Goal: Task Accomplishment & Management: Manage account settings

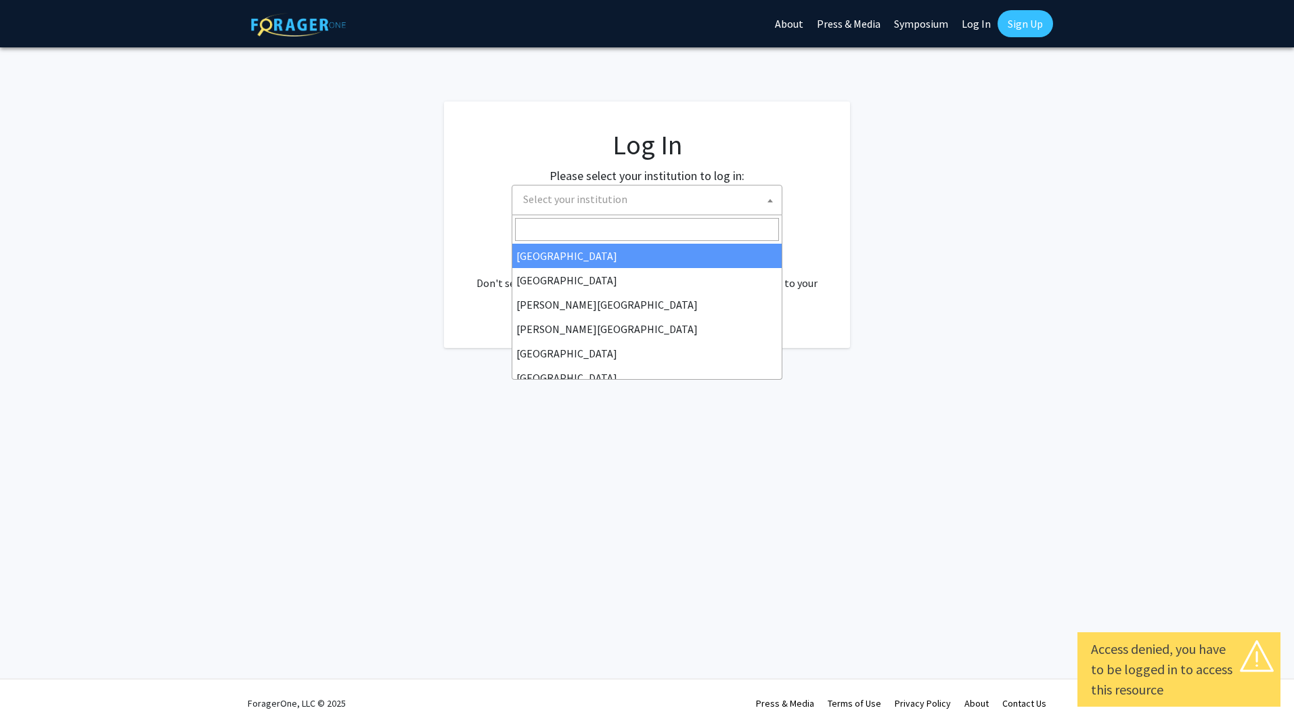
click at [772, 202] on b at bounding box center [770, 200] width 5 height 3
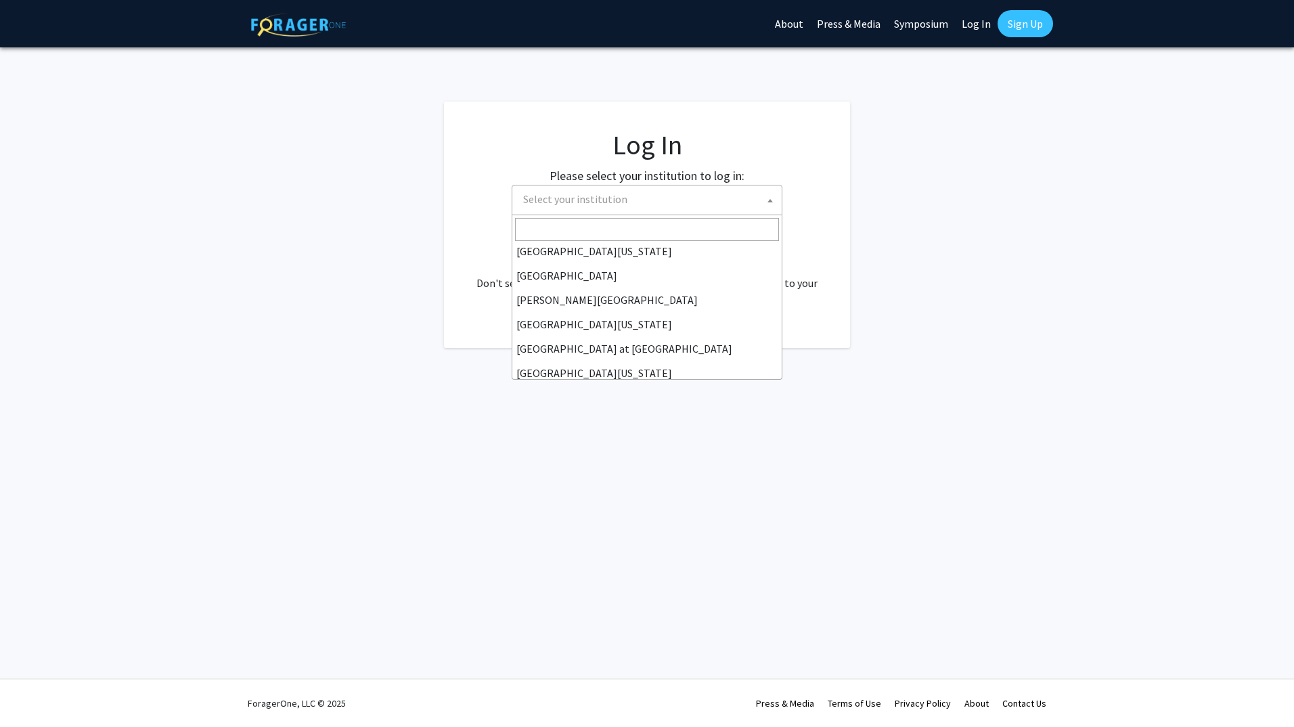
scroll to position [442, 0]
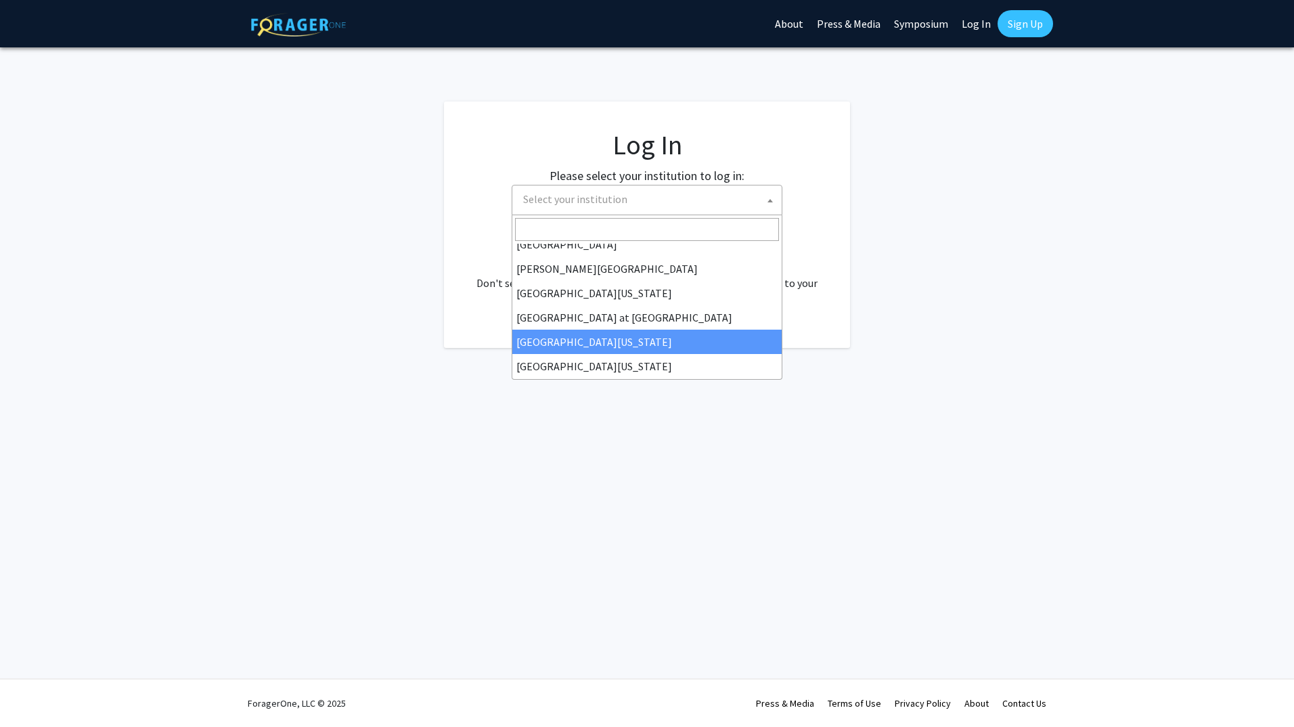
select select "13"
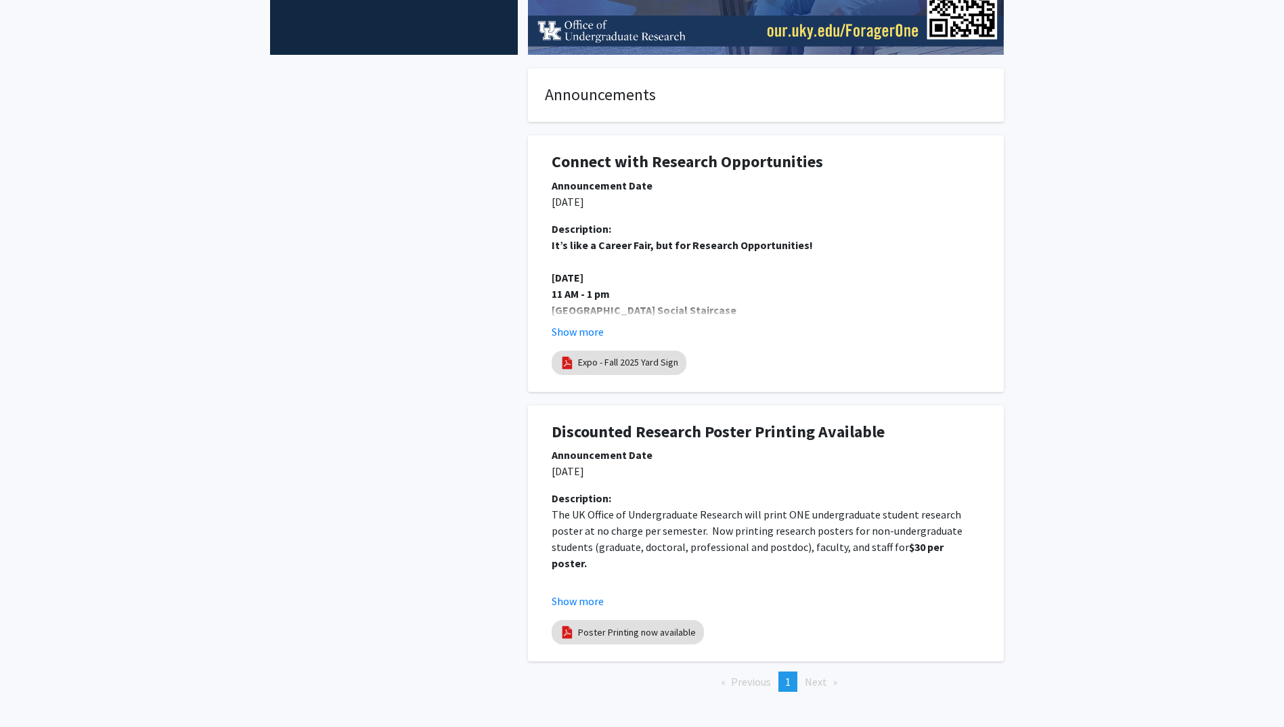
scroll to position [345, 0]
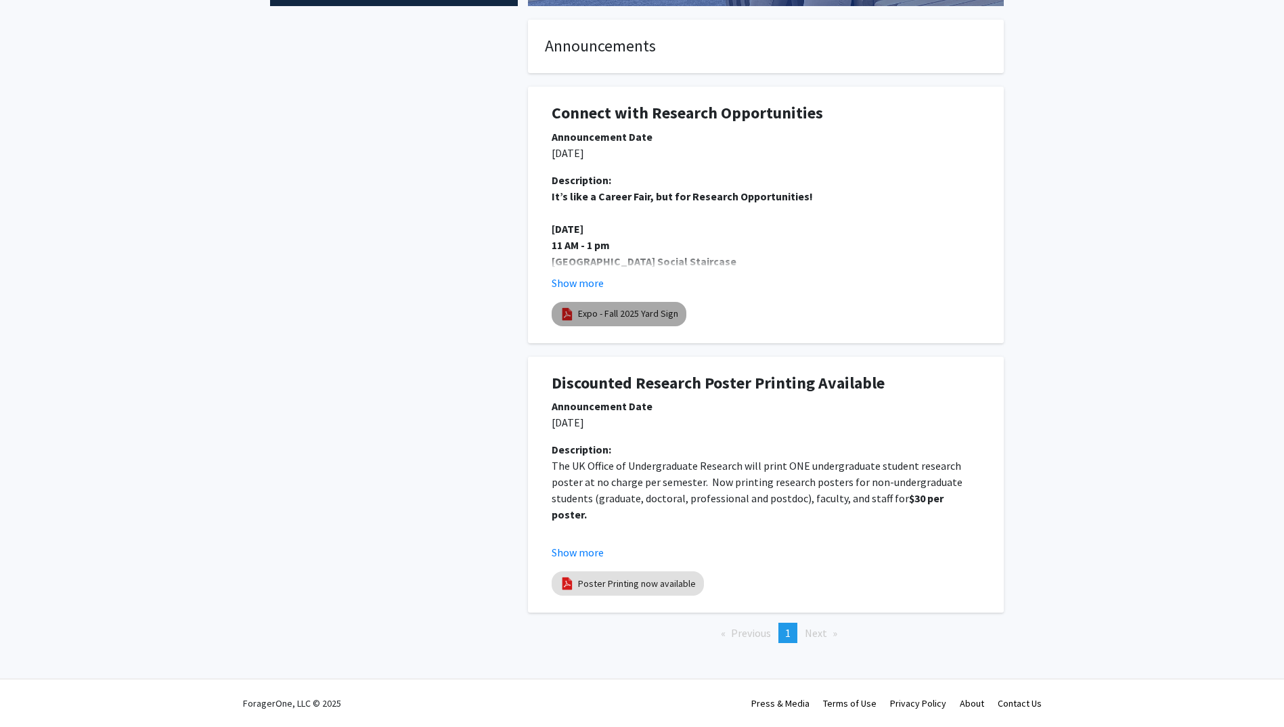
click at [602, 306] on mat-chip "Expo - Fall 2025 Yard Sign" at bounding box center [619, 314] width 135 height 24
click at [563, 282] on button "Show more" at bounding box center [578, 283] width 52 height 16
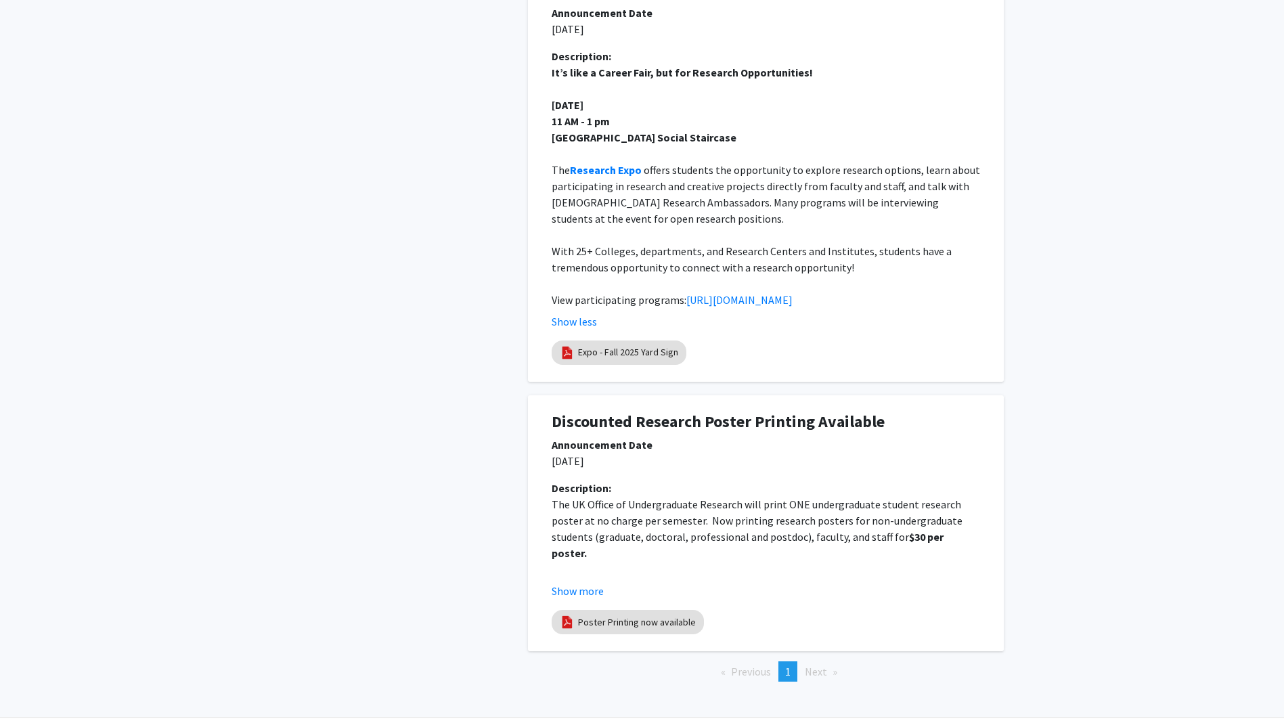
scroll to position [507, 0]
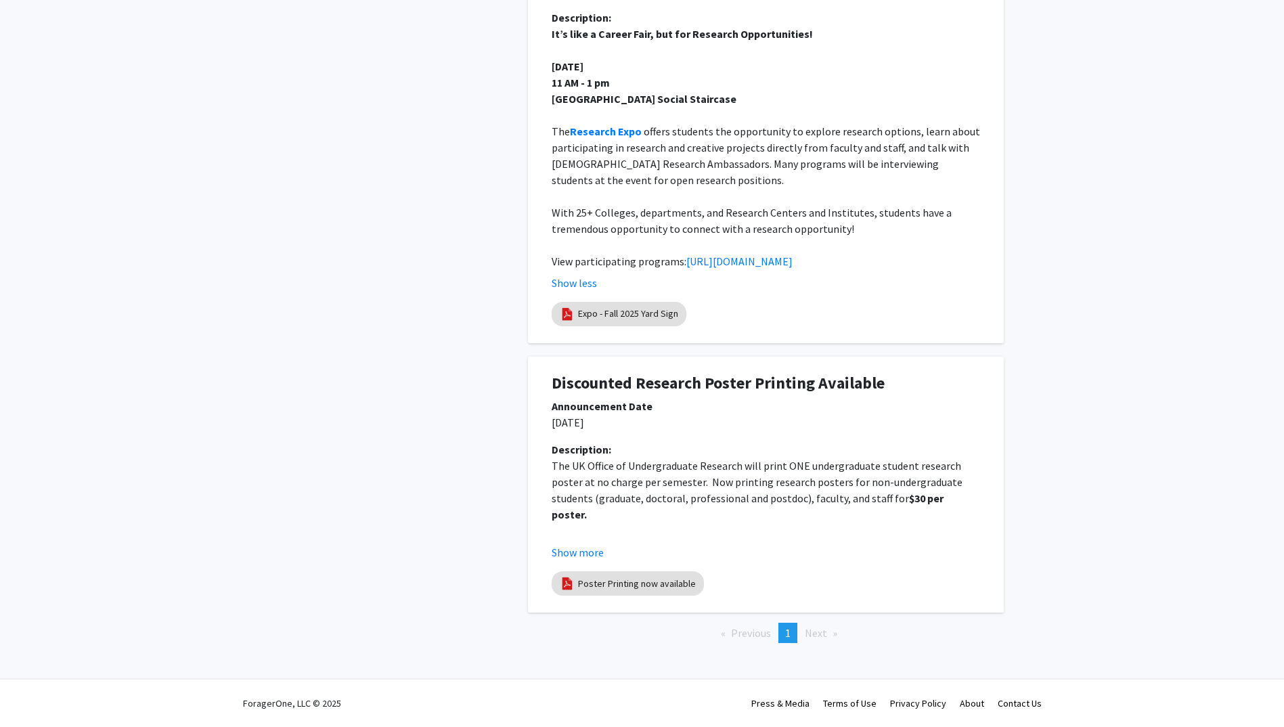
click at [783, 636] on li "You're on page 1" at bounding box center [787, 633] width 19 height 20
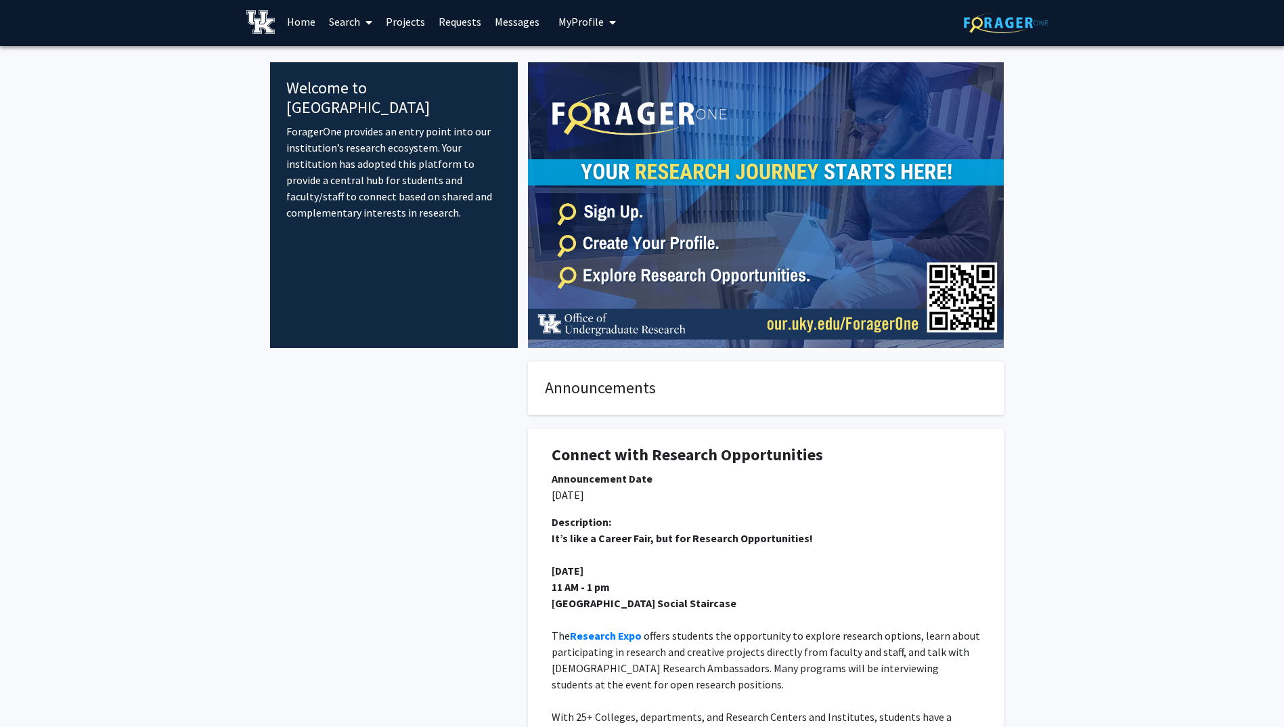
scroll to position [0, 0]
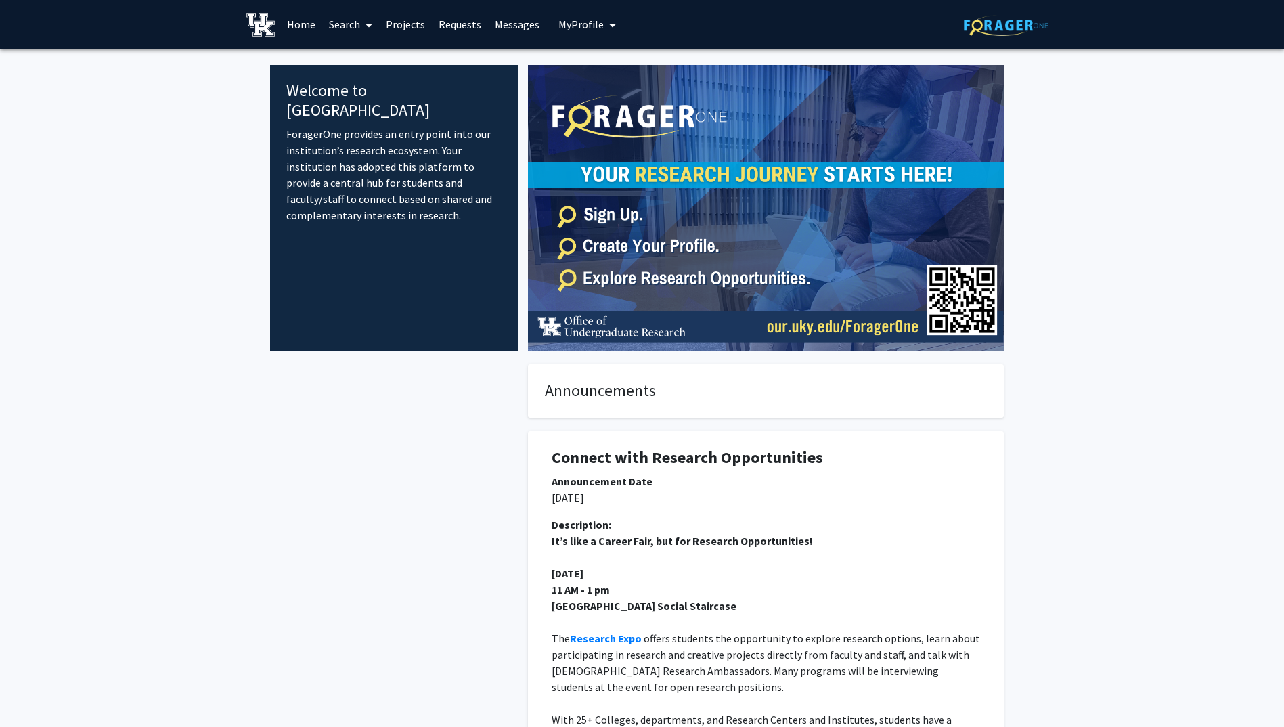
click at [607, 279] on img at bounding box center [766, 208] width 476 height 286
click at [617, 244] on img at bounding box center [766, 208] width 476 height 286
click at [571, 18] on span "My Profile" at bounding box center [580, 25] width 45 height 14
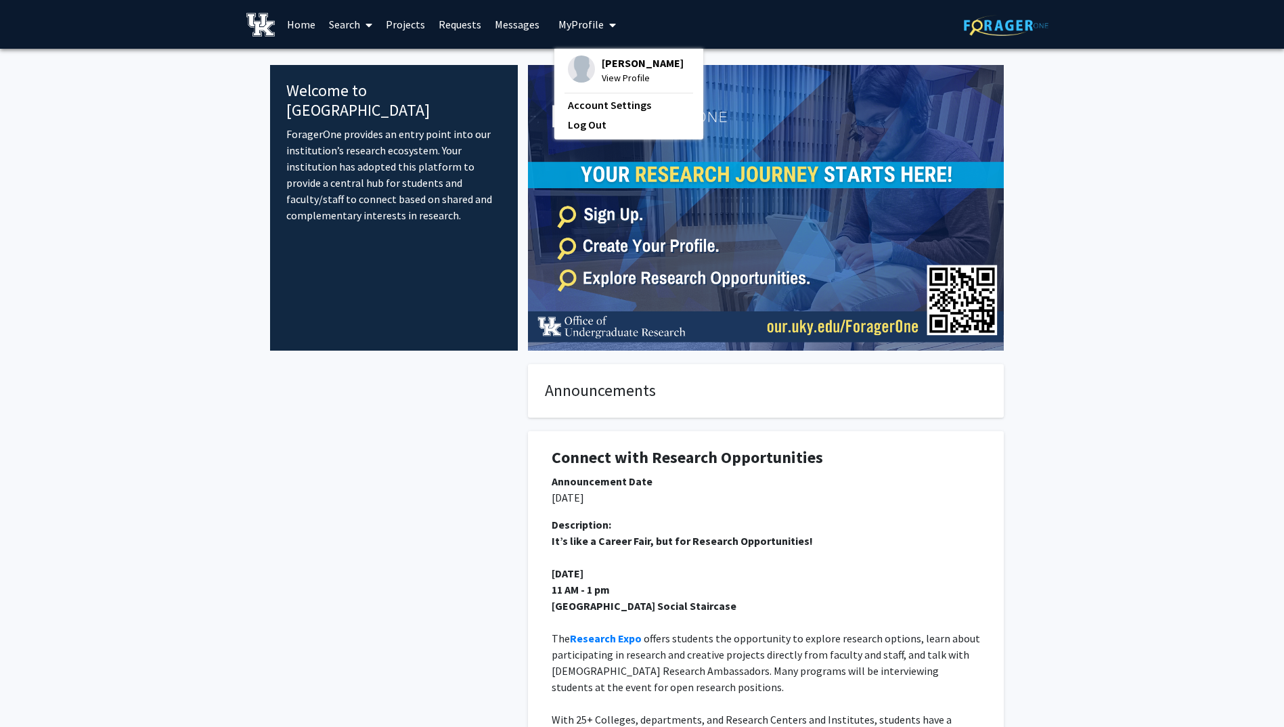
click at [640, 79] on span "View Profile" at bounding box center [643, 77] width 82 height 15
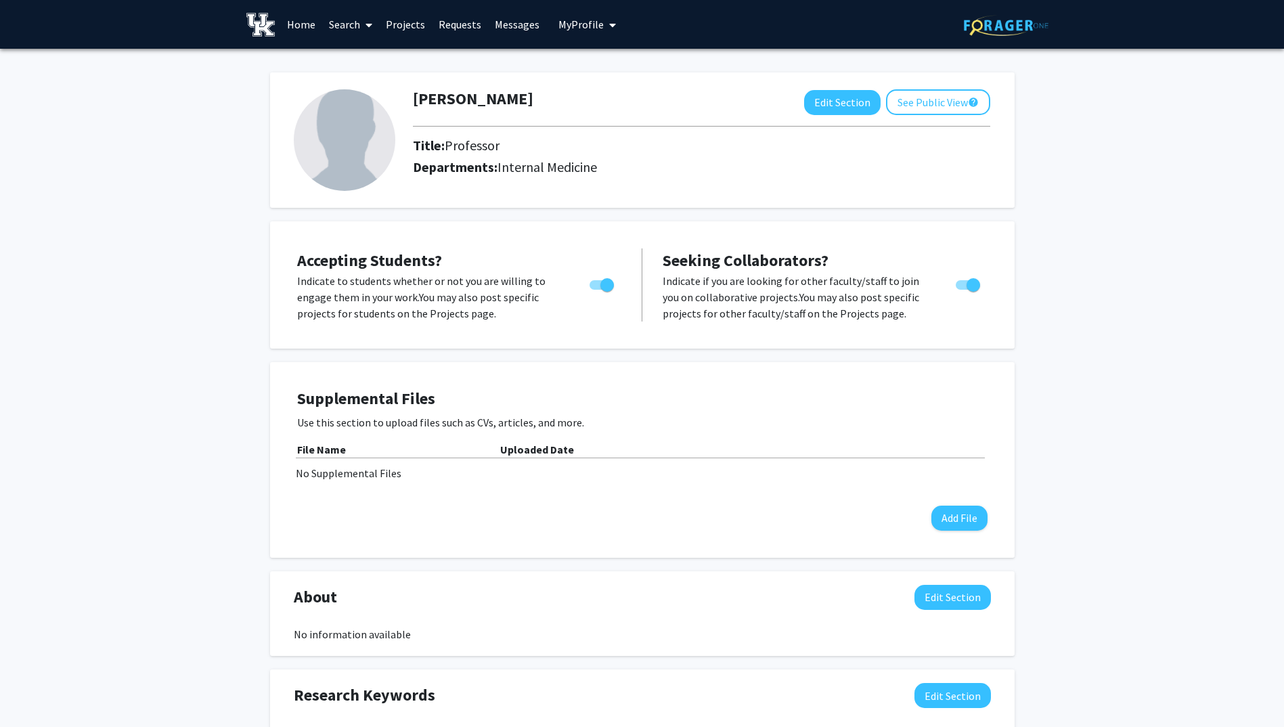
click at [602, 162] on h2 "Departments: Internal Medicine" at bounding box center [702, 167] width 598 height 16
click at [942, 596] on button "Edit Section" at bounding box center [953, 597] width 76 height 25
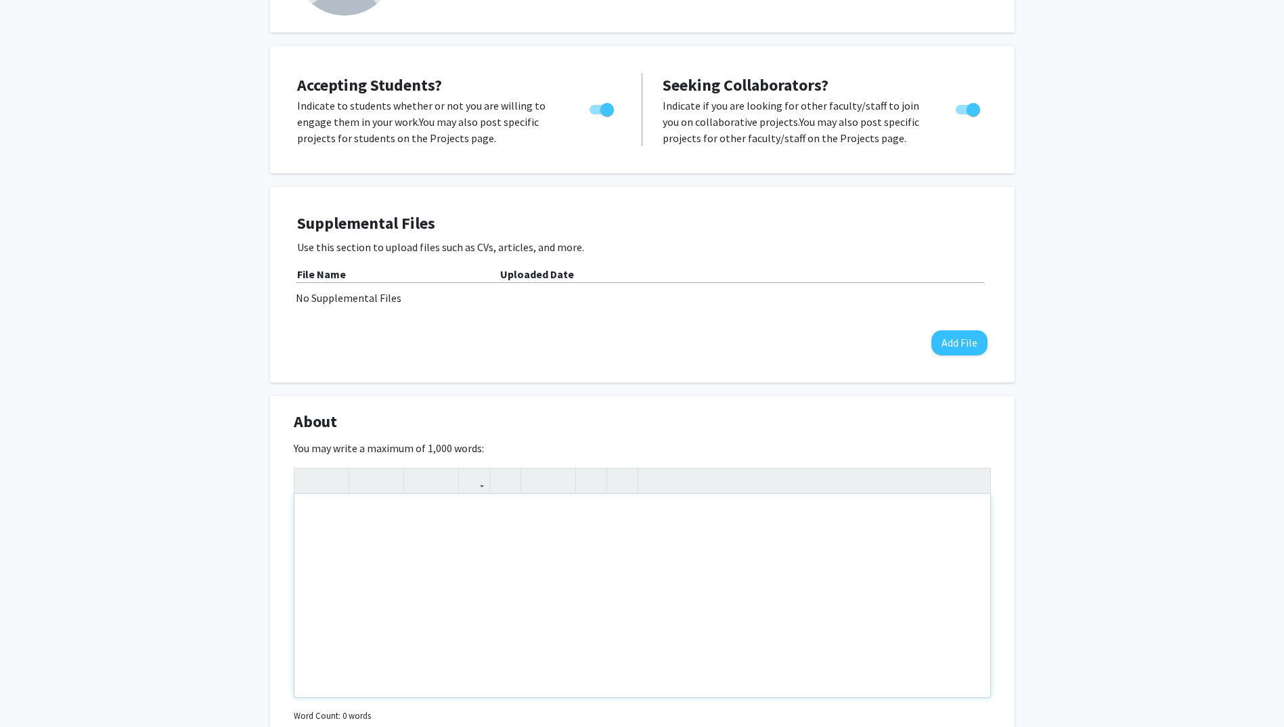
scroll to position [234, 0]
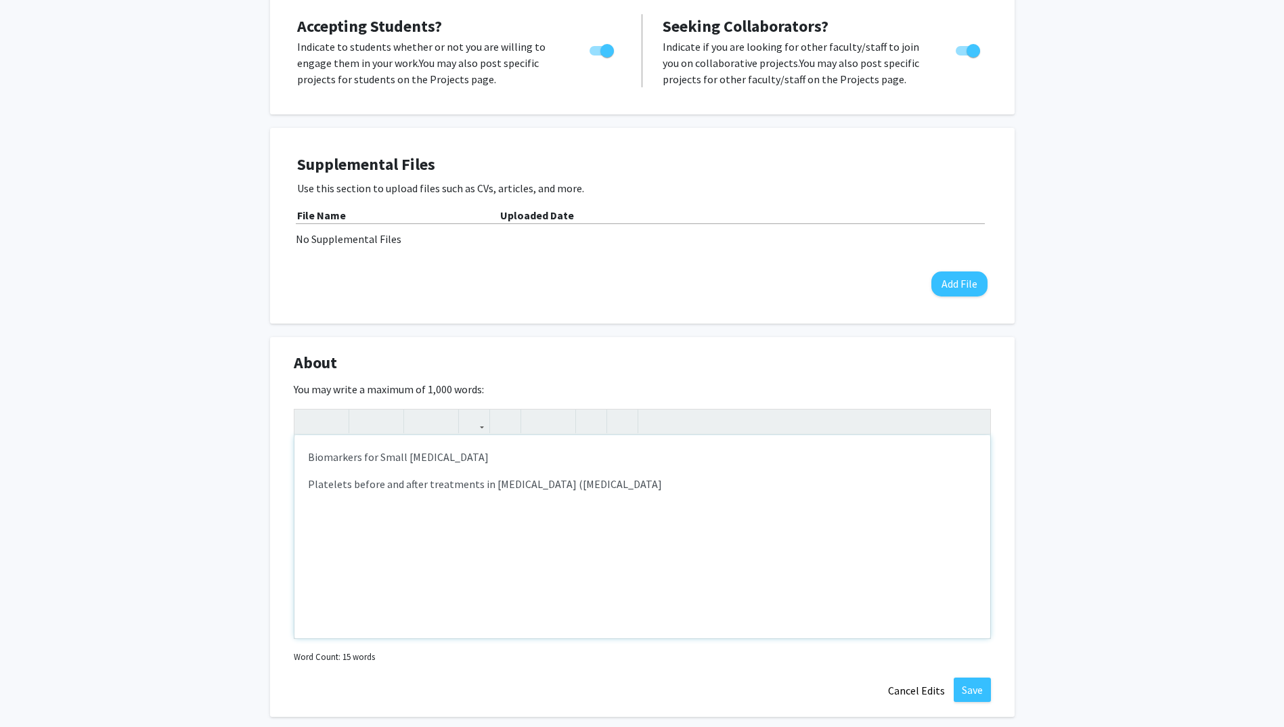
type textarea "<p>Biomarkers for Small [MEDICAL_DATA]</p><p>Platelets before and after treatme…"
click at [975, 686] on button "Save" at bounding box center [972, 690] width 37 height 24
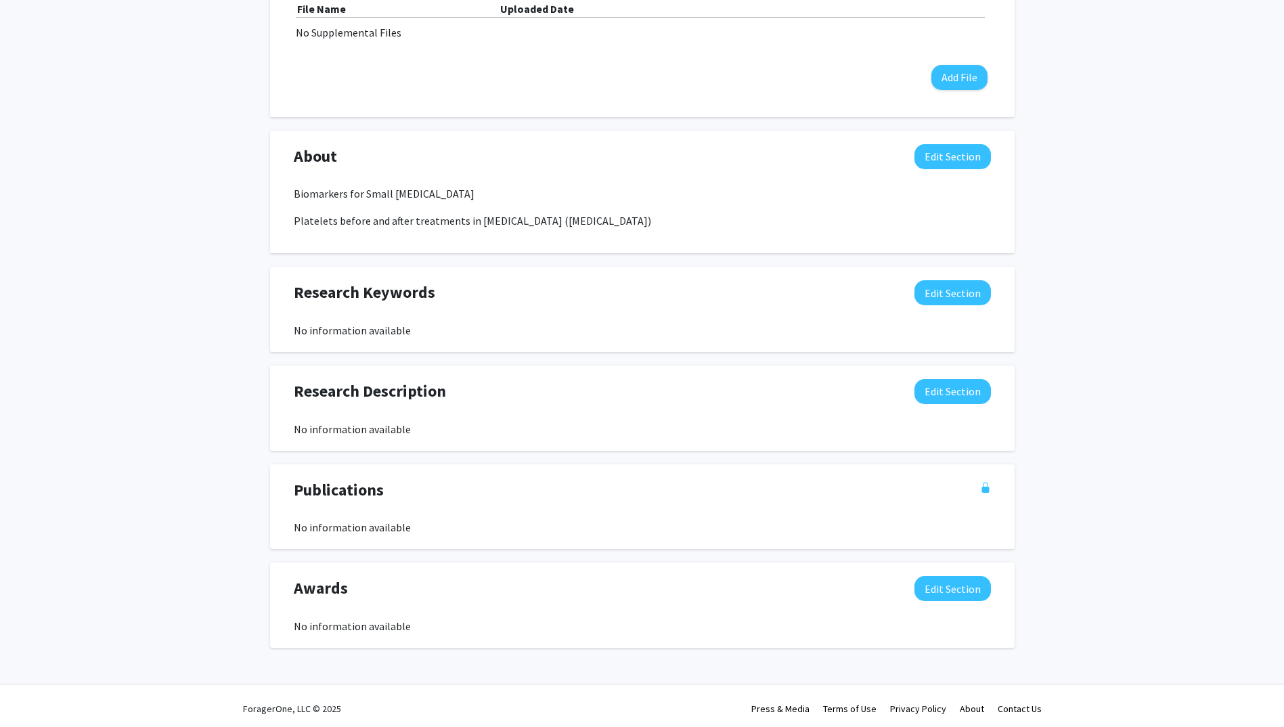
scroll to position [413, 0]
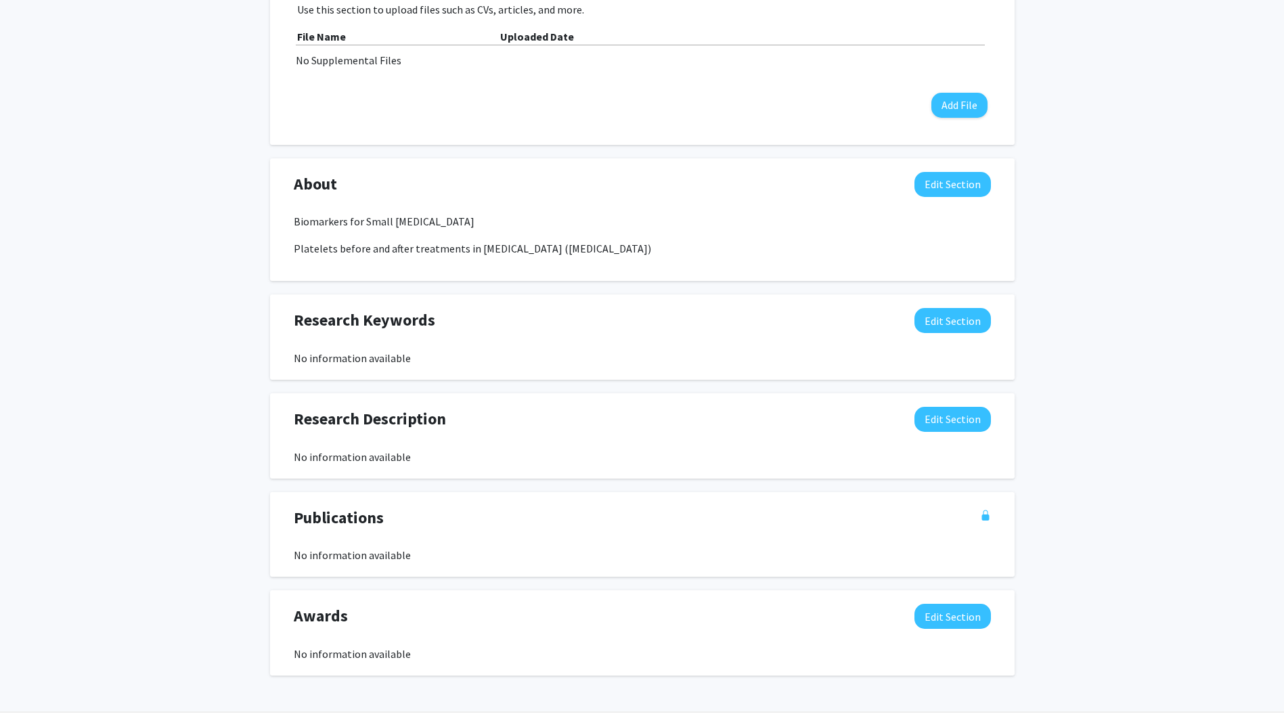
click at [332, 655] on div "No information available" at bounding box center [642, 654] width 697 height 16
click at [963, 612] on button "Edit Section" at bounding box center [953, 616] width 76 height 25
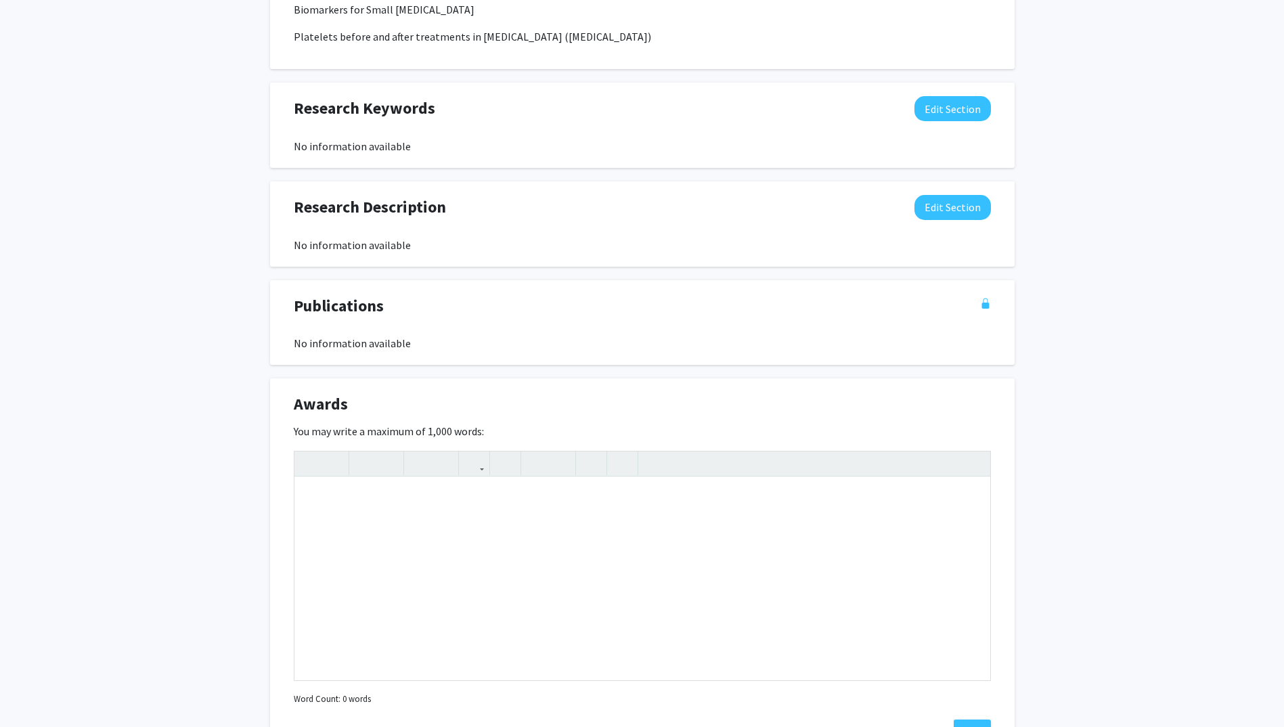
scroll to position [629, 0]
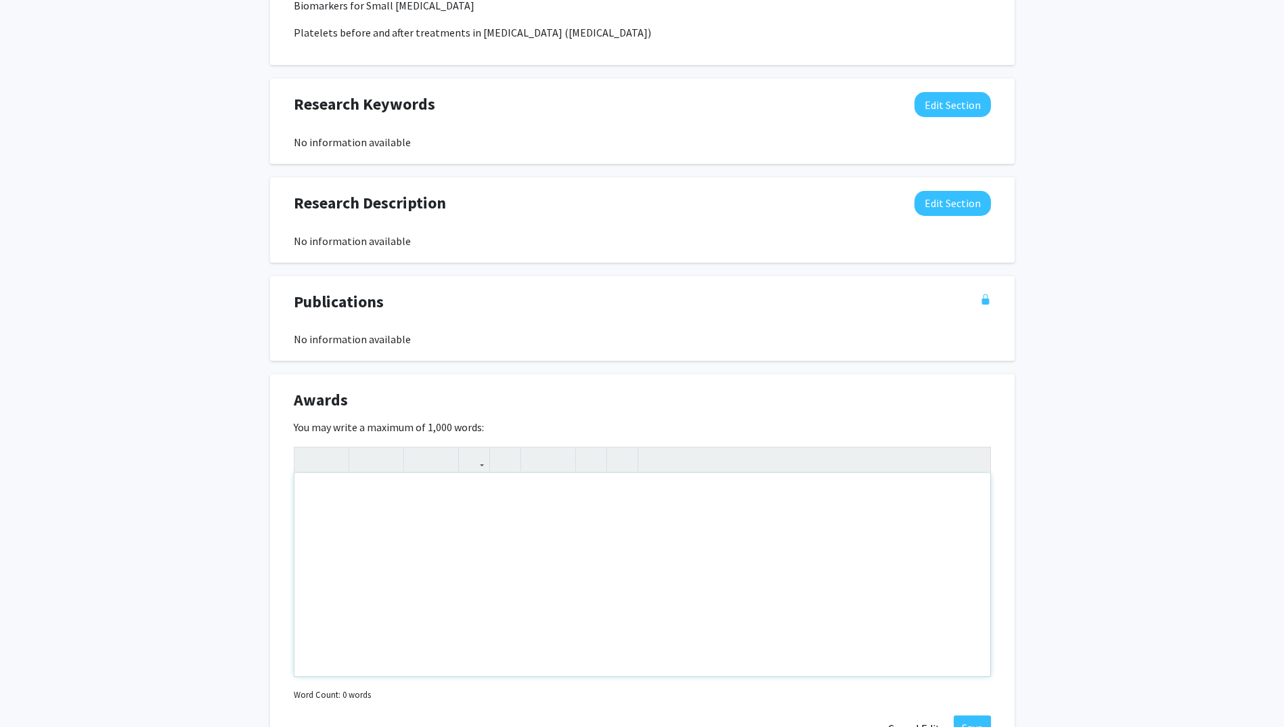
click at [311, 485] on div "Note to users with screen readers: Please deactivate our accessibility plugin f…" at bounding box center [642, 574] width 696 height 203
type textarea "180 peer review publications, 18 books and 18 books or chapters of books"
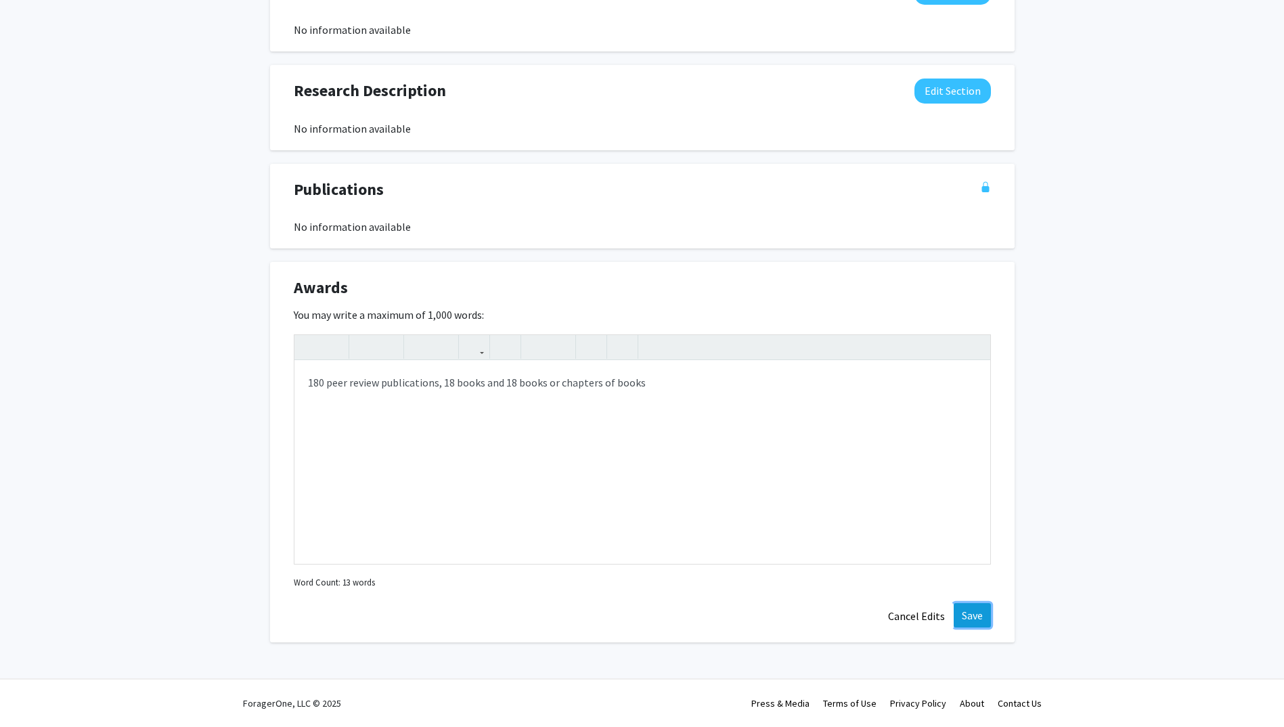
click at [969, 615] on button "Save" at bounding box center [972, 615] width 37 height 24
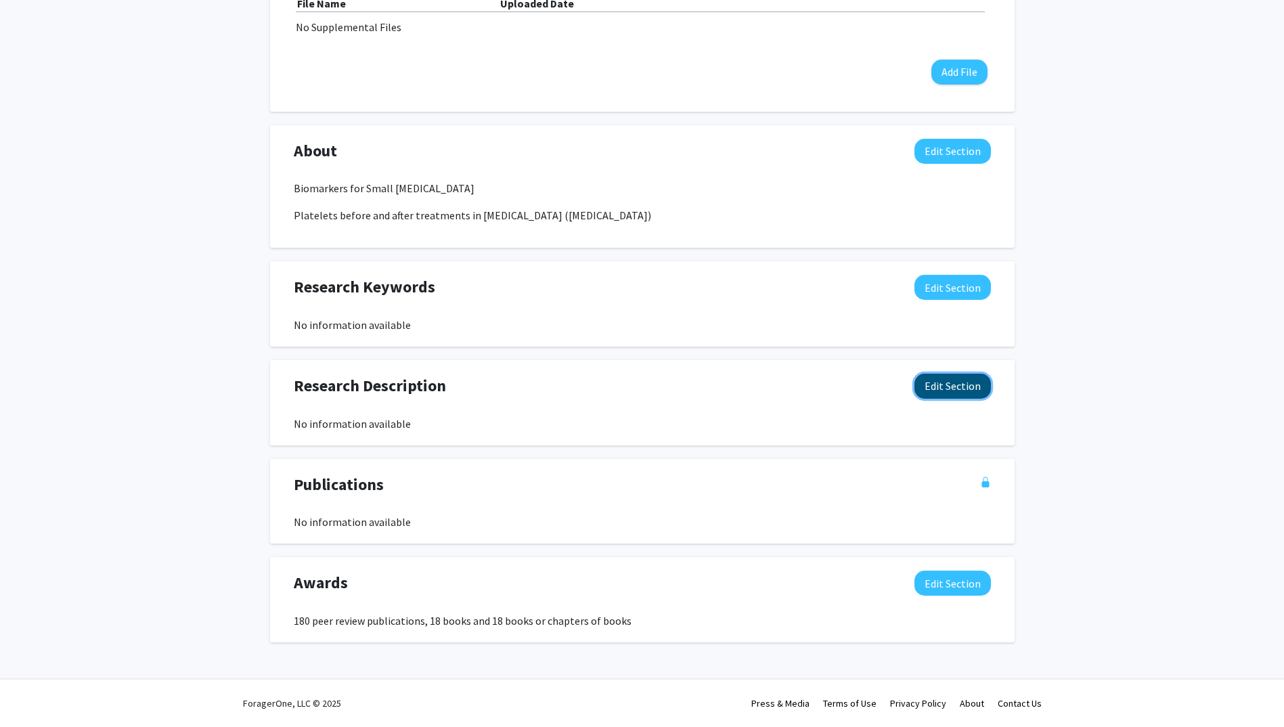
click at [925, 384] on button "Edit Section" at bounding box center [953, 386] width 76 height 25
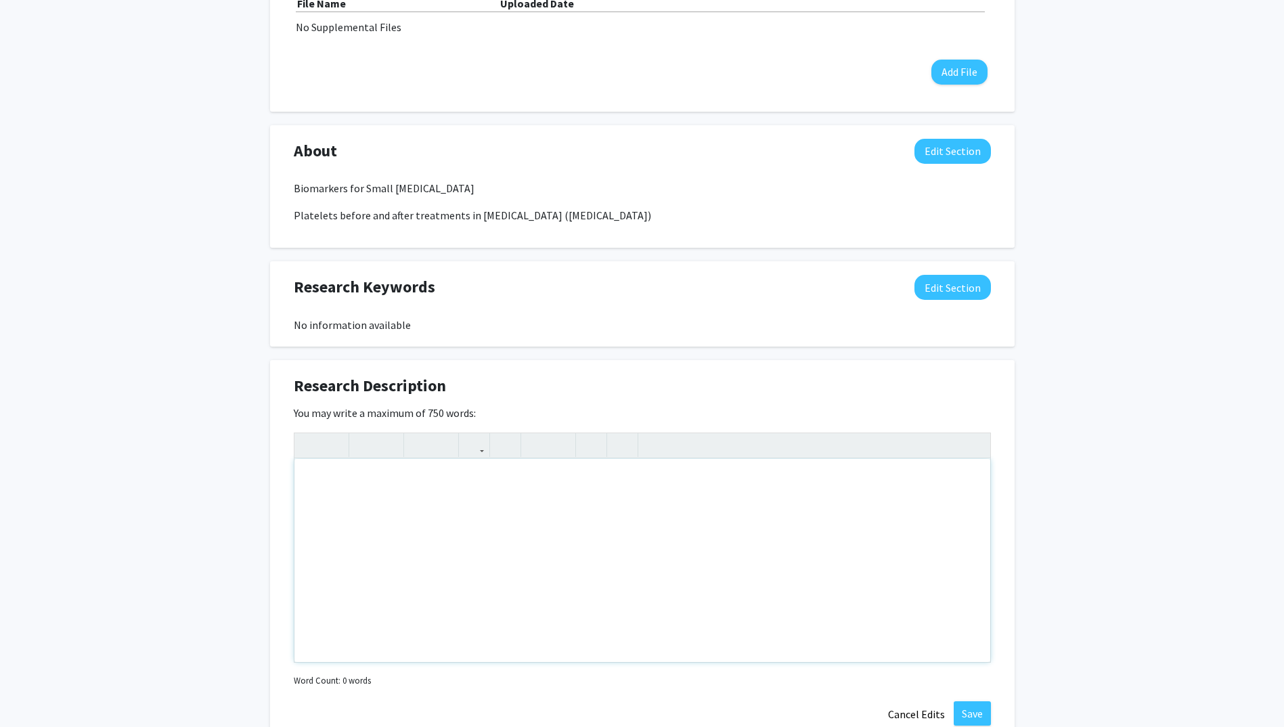
click at [342, 482] on div "Note to users with screen readers: Please deactivate our accessibility plugin f…" at bounding box center [642, 560] width 696 height 203
type textarea "Both clinical and basic science"
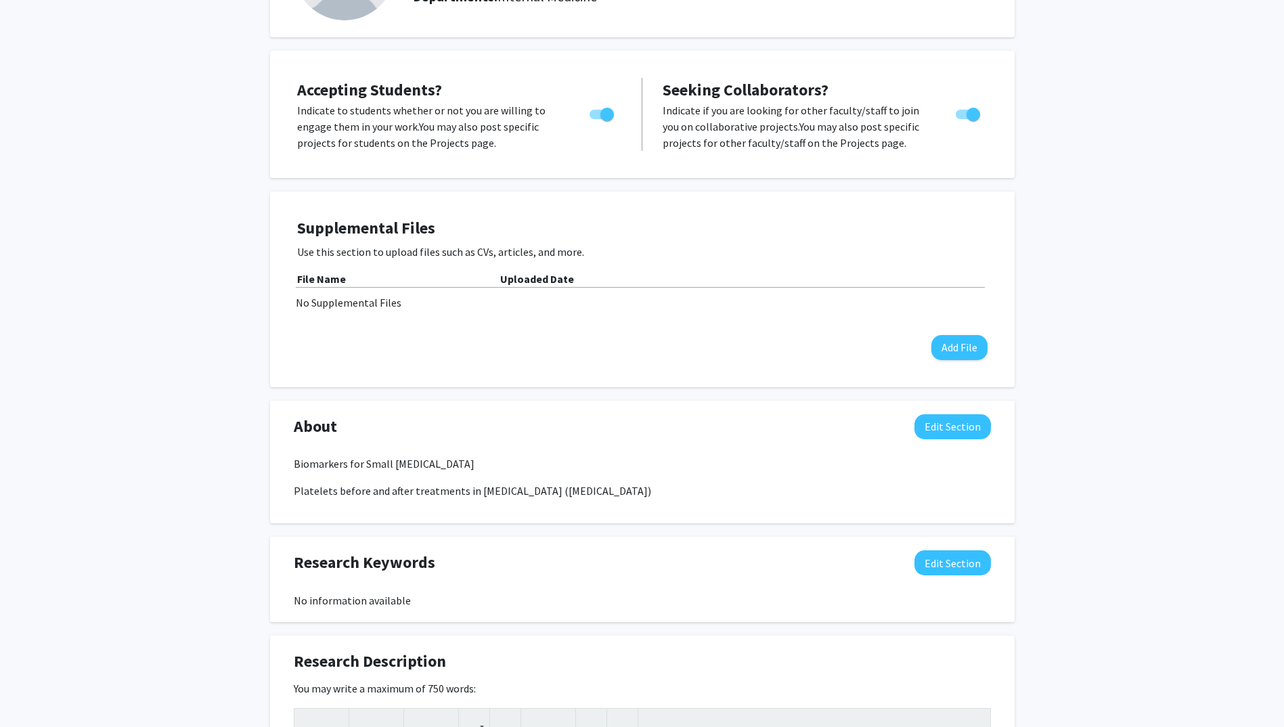
scroll to position [0, 0]
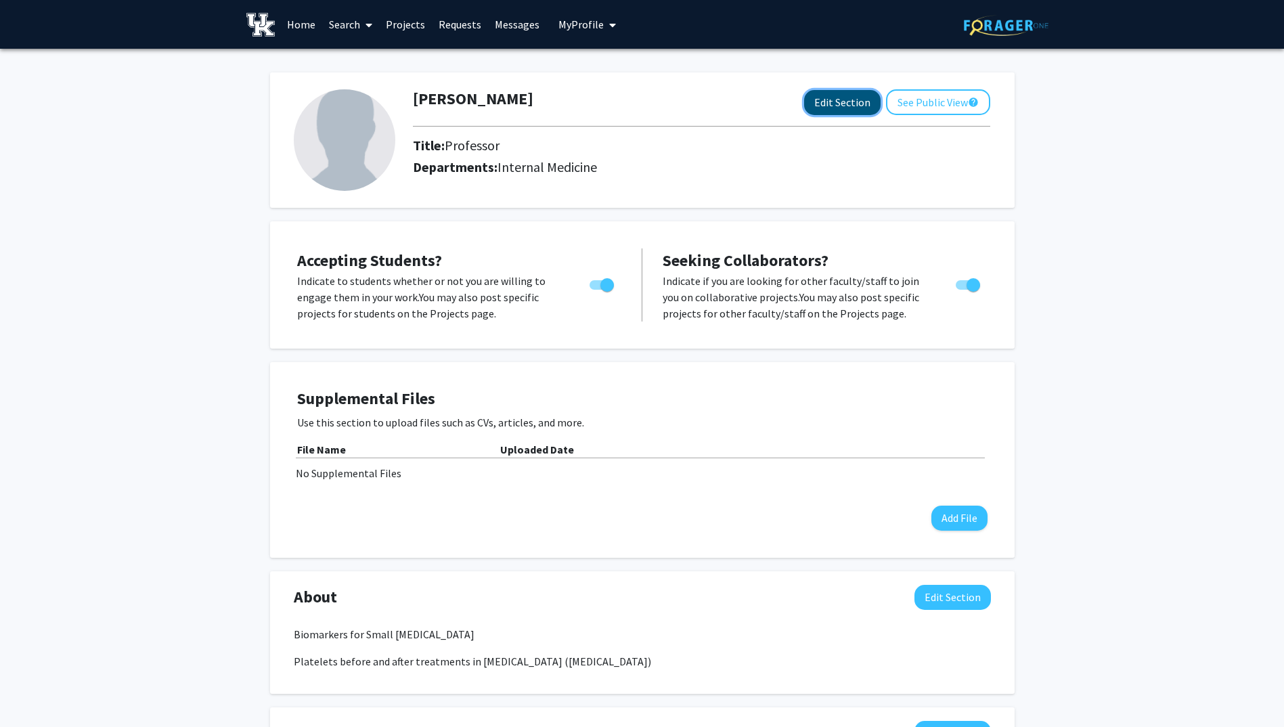
click at [851, 106] on button "Edit Section" at bounding box center [842, 102] width 76 height 25
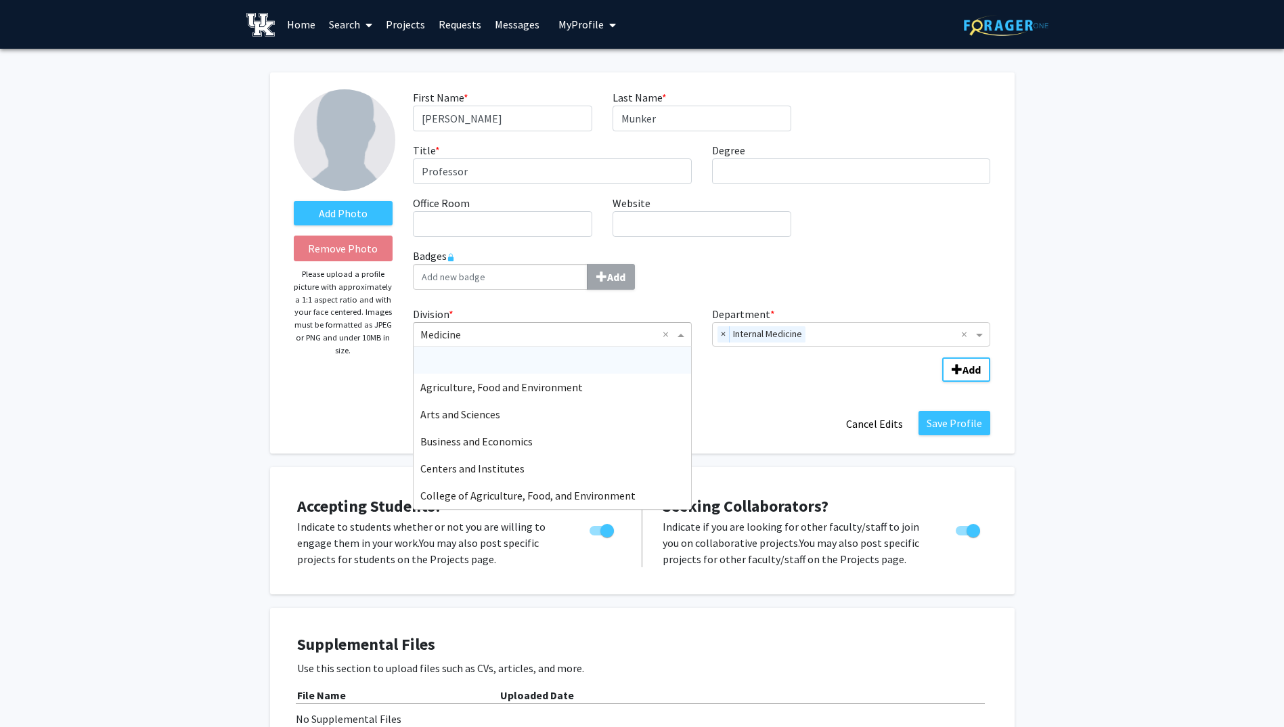
click at [679, 333] on span "Division" at bounding box center [682, 334] width 17 height 16
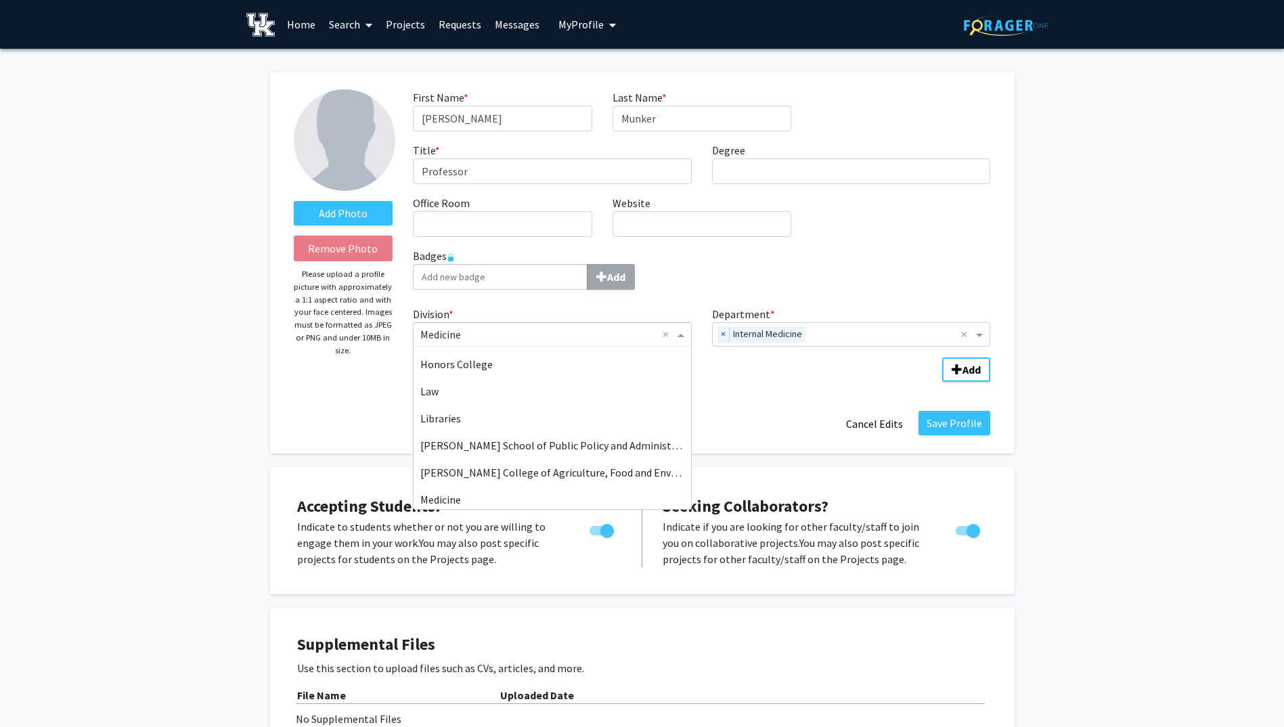
scroll to position [722, 0]
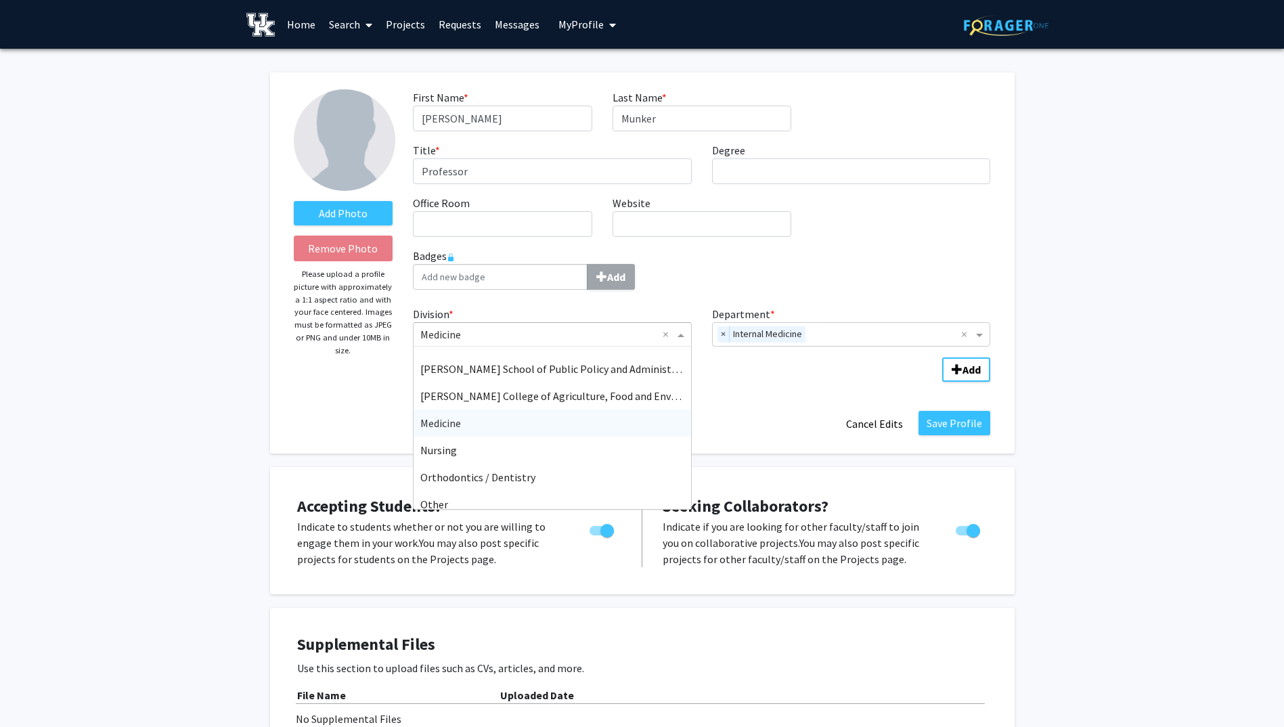
click at [451, 424] on span "Medicine" at bounding box center [440, 423] width 41 height 14
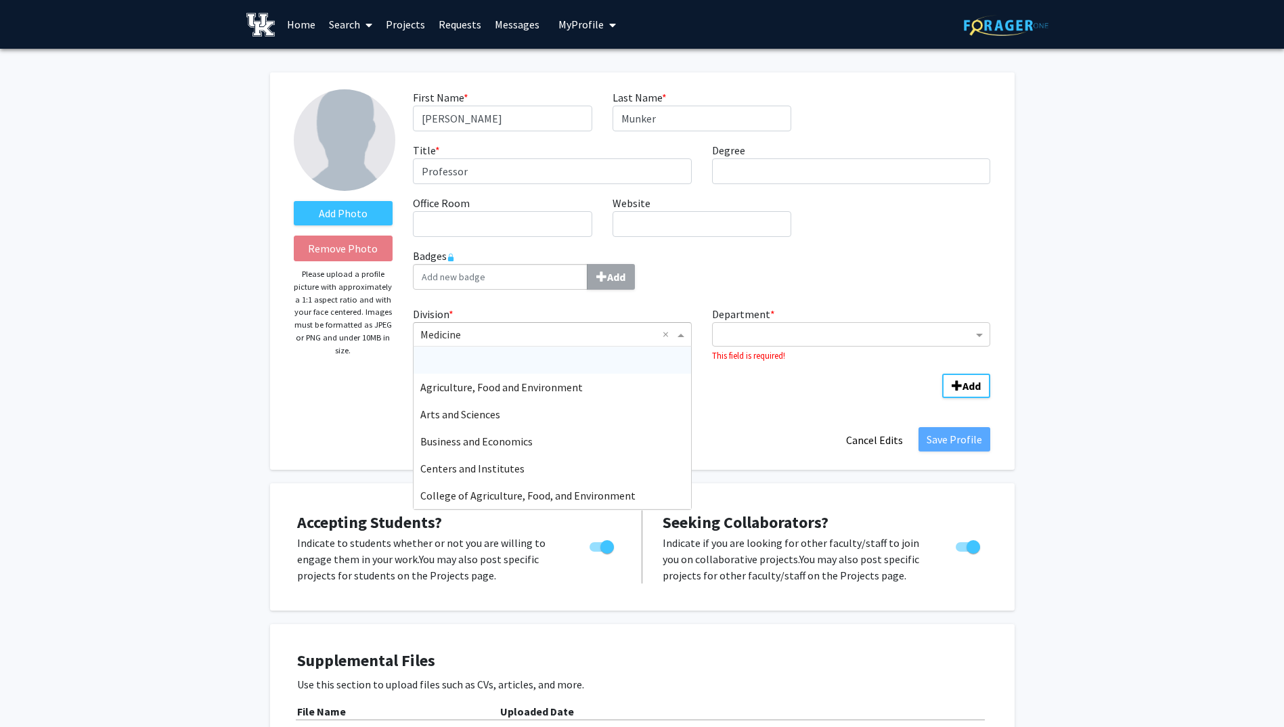
click at [497, 326] on div "× Medicine ×" at bounding box center [552, 334] width 279 height 24
click at [462, 336] on input "Division" at bounding box center [538, 334] width 237 height 16
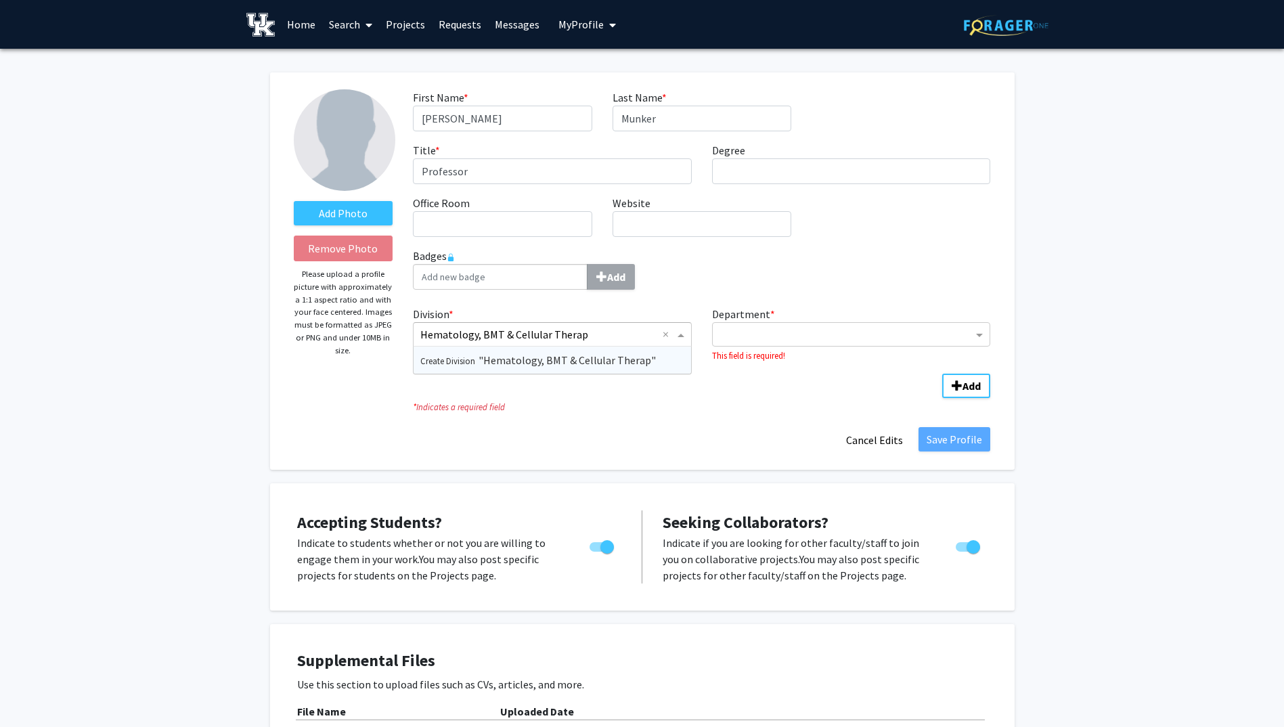
type input "Hematology, BMT & Cellular Therapy"
click at [730, 334] on input "Department" at bounding box center [847, 335] width 254 height 16
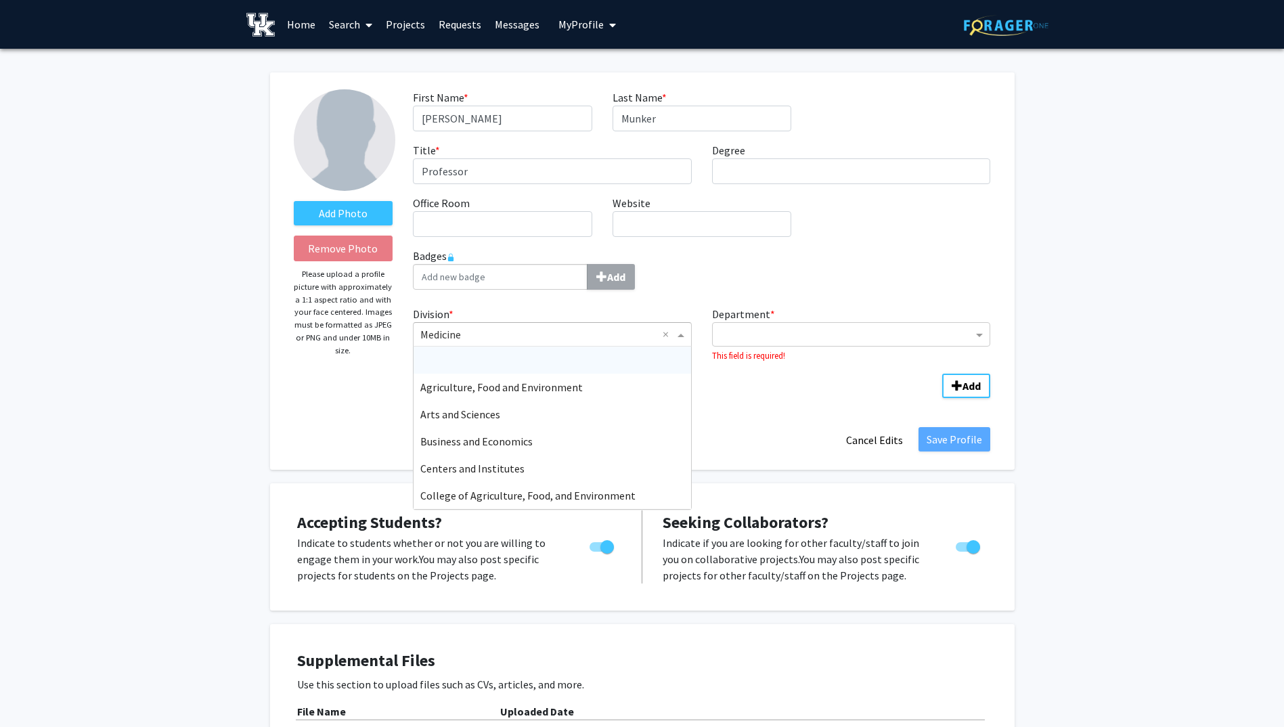
click at [677, 335] on span "Division" at bounding box center [682, 334] width 17 height 16
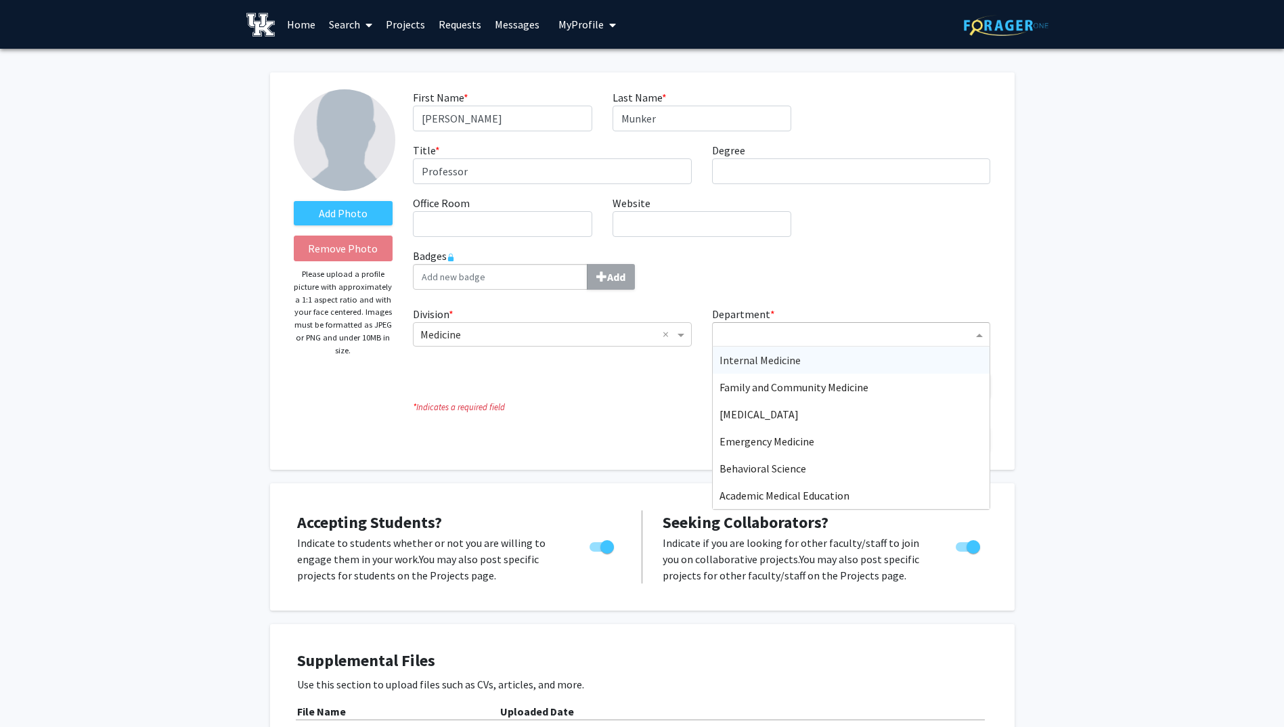
click at [814, 333] on input "Department" at bounding box center [847, 335] width 254 height 16
click at [795, 357] on span "Internal Medicine" at bounding box center [760, 360] width 81 height 14
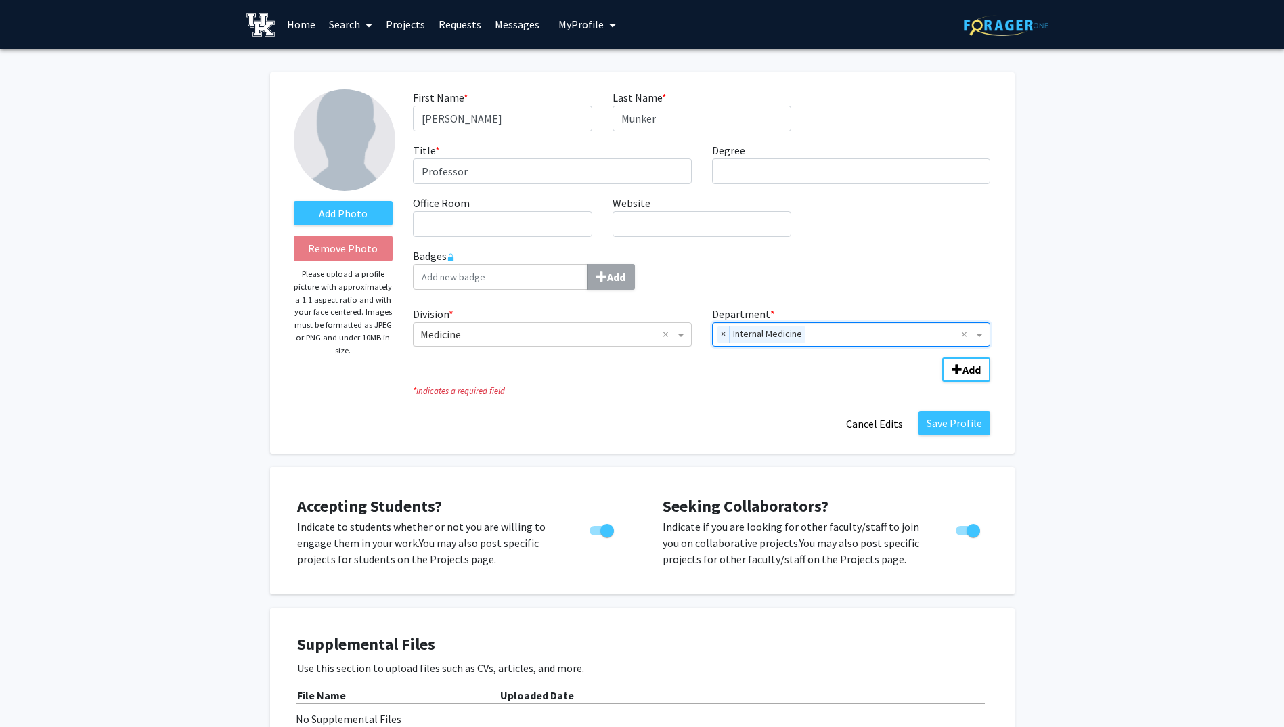
click at [469, 328] on input "Division" at bounding box center [538, 334] width 237 height 16
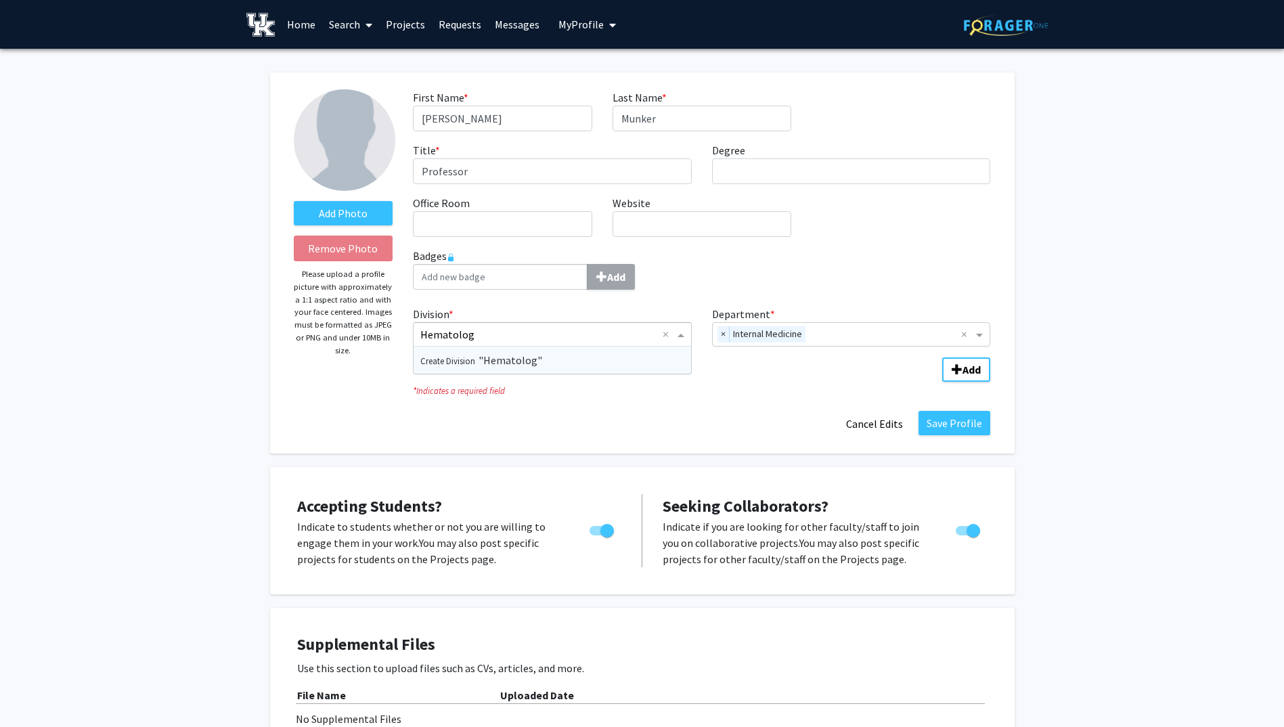
type input "Hematology"
click at [506, 365] on span "Create Division "Hematology"" at bounding box center [483, 360] width 127 height 14
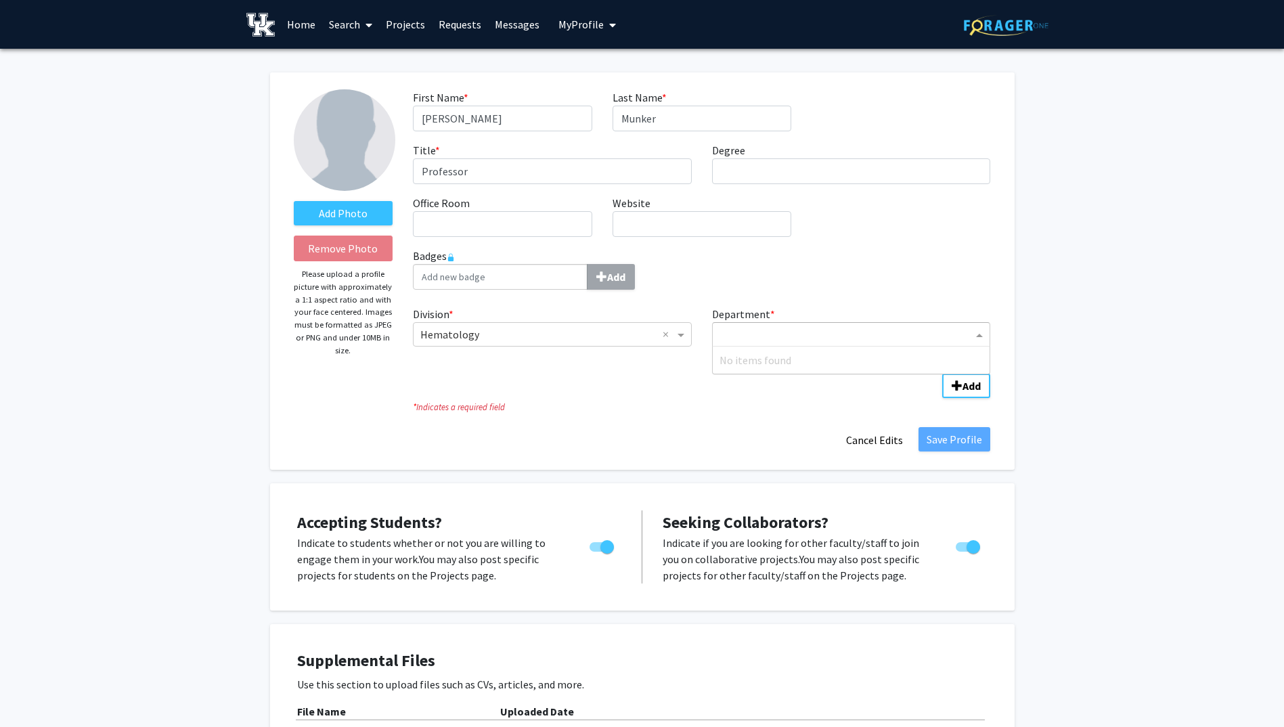
click at [720, 334] on input "Department" at bounding box center [847, 335] width 254 height 16
type input "Medicine"
click at [980, 379] on b "Add" at bounding box center [972, 386] width 18 height 14
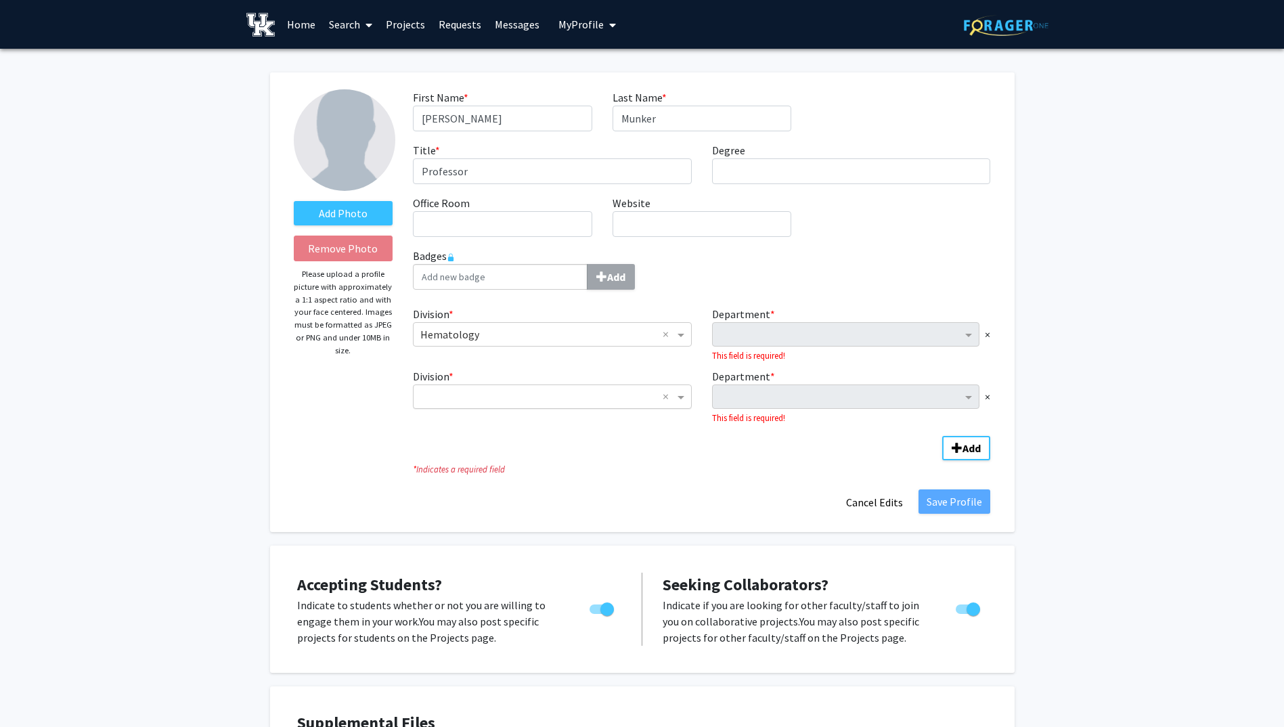
click at [429, 400] on input "Division" at bounding box center [538, 397] width 237 height 16
type input "See above"
click at [820, 470] on icon "* Indicates a required field" at bounding box center [701, 469] width 577 height 13
click at [968, 391] on span "Department" at bounding box center [970, 397] width 17 height 16
click at [968, 336] on span "Department" at bounding box center [970, 334] width 17 height 16
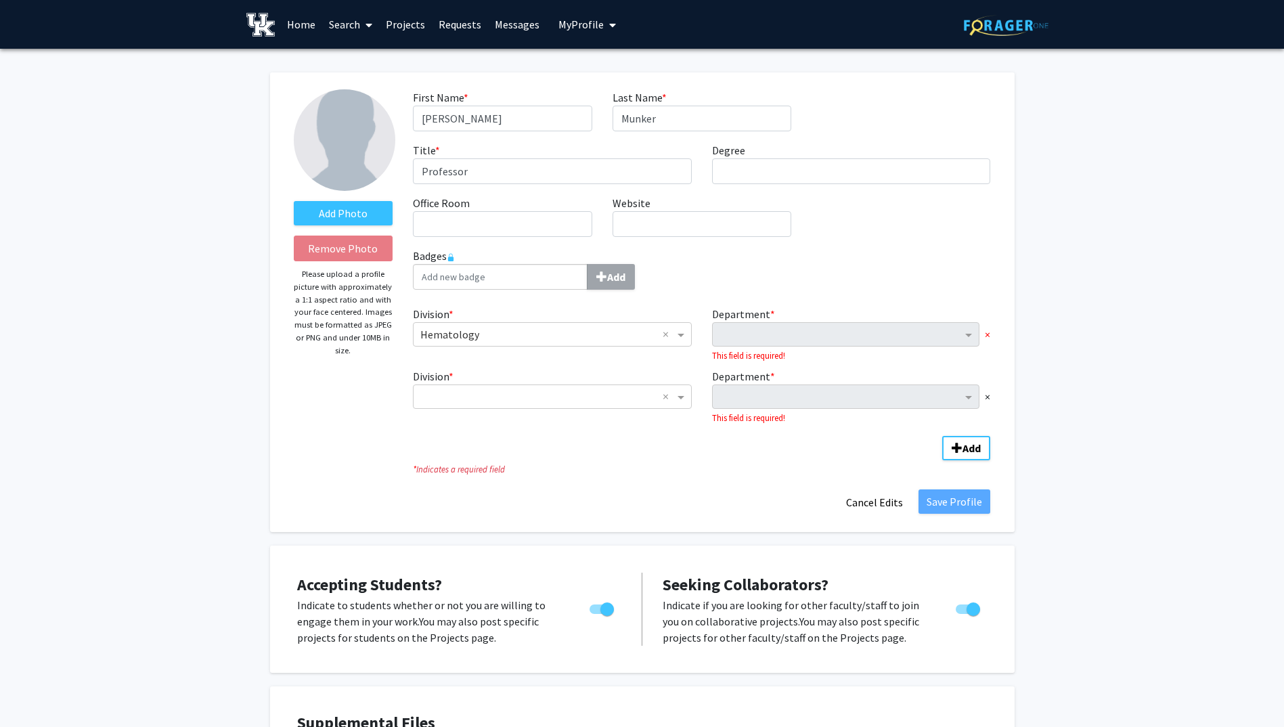
click at [986, 337] on span "×" at bounding box center [987, 334] width 5 height 16
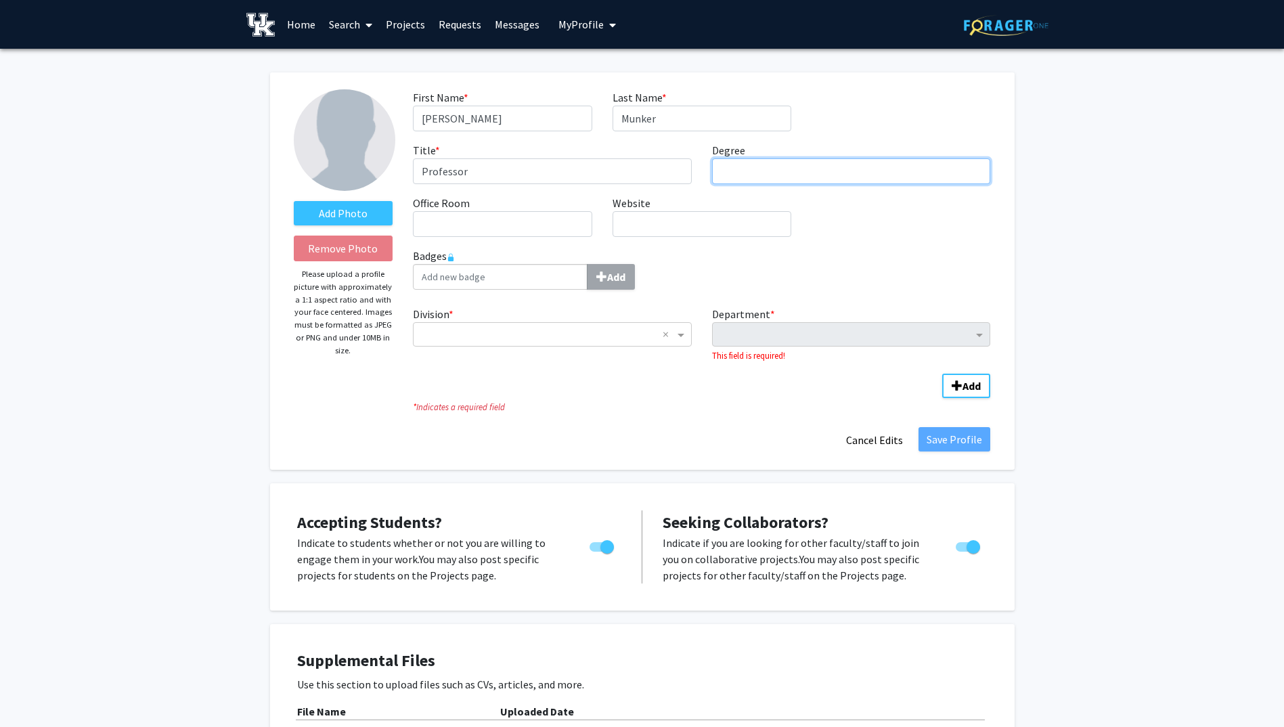
click at [849, 178] on input "Degree required" at bounding box center [851, 171] width 279 height 26
type input "MD"
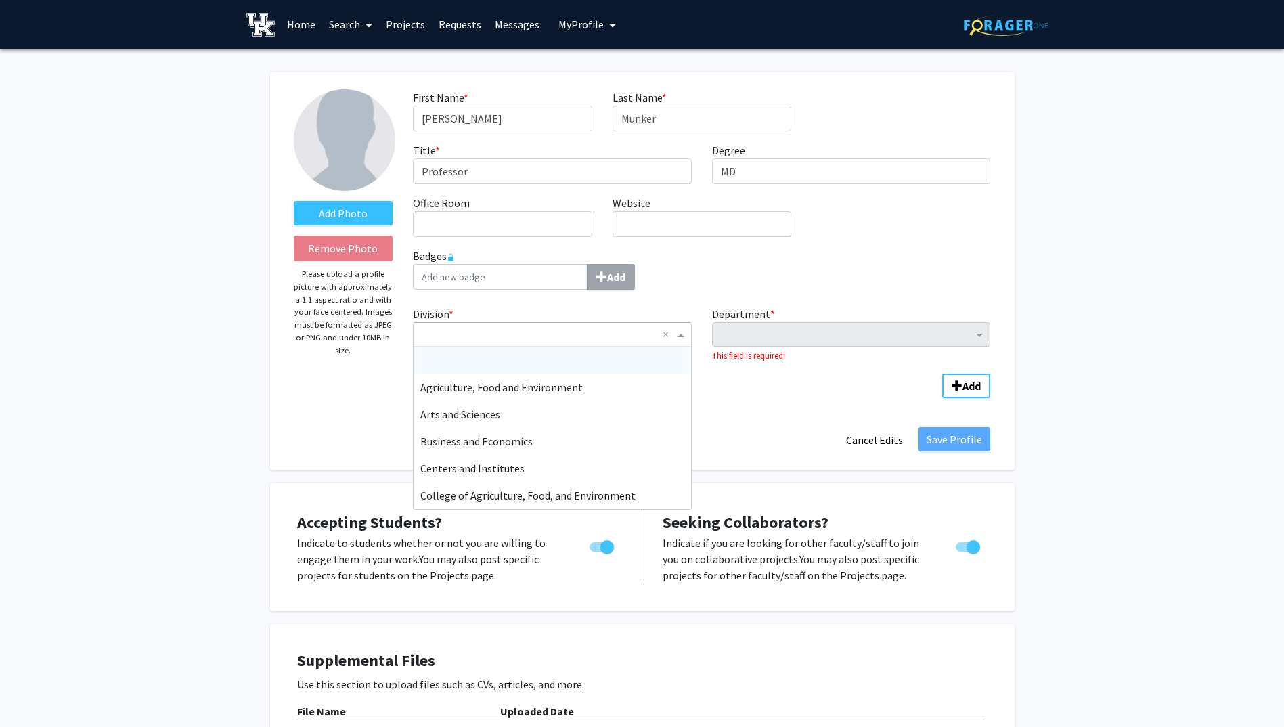
click at [418, 334] on div "Division" at bounding box center [553, 334] width 278 height 16
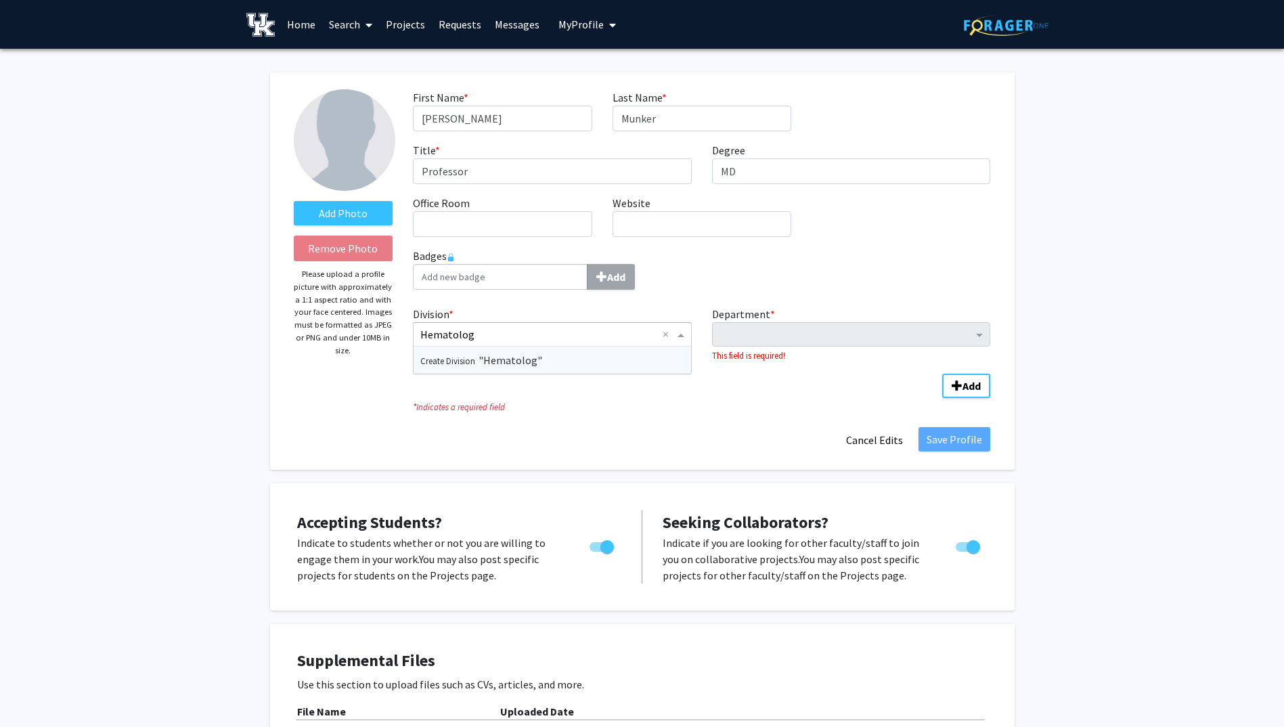
type input "Hematology"
click at [441, 360] on span "Create Division" at bounding box center [449, 360] width 58 height 11
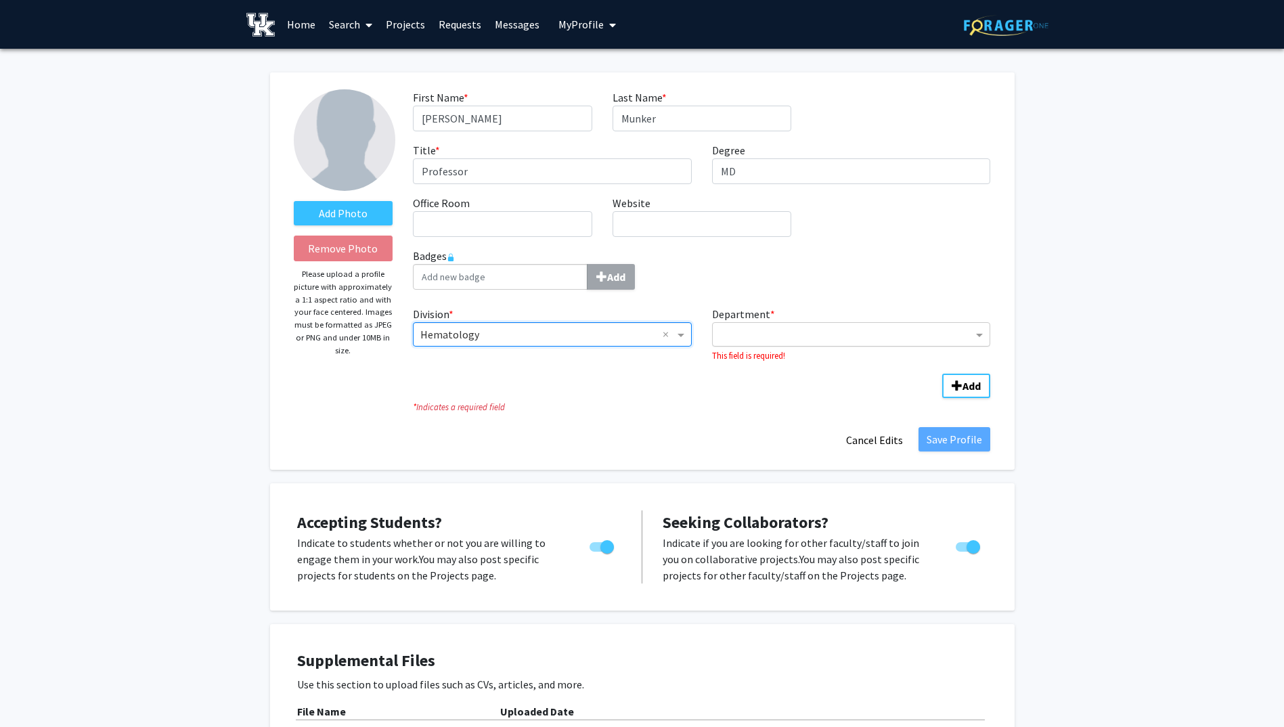
click at [746, 334] on input "Department" at bounding box center [847, 335] width 254 height 16
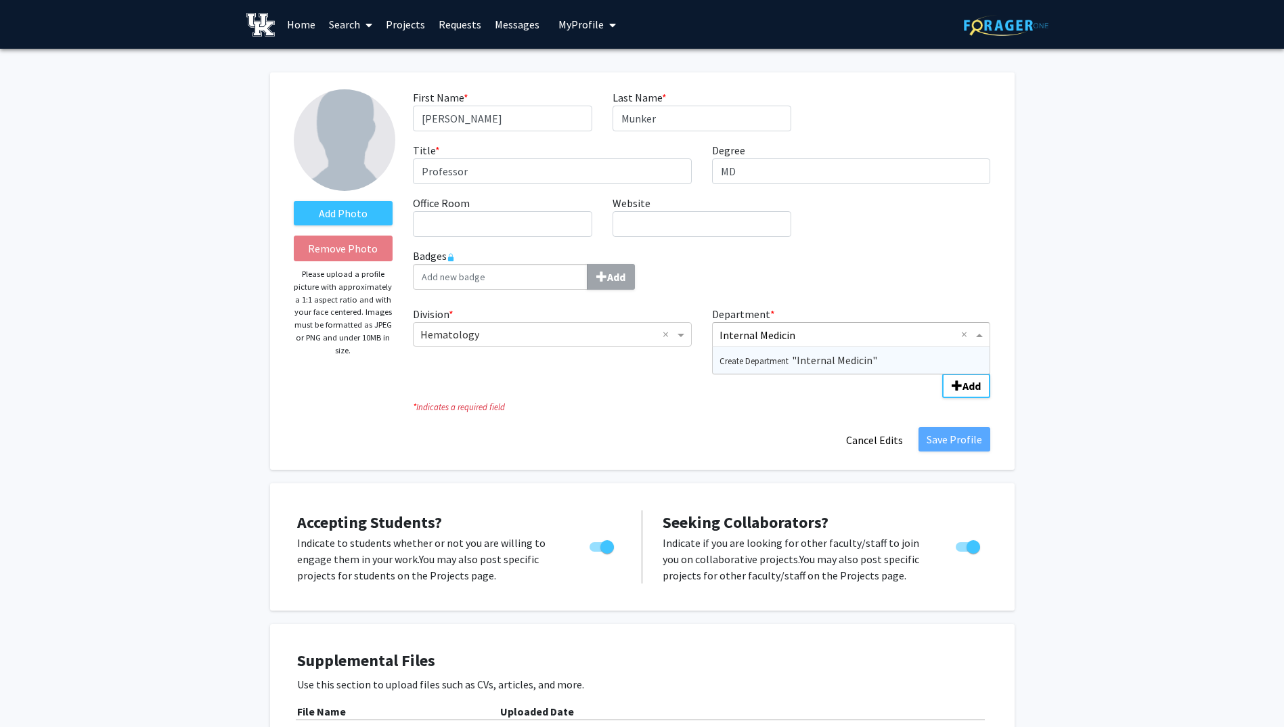
type input "Internal Medicine"
click at [756, 364] on span "Create Department" at bounding box center [756, 360] width 72 height 11
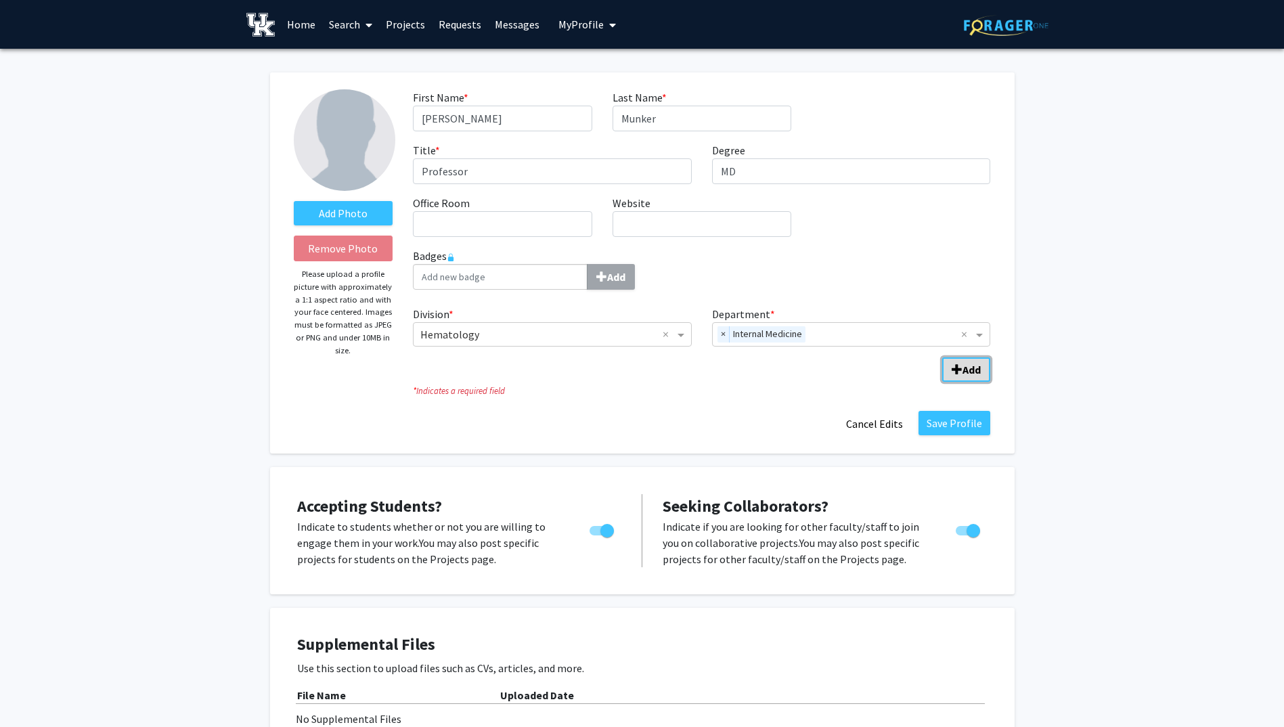
click at [963, 370] on b "Add" at bounding box center [972, 370] width 18 height 14
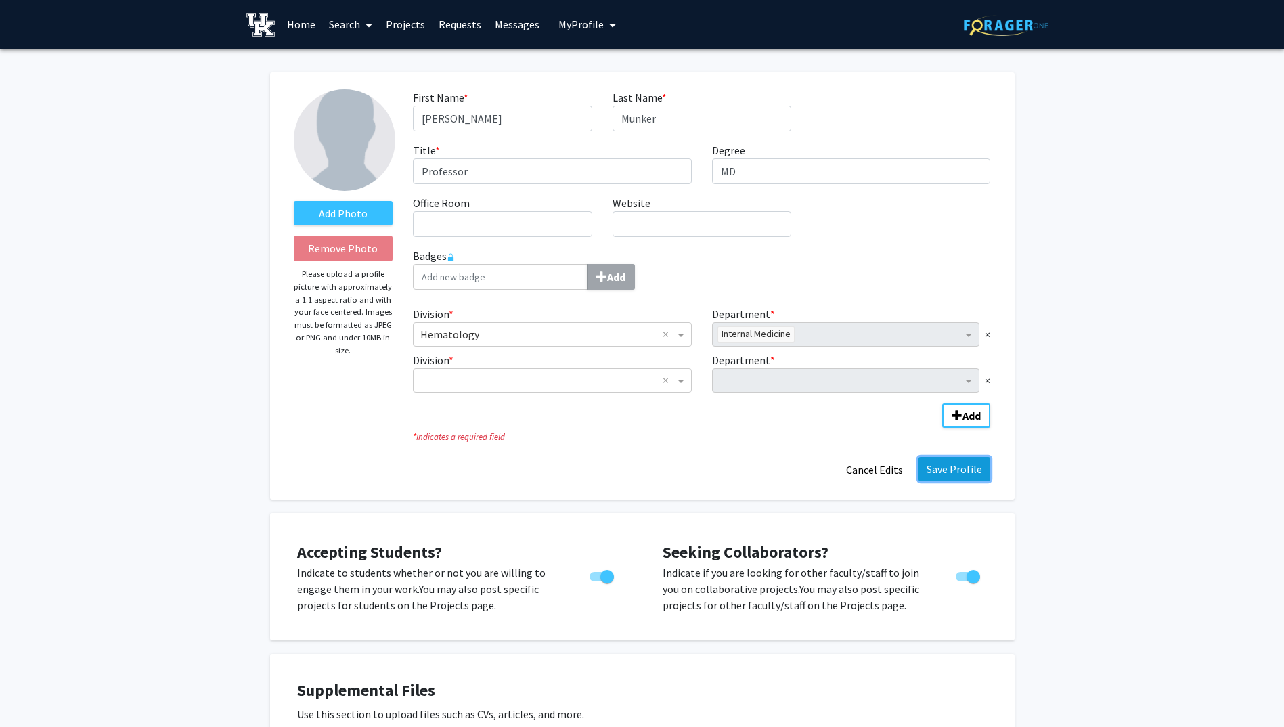
click at [941, 465] on button "Save Profile" at bounding box center [955, 469] width 72 height 24
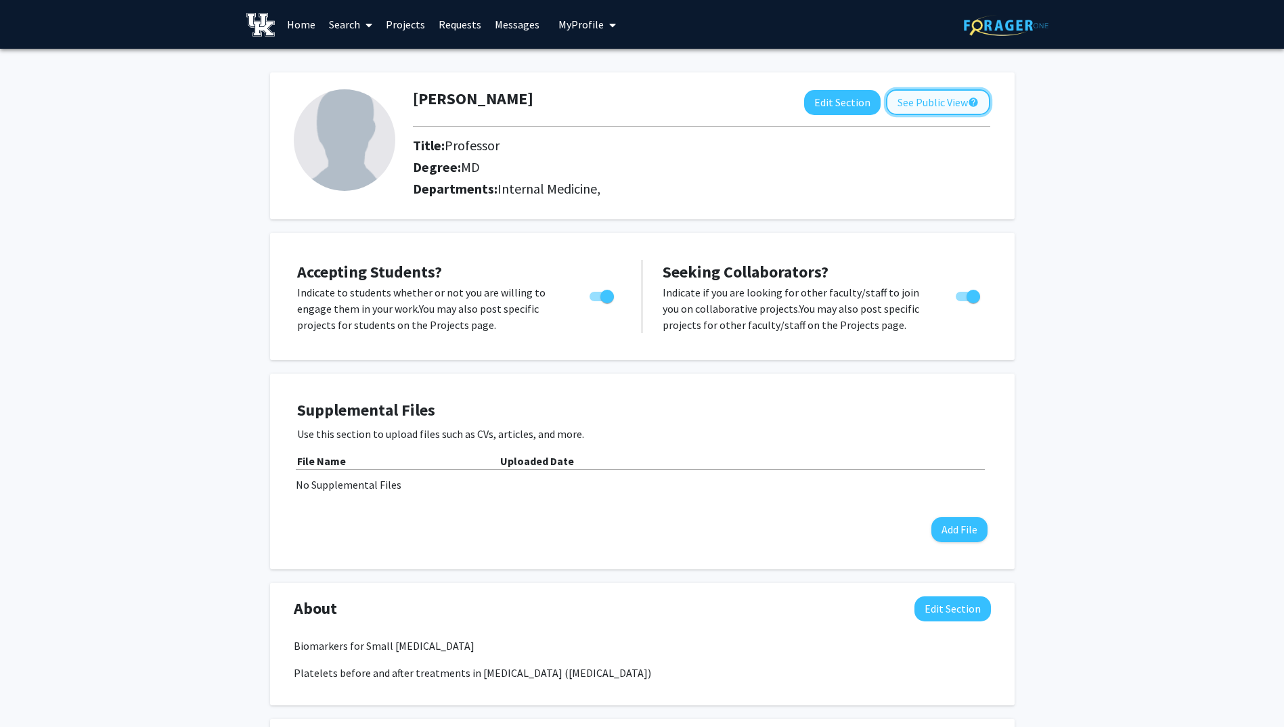
click at [938, 99] on button "See Public View help" at bounding box center [938, 102] width 104 height 26
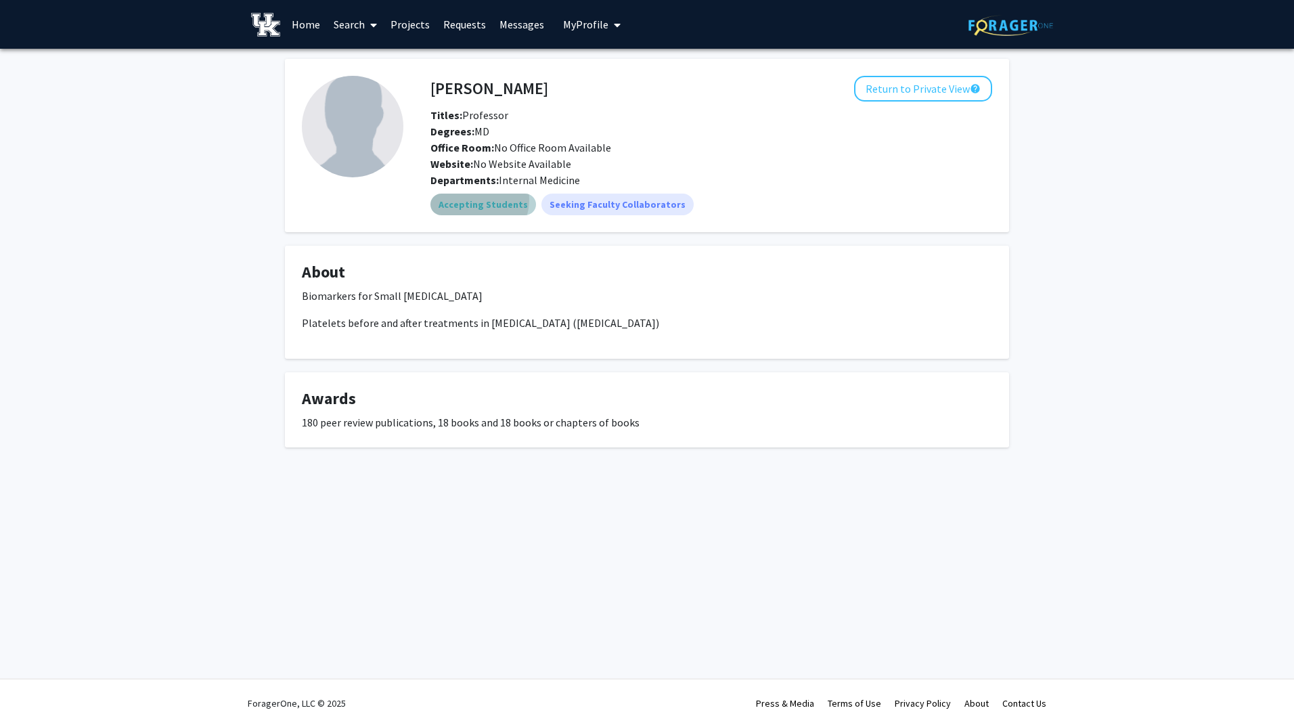
click at [475, 200] on mat-chip "Accepting Students" at bounding box center [484, 205] width 106 height 22
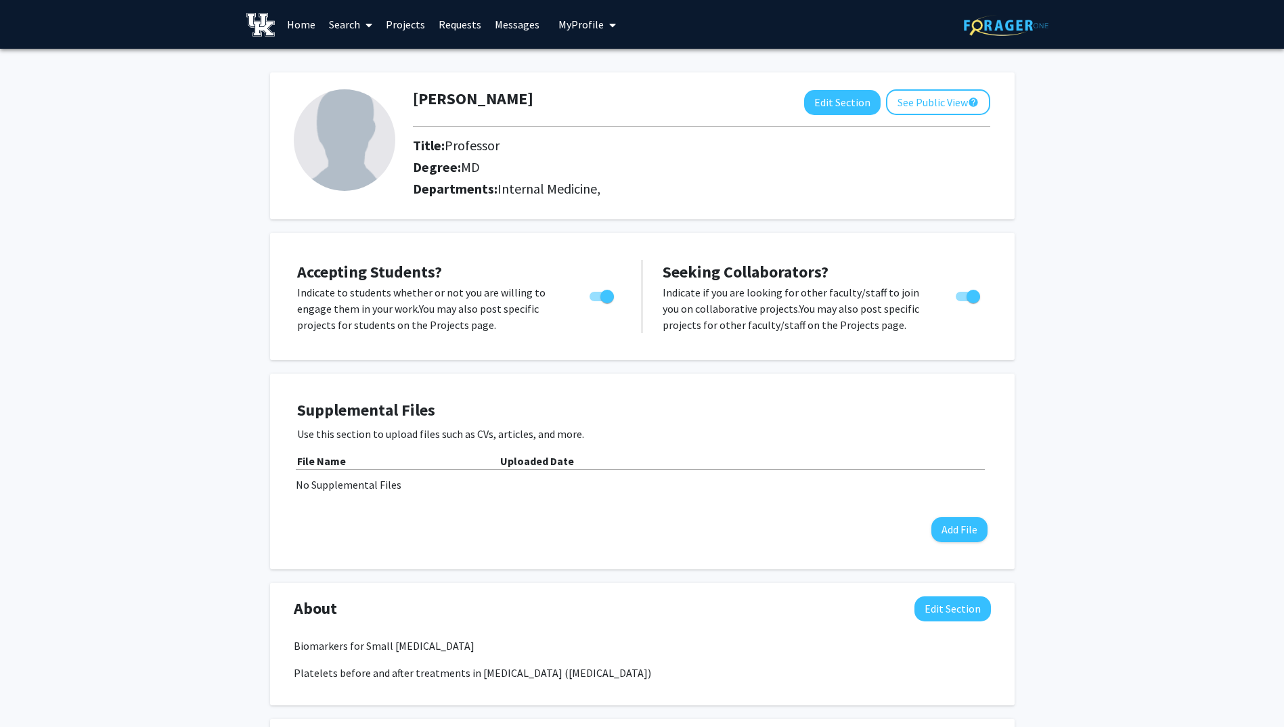
click at [389, 649] on p "Biomarkers for Small [MEDICAL_DATA]" at bounding box center [642, 646] width 697 height 16
click at [954, 611] on button "Edit Section" at bounding box center [953, 608] width 76 height 25
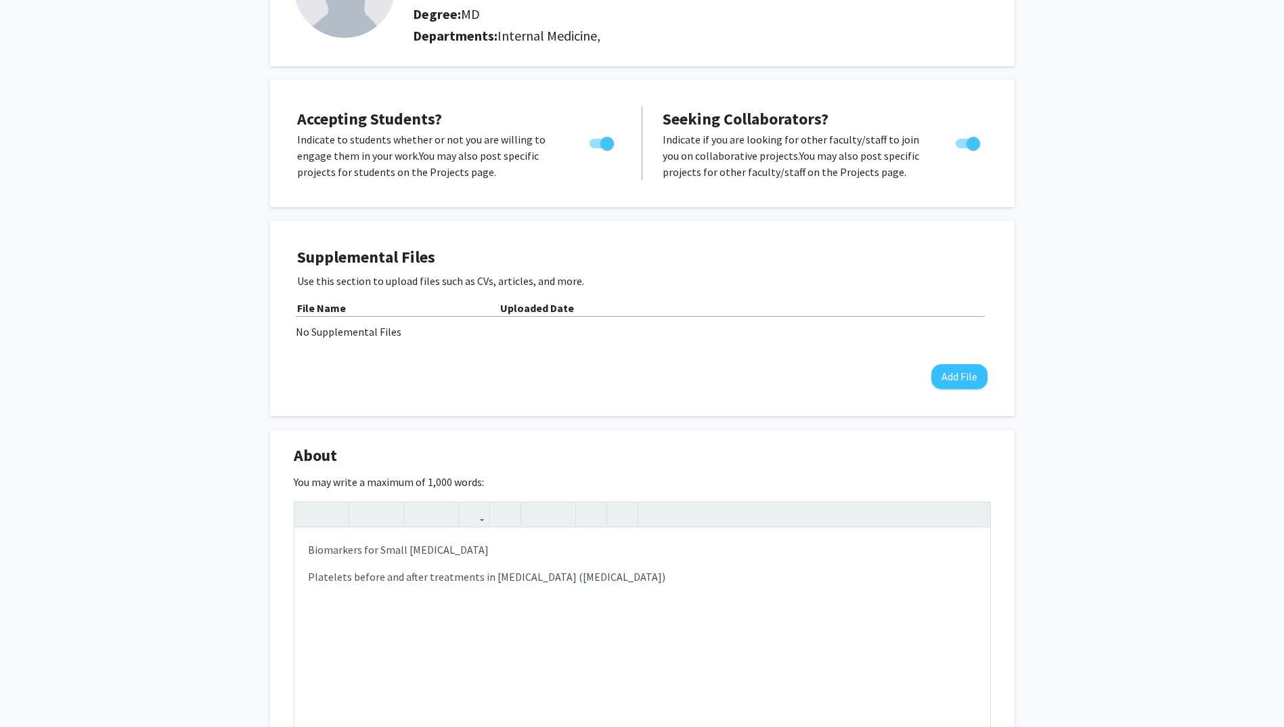
scroll to position [170, 0]
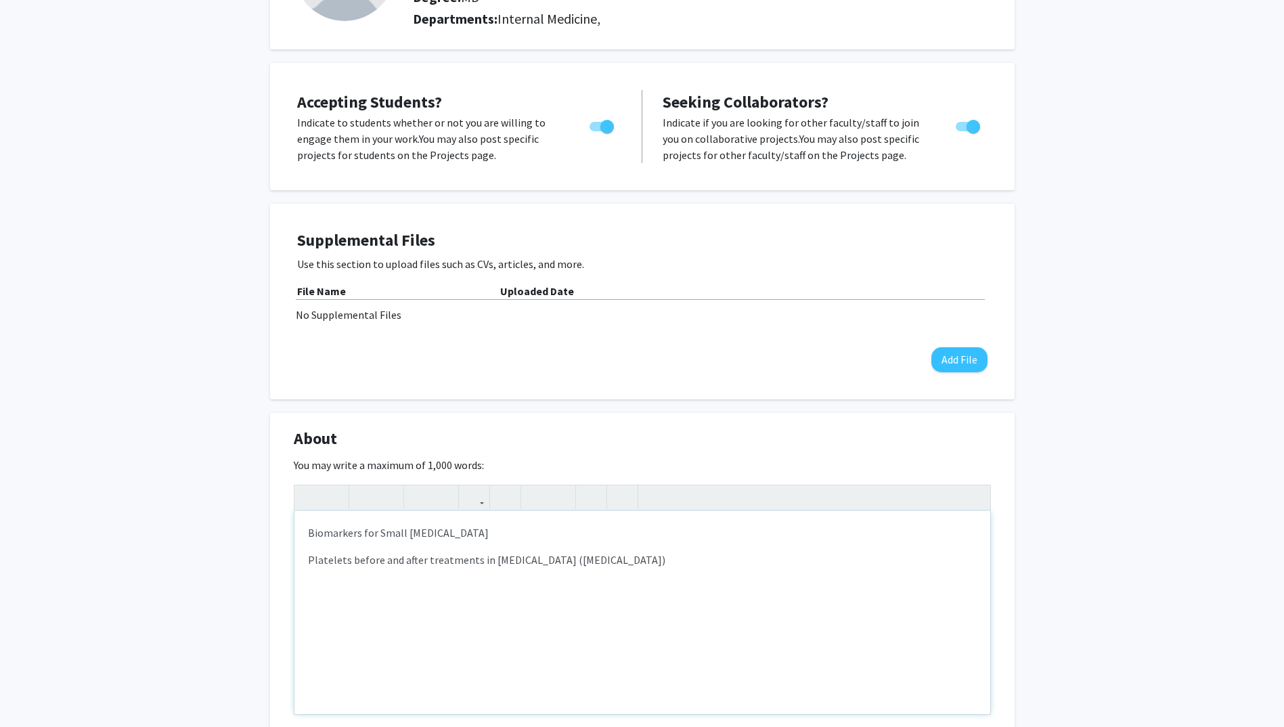
click at [405, 534] on p "Biomarkers for Small [MEDICAL_DATA]" at bounding box center [642, 533] width 669 height 16
type textarea "<p>Biomarkers for [MEDICAL_DATA]</p><p>Platelets before and after treatments in…"
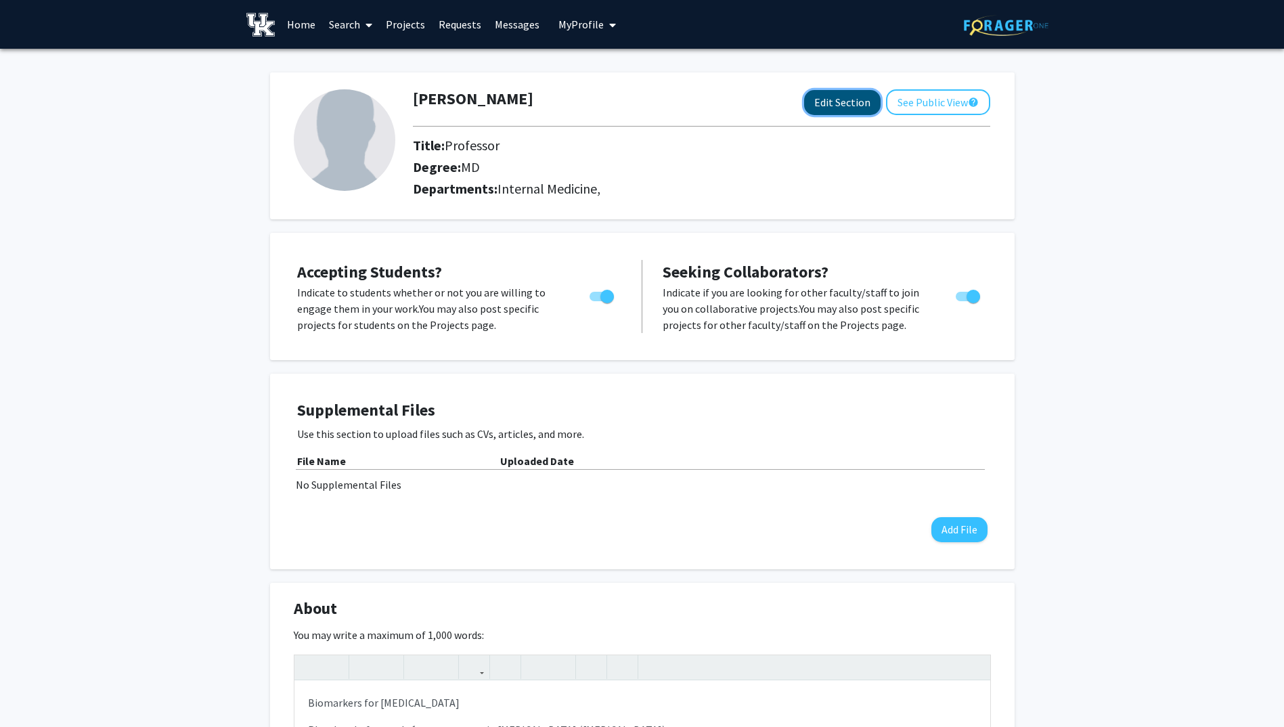
click at [839, 107] on button "Edit Section" at bounding box center [842, 102] width 76 height 25
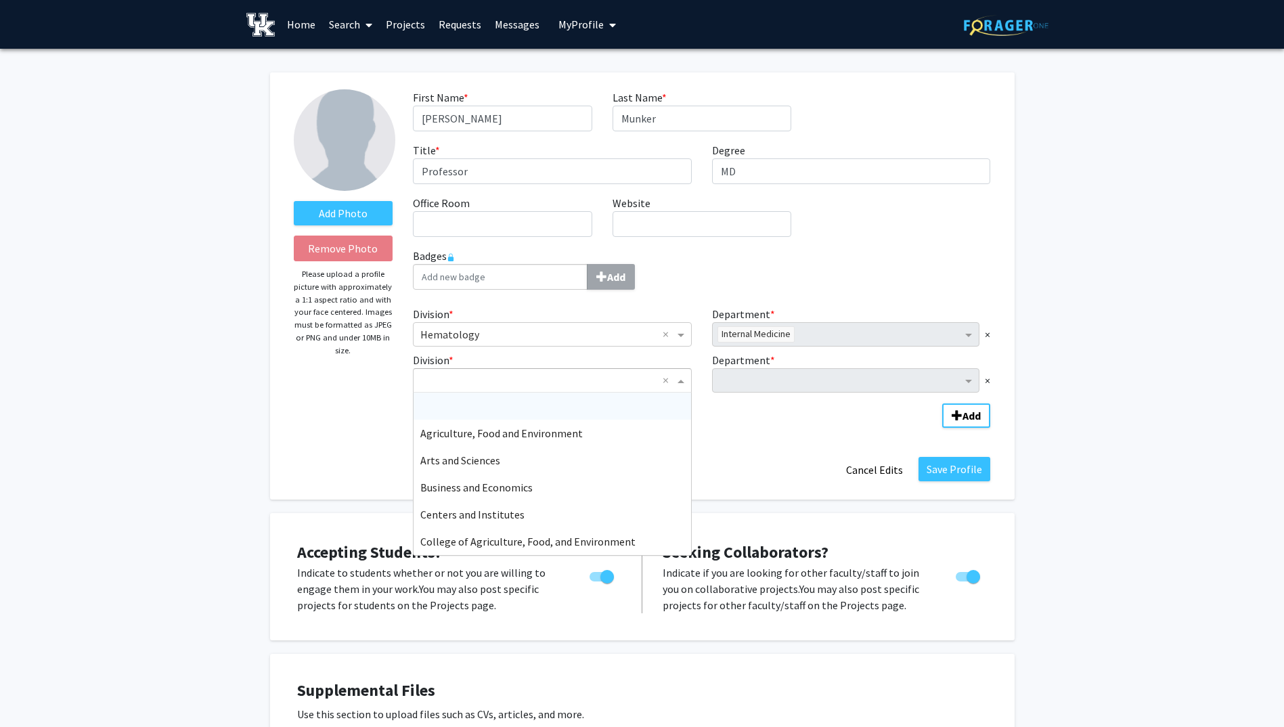
click at [426, 382] on input "Division" at bounding box center [538, 380] width 237 height 16
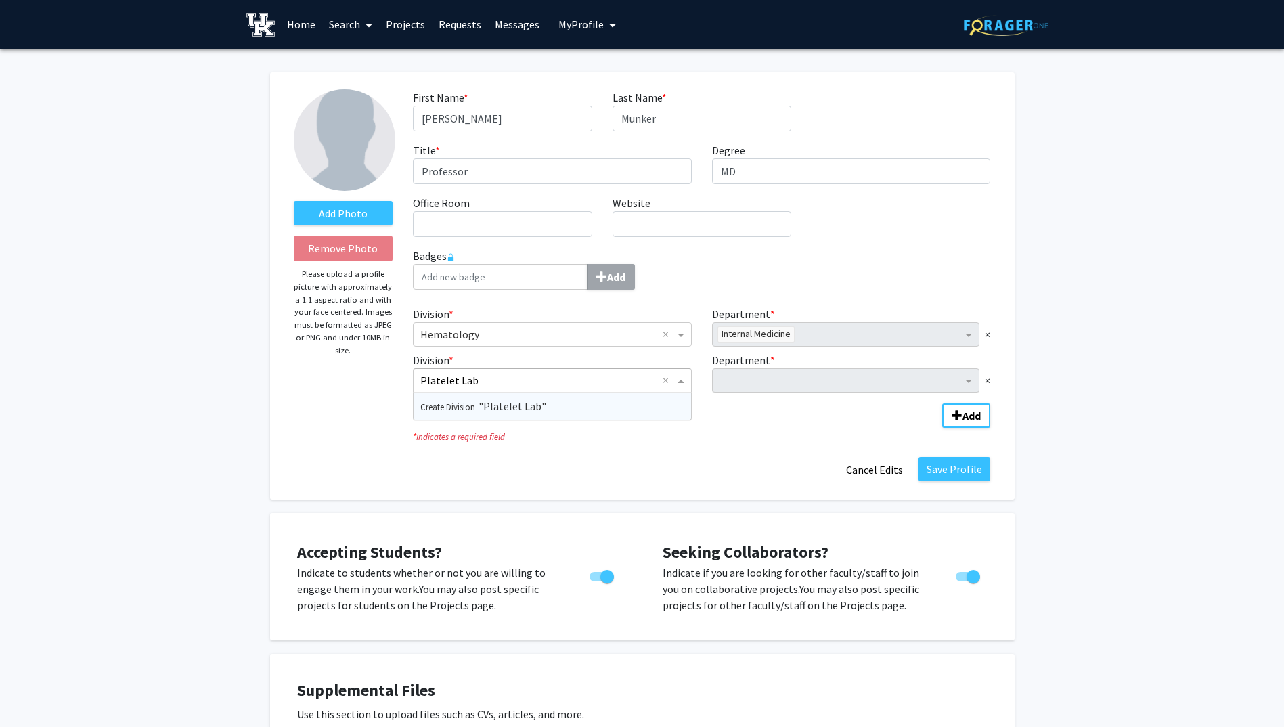
type input "Platelet Lab"
click at [969, 377] on span "Department" at bounding box center [970, 380] width 17 height 16
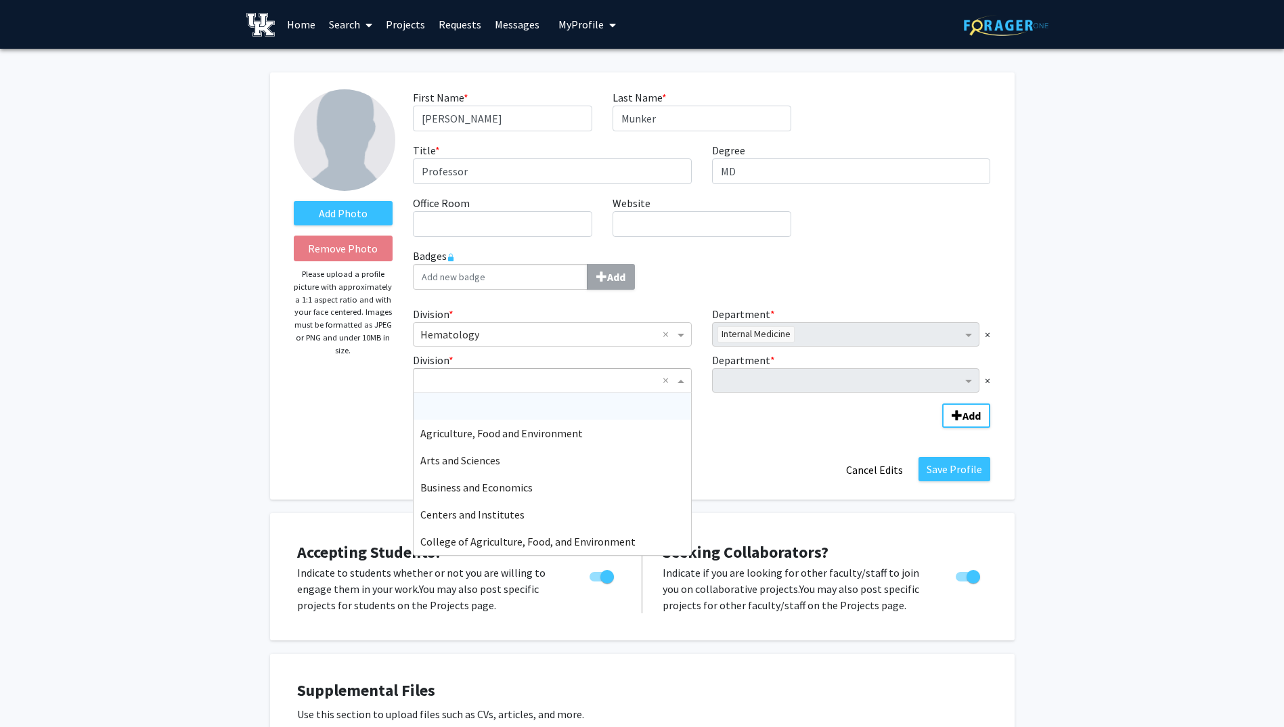
click at [682, 385] on span "Division" at bounding box center [682, 380] width 17 height 16
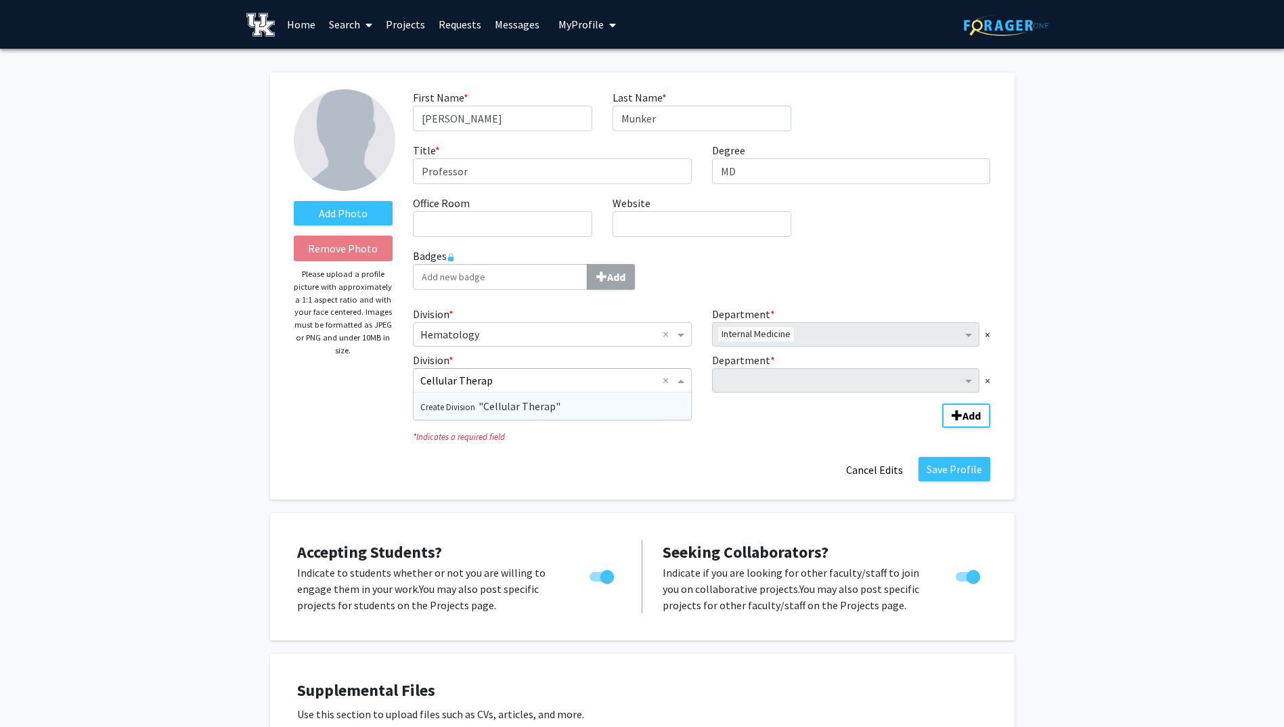
type input "Cellular Therapy"
click at [497, 400] on span "Create Division "Cellular Therapy"" at bounding box center [492, 406] width 145 height 14
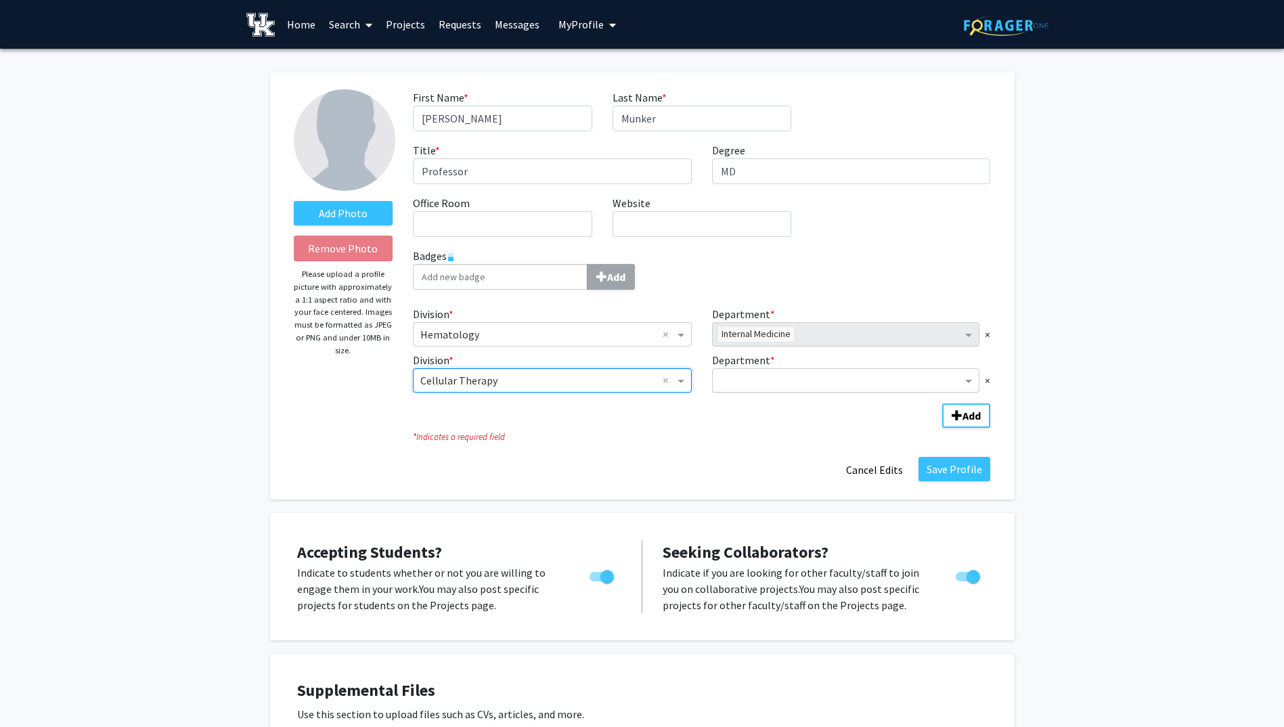
click at [724, 374] on input "Department" at bounding box center [841, 381] width 243 height 16
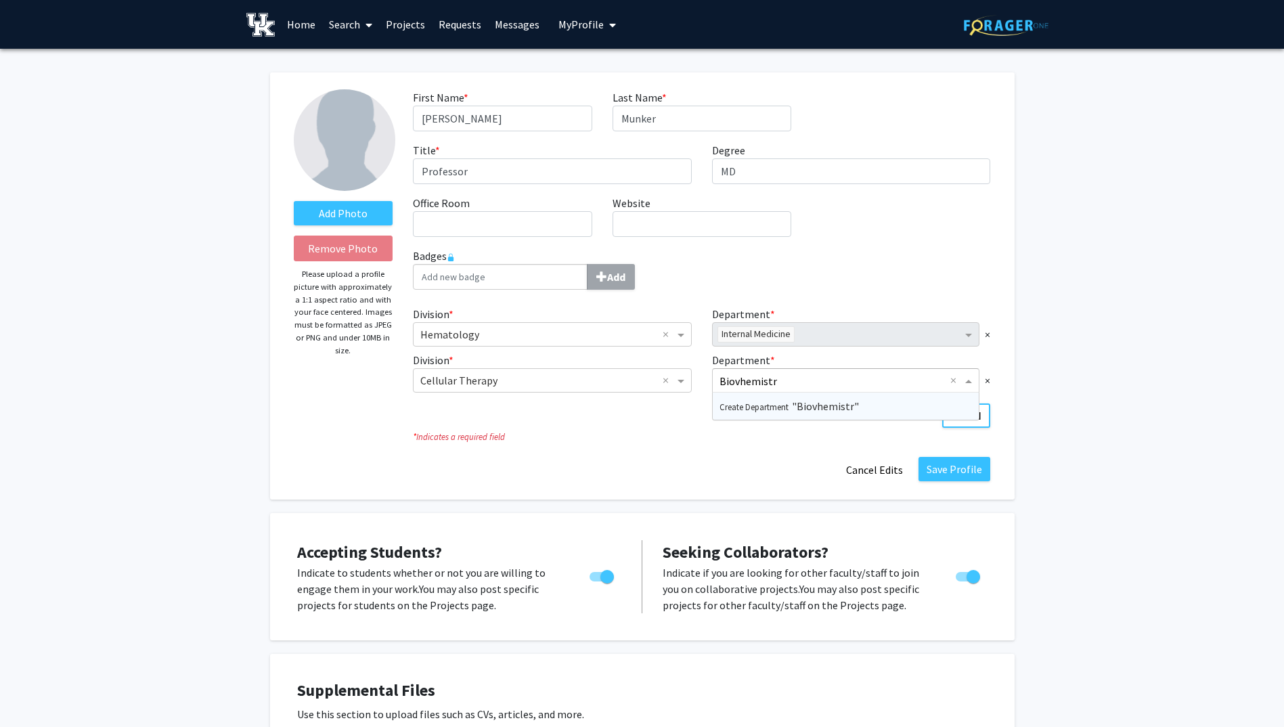
type input "Biovhemistry"
click at [969, 378] on span "Department" at bounding box center [970, 380] width 17 height 16
click at [774, 381] on input "Department" at bounding box center [841, 381] width 243 height 16
type input "Biochemistry"
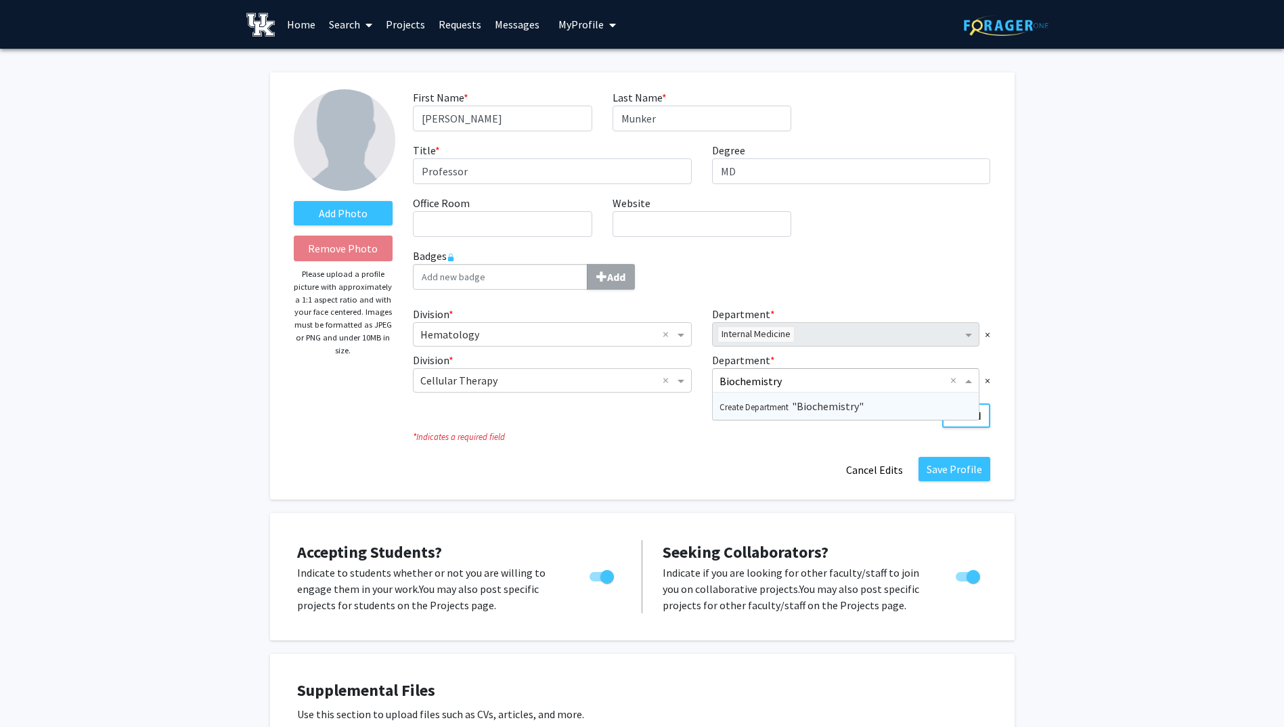
click at [795, 405] on span "Create Department "Biochemistry"" at bounding box center [792, 406] width 144 height 14
click at [510, 221] on input "Office Room required" at bounding box center [502, 224] width 179 height 26
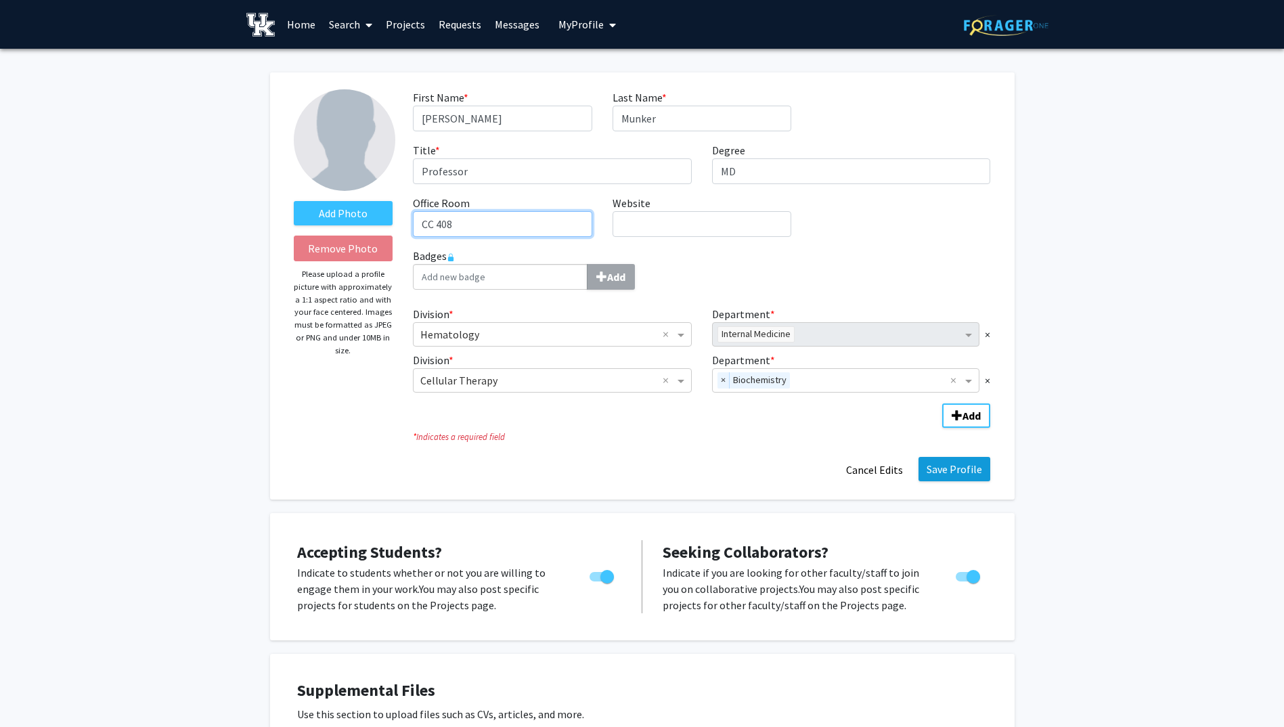
type input "CC 408"
click at [948, 468] on button "Save Profile" at bounding box center [955, 469] width 72 height 24
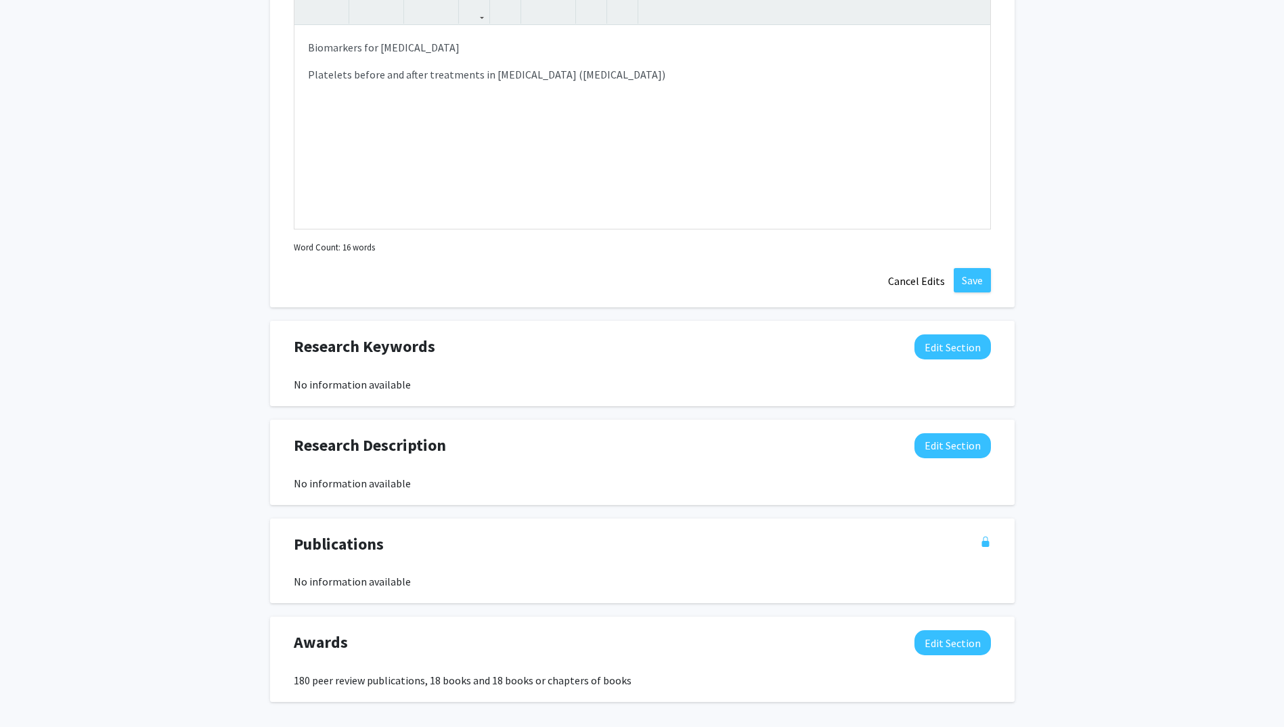
scroll to position [704, 0]
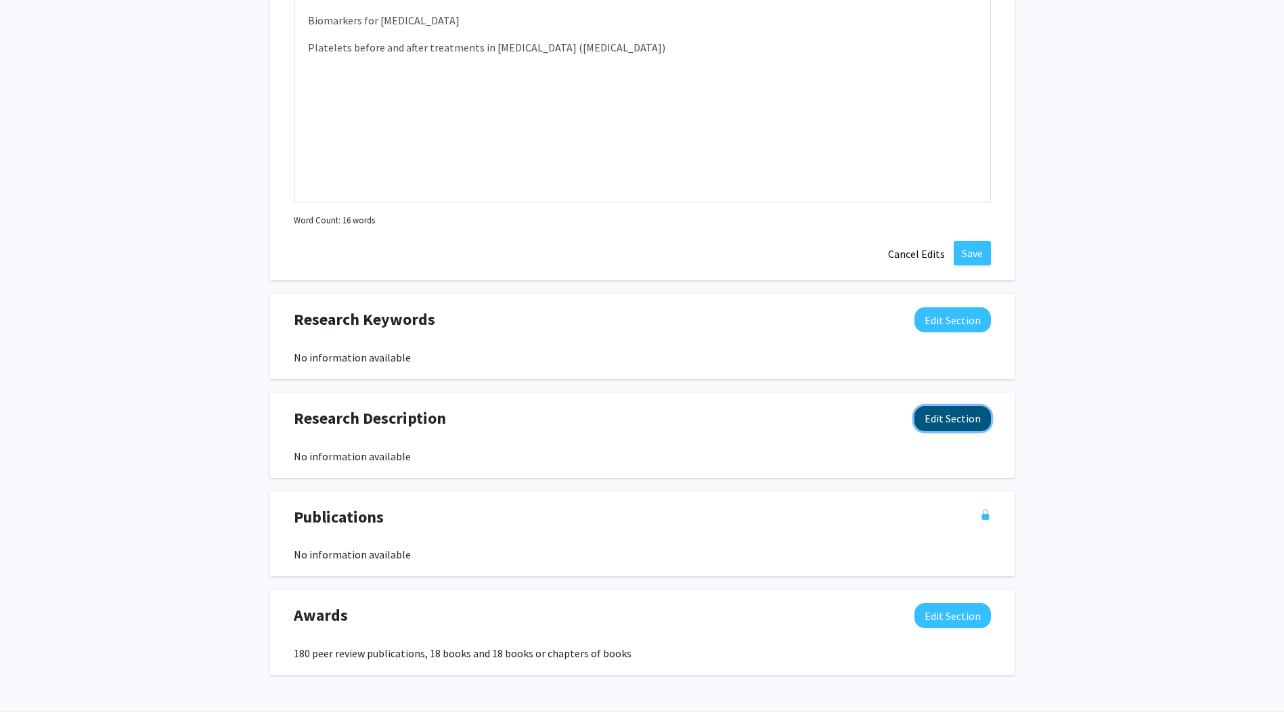
click at [948, 416] on button "Edit Section" at bounding box center [953, 418] width 76 height 25
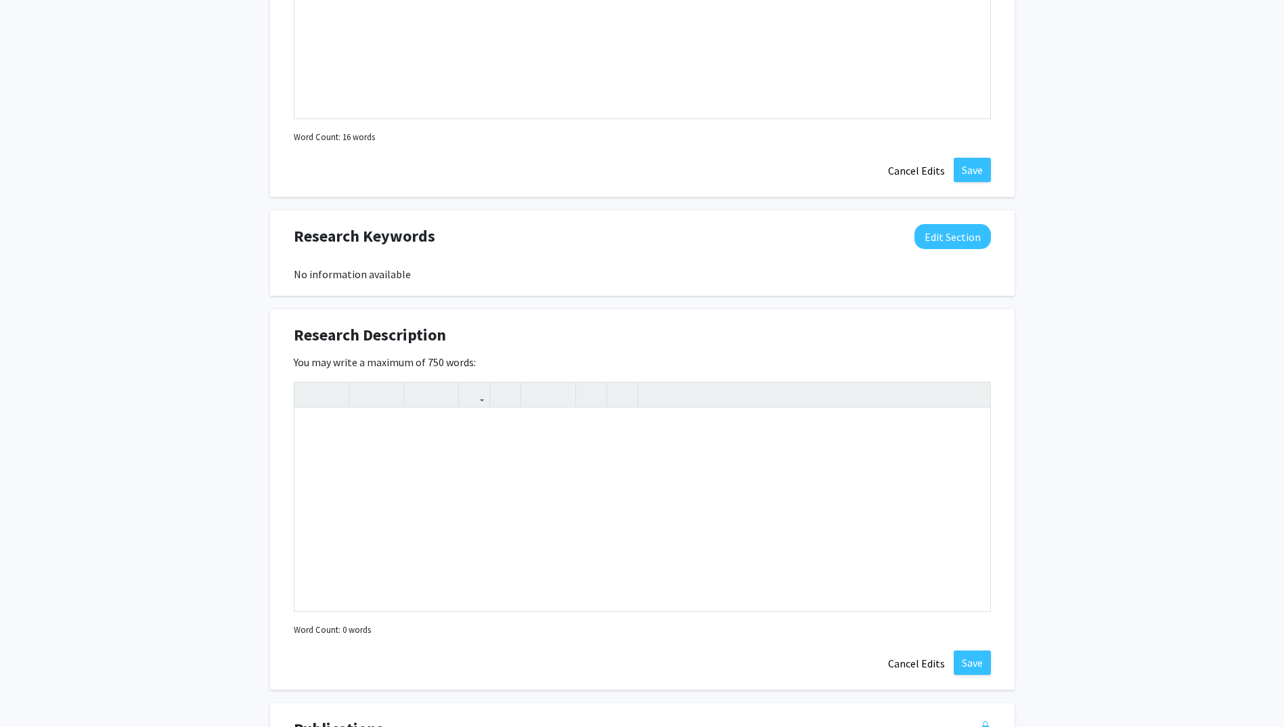
scroll to position [824, 0]
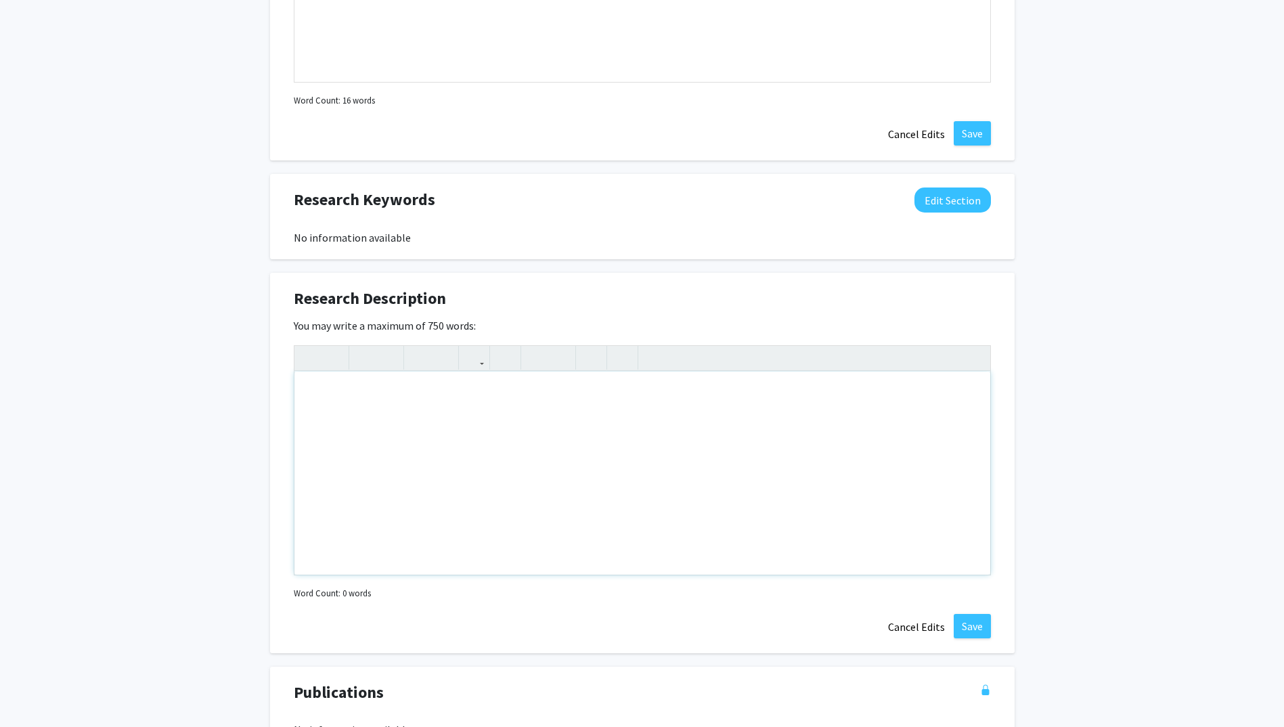
click at [338, 378] on div "Note to users with screen readers: Please deactivate our accessibility plugin f…" at bounding box center [642, 473] width 696 height 203
type textarea "Basic and Clinical Science"
click at [964, 625] on button "Save" at bounding box center [972, 626] width 37 height 24
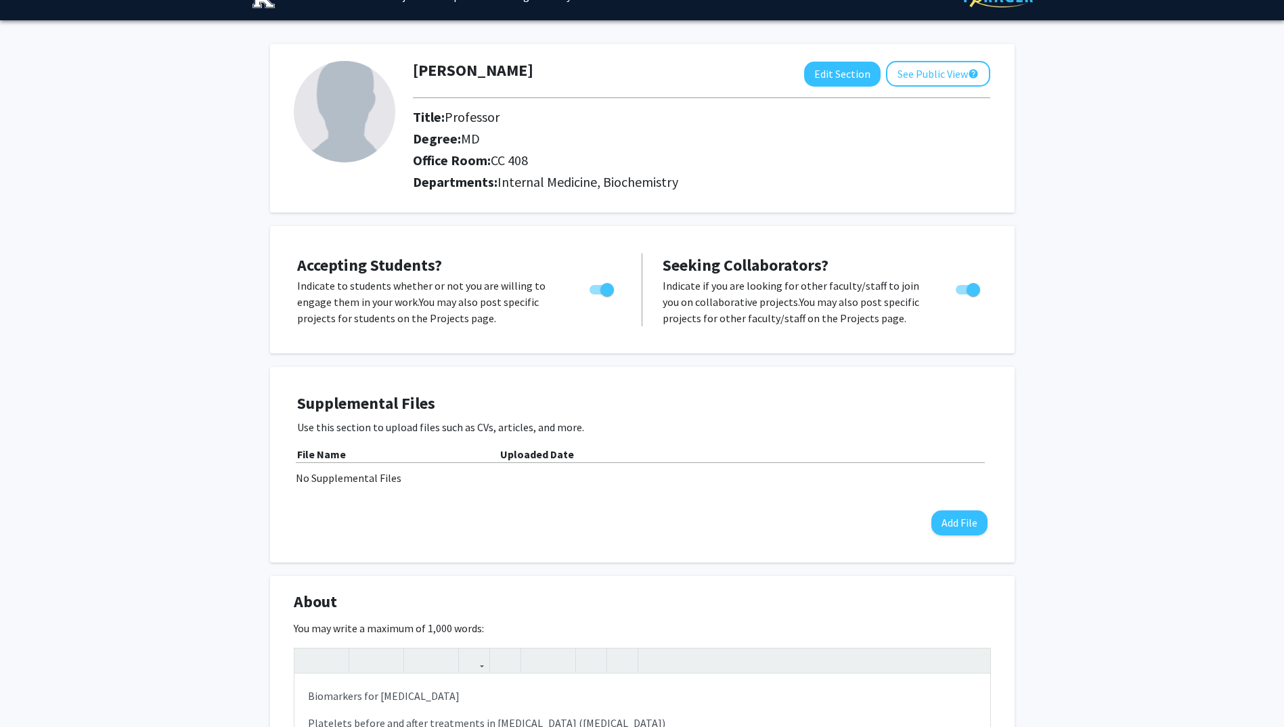
scroll to position [0, 0]
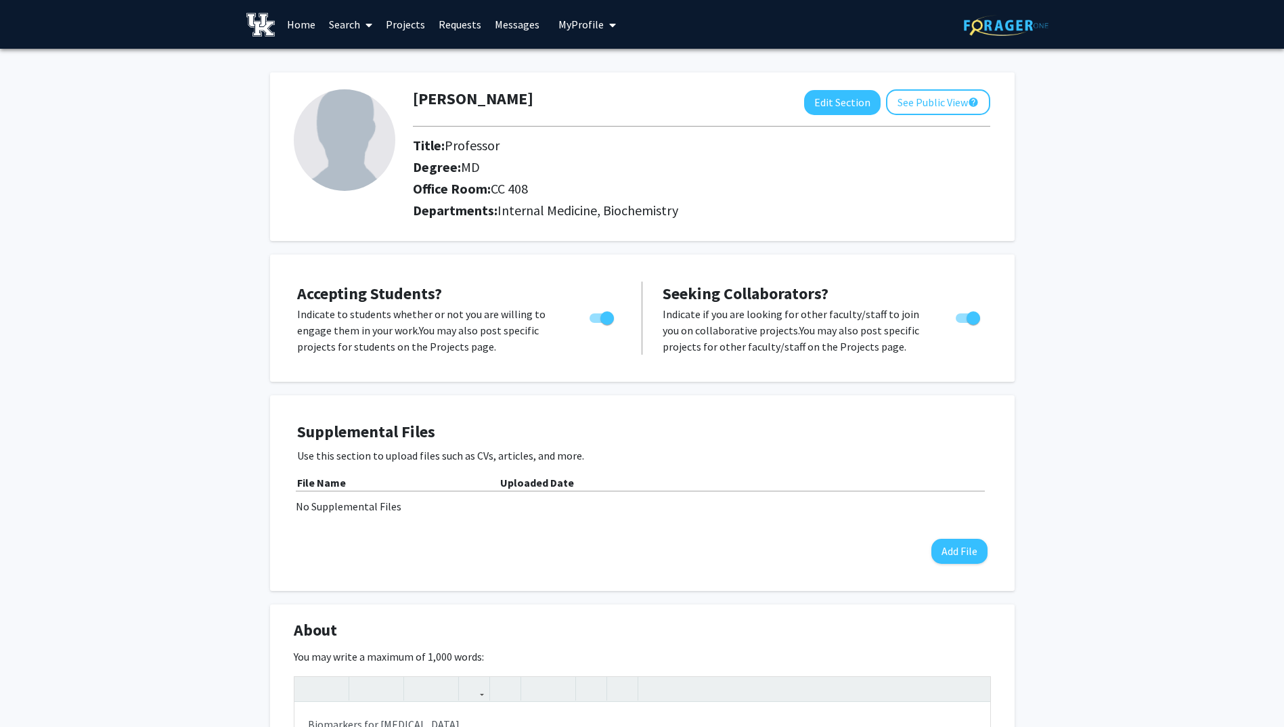
click at [521, 26] on link "Messages" at bounding box center [517, 24] width 58 height 47
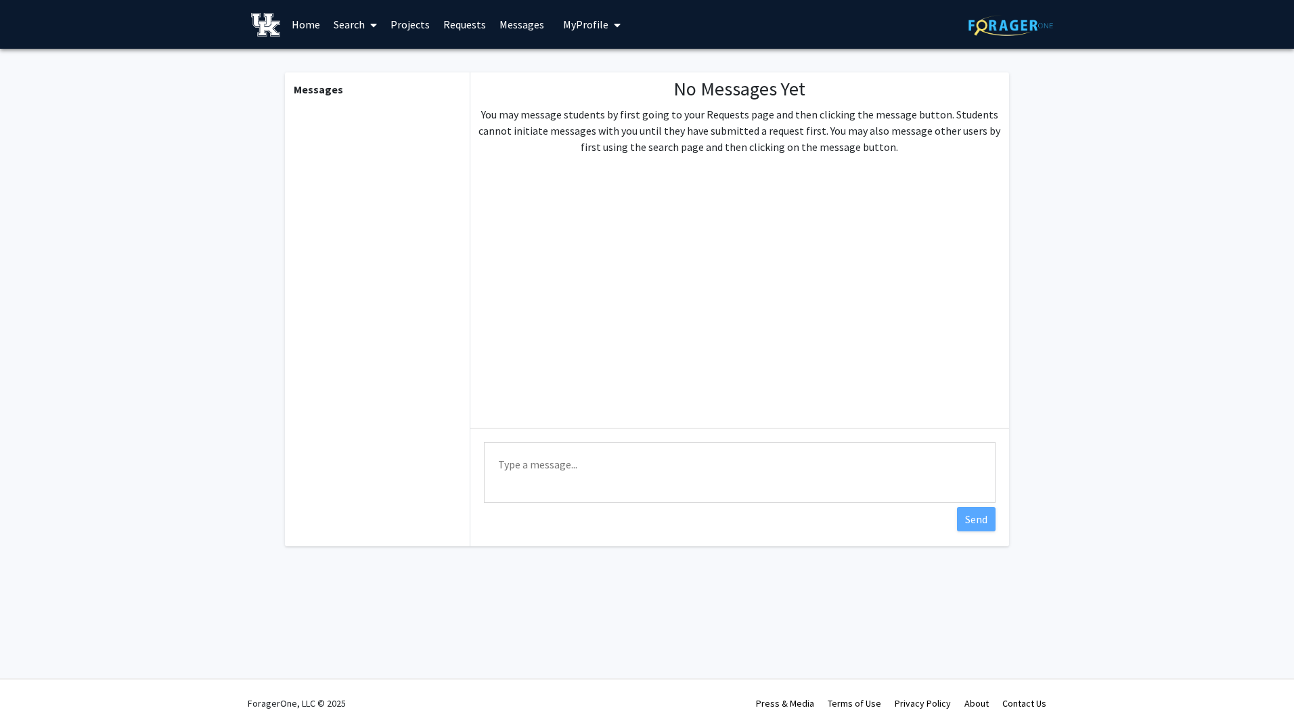
click at [464, 26] on link "Requests" at bounding box center [465, 24] width 56 height 47
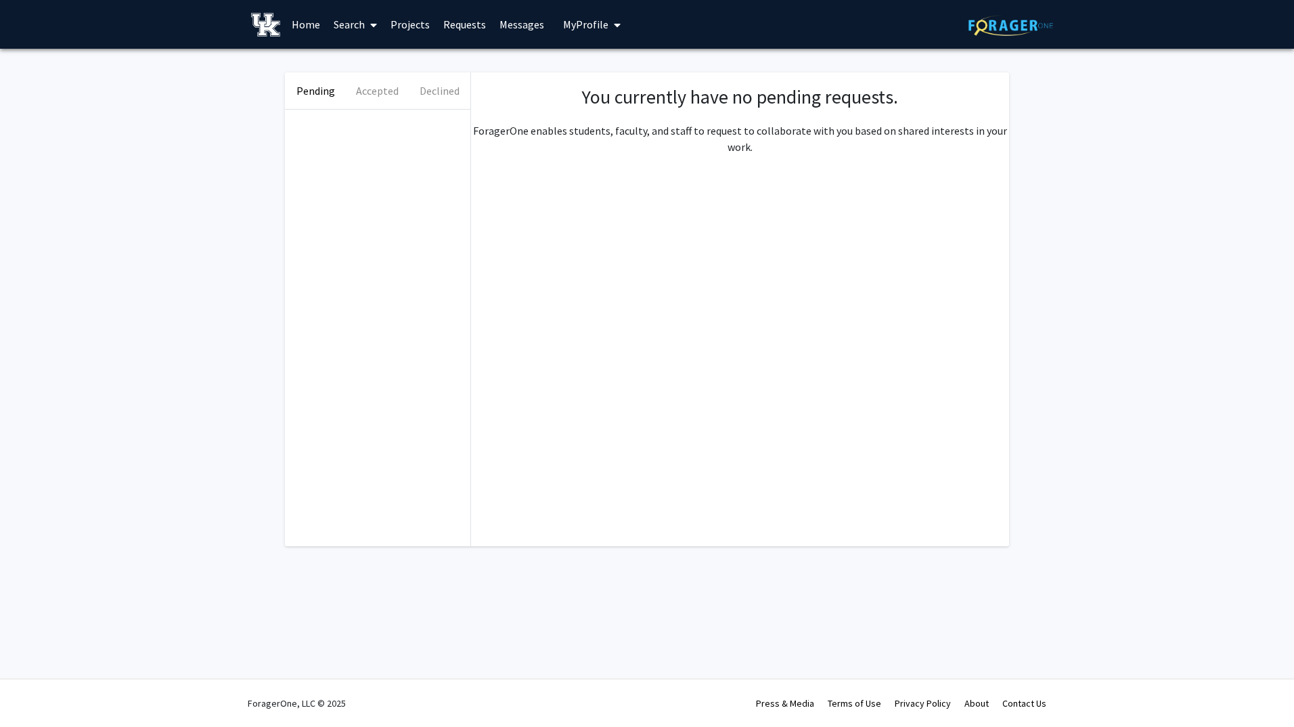
click at [416, 26] on link "Projects" at bounding box center [410, 24] width 53 height 47
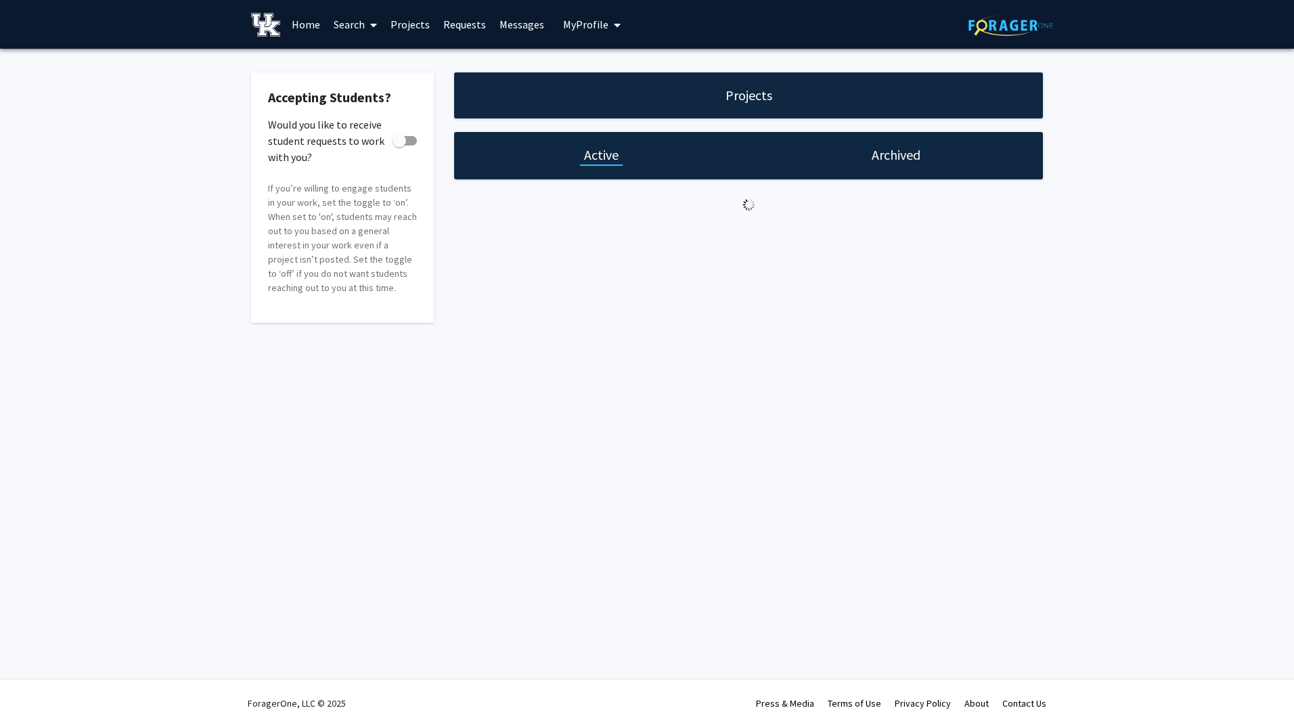
checkbox input "true"
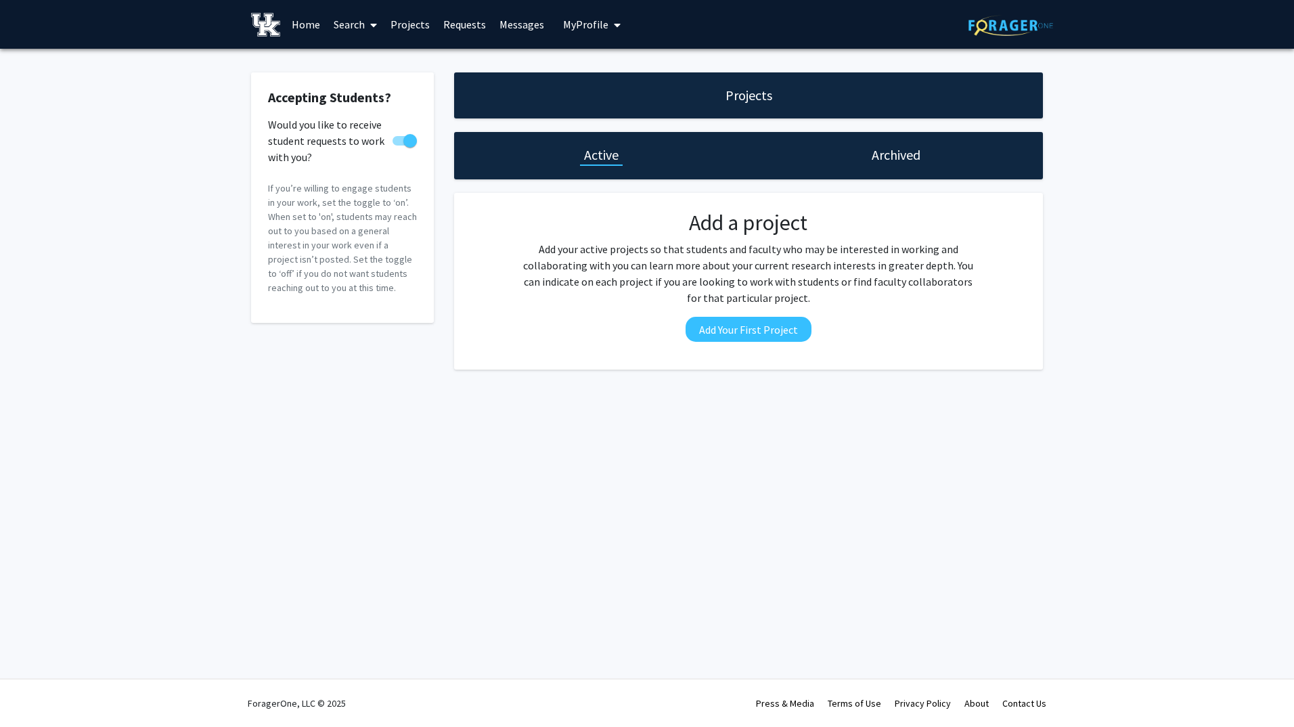
click at [408, 26] on link "Projects" at bounding box center [410, 24] width 53 height 47
click at [353, 25] on link "Search" at bounding box center [355, 24] width 57 height 47
click at [354, 58] on span "Faculty/Staff" at bounding box center [377, 62] width 100 height 27
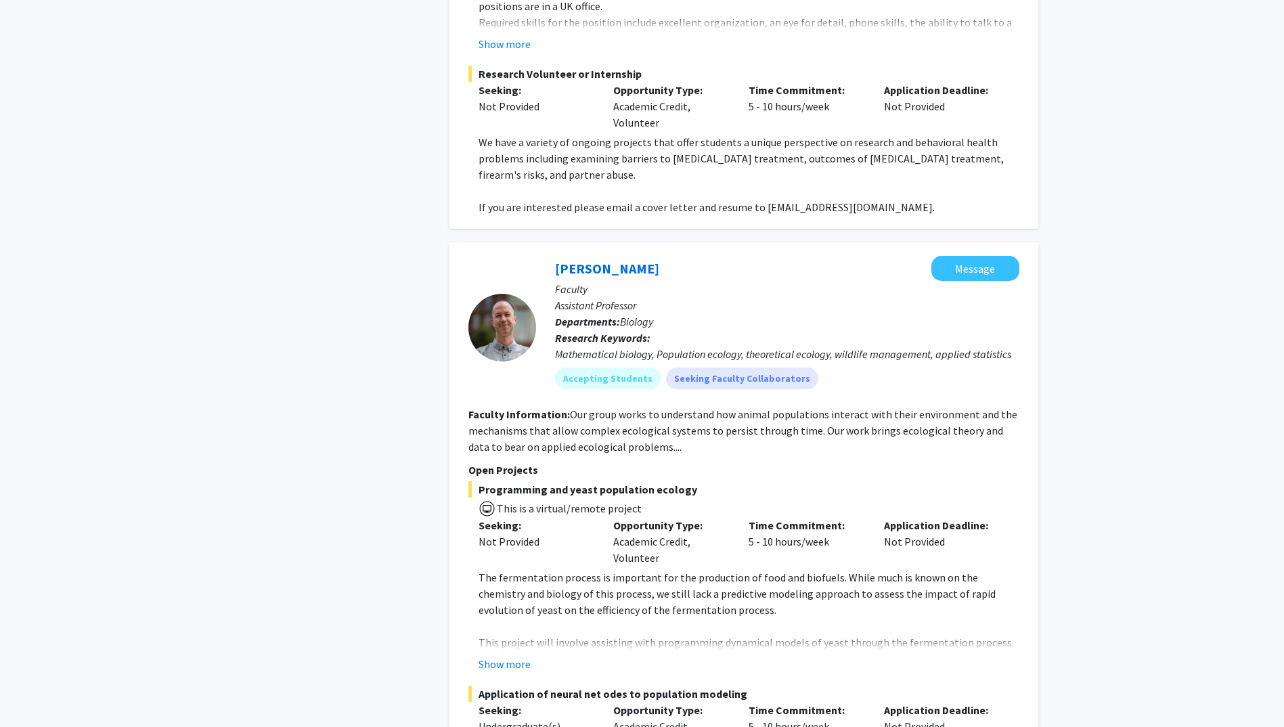
scroll to position [6721, 0]
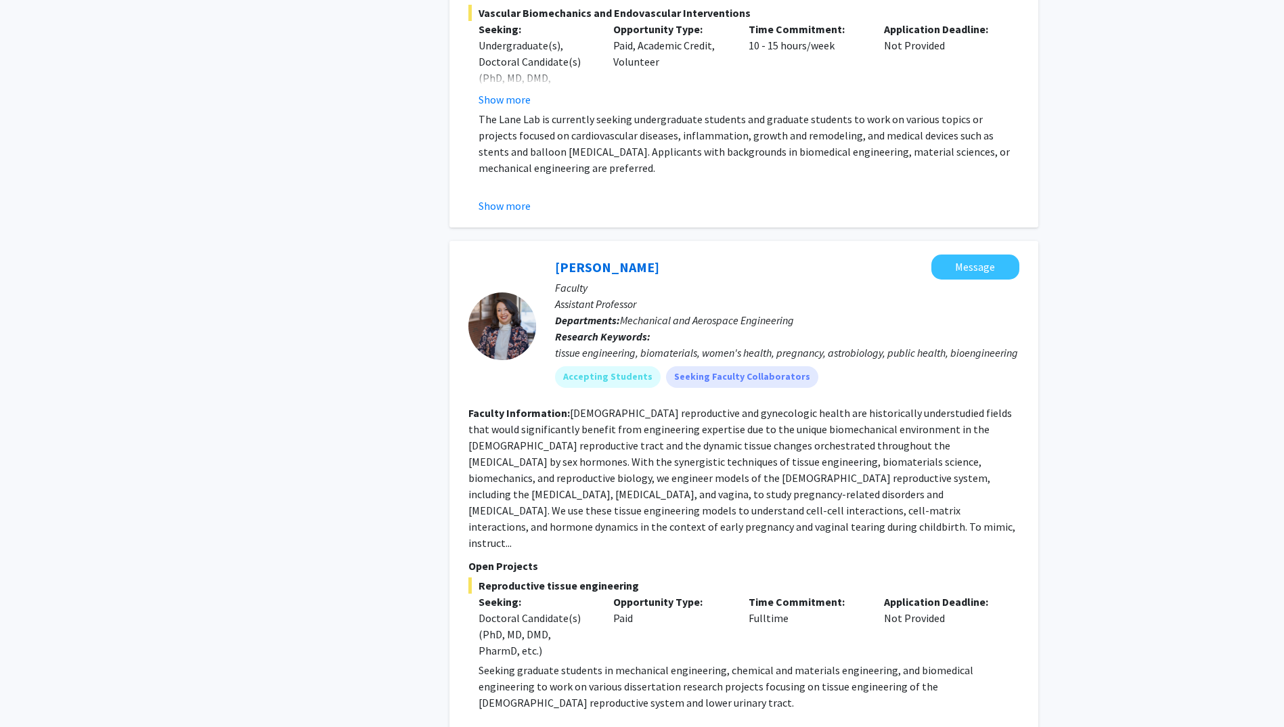
scroll to position [5219, 0]
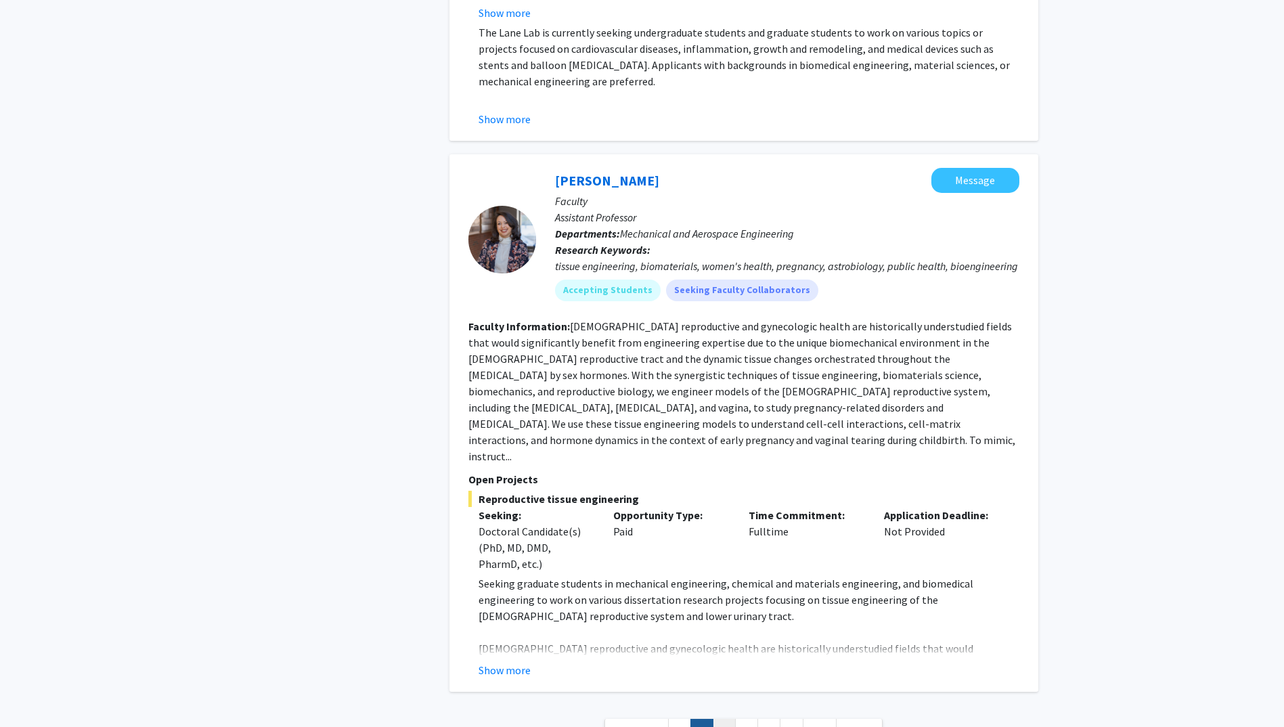
click at [724, 719] on link "3" at bounding box center [724, 731] width 23 height 24
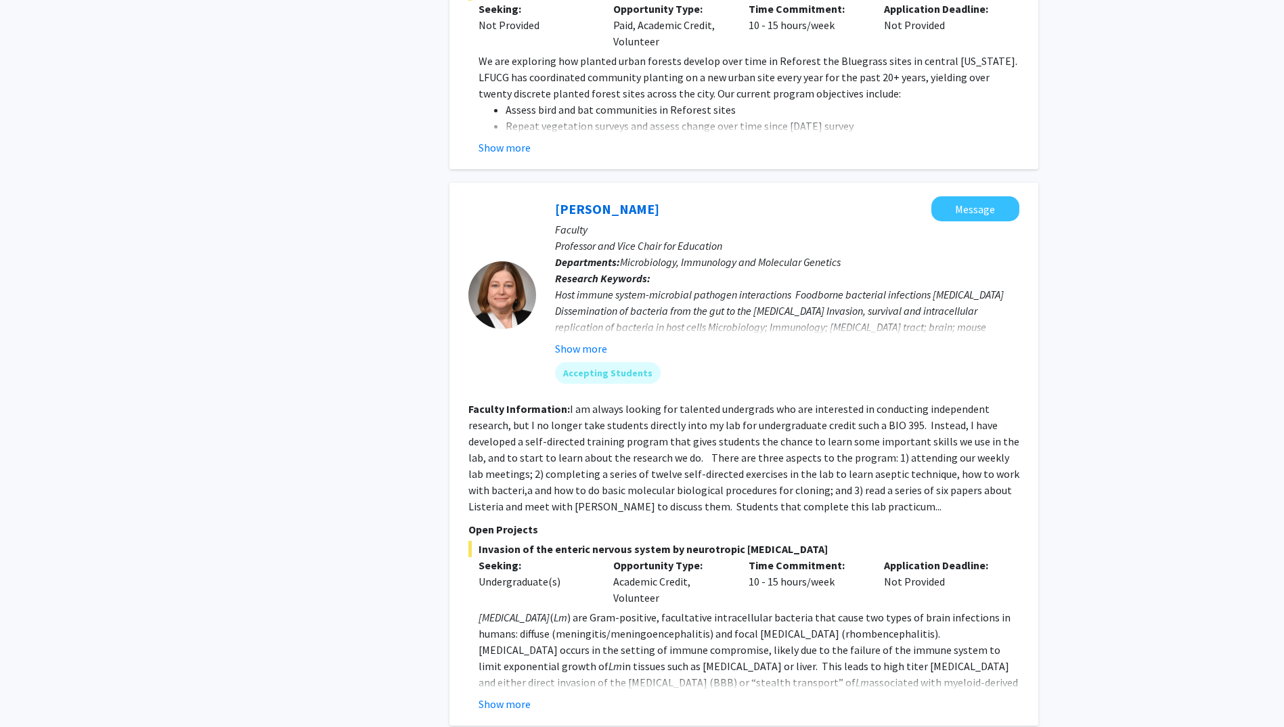
scroll to position [4352, 0]
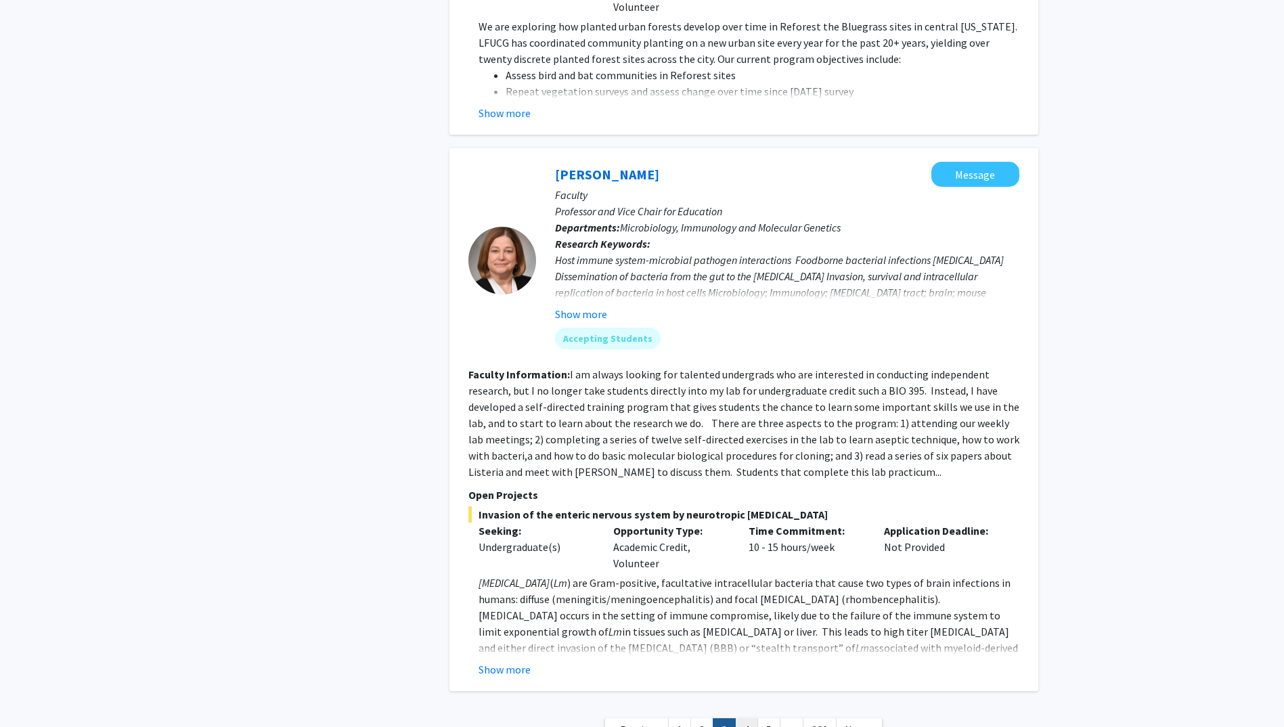
click at [743, 718] on link "4" at bounding box center [746, 730] width 23 height 24
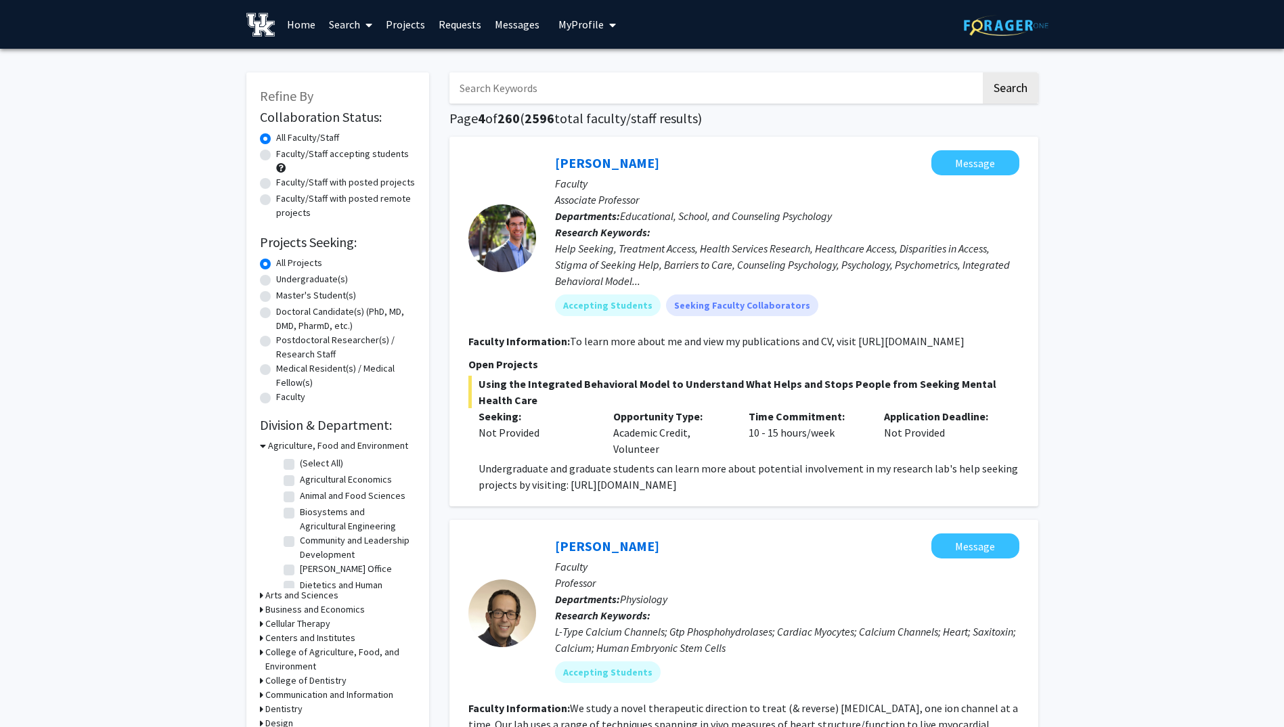
click at [666, 95] on input "Search Keywords" at bounding box center [714, 87] width 531 height 31
click at [983, 72] on button "Search" at bounding box center [1011, 87] width 56 height 31
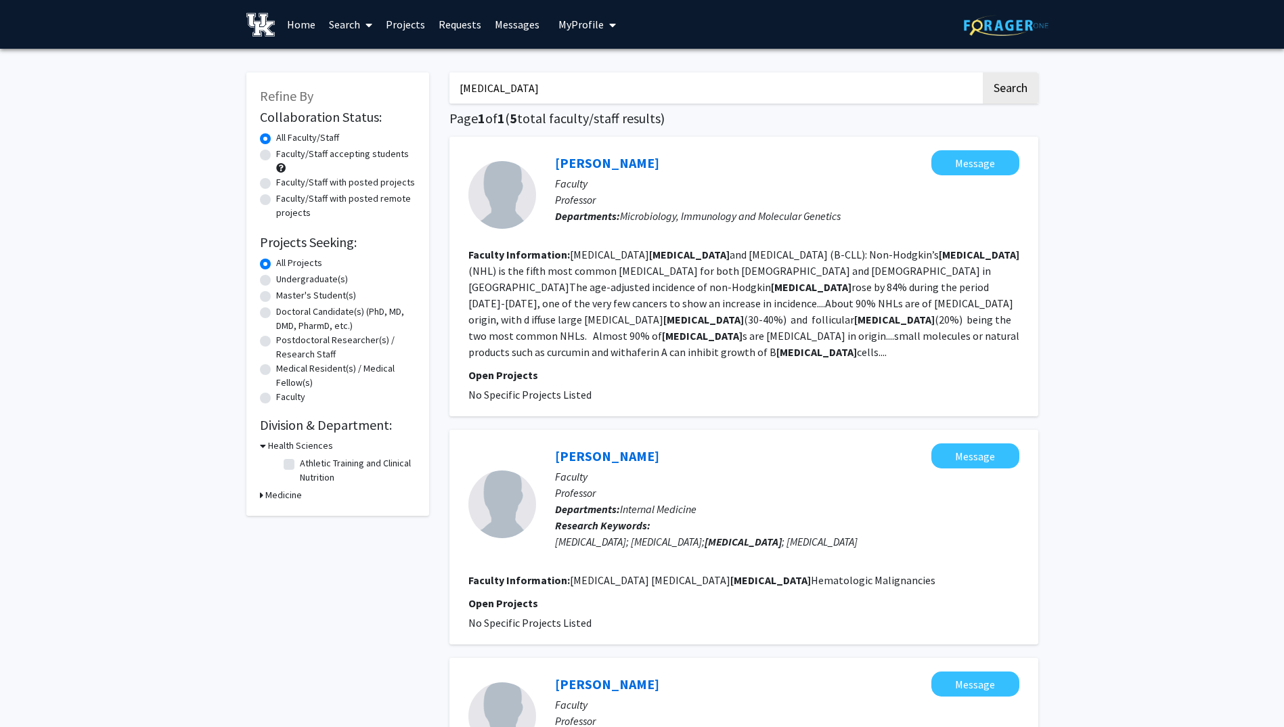
click at [533, 93] on input "[MEDICAL_DATA]" at bounding box center [714, 87] width 531 height 31
type input "L"
click at [1017, 83] on button "Search" at bounding box center [1011, 87] width 56 height 31
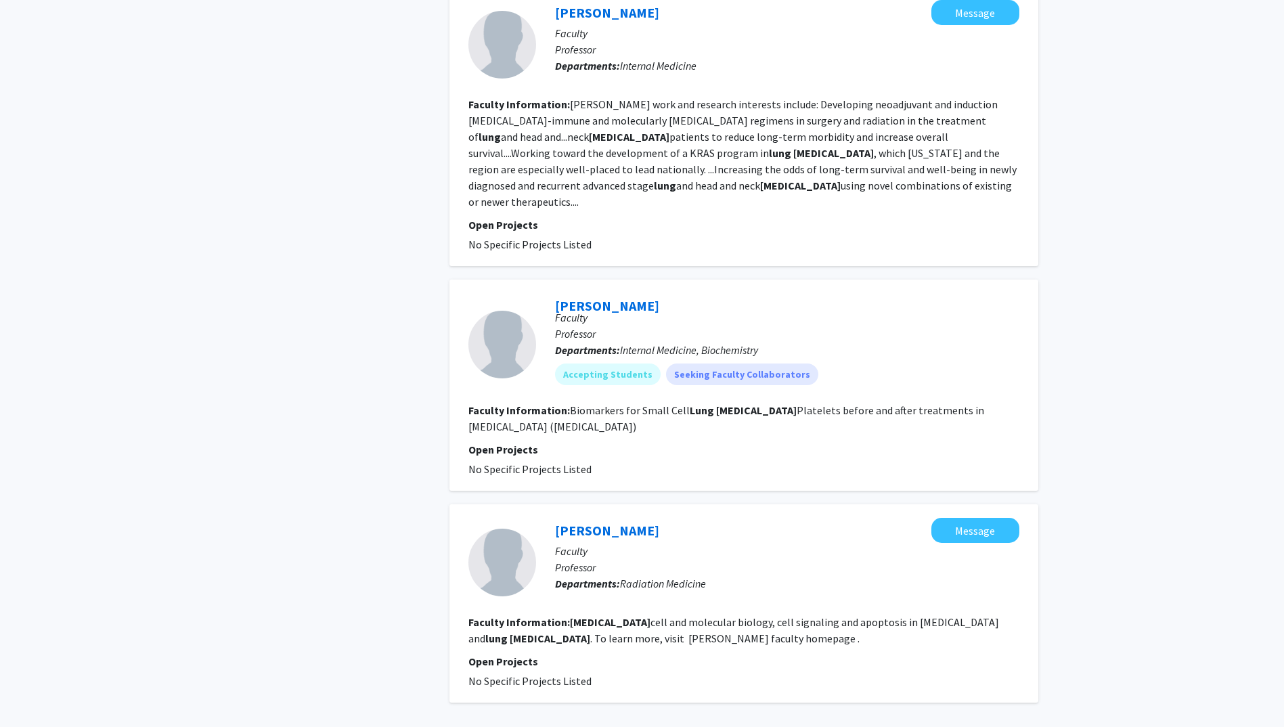
scroll to position [1775, 0]
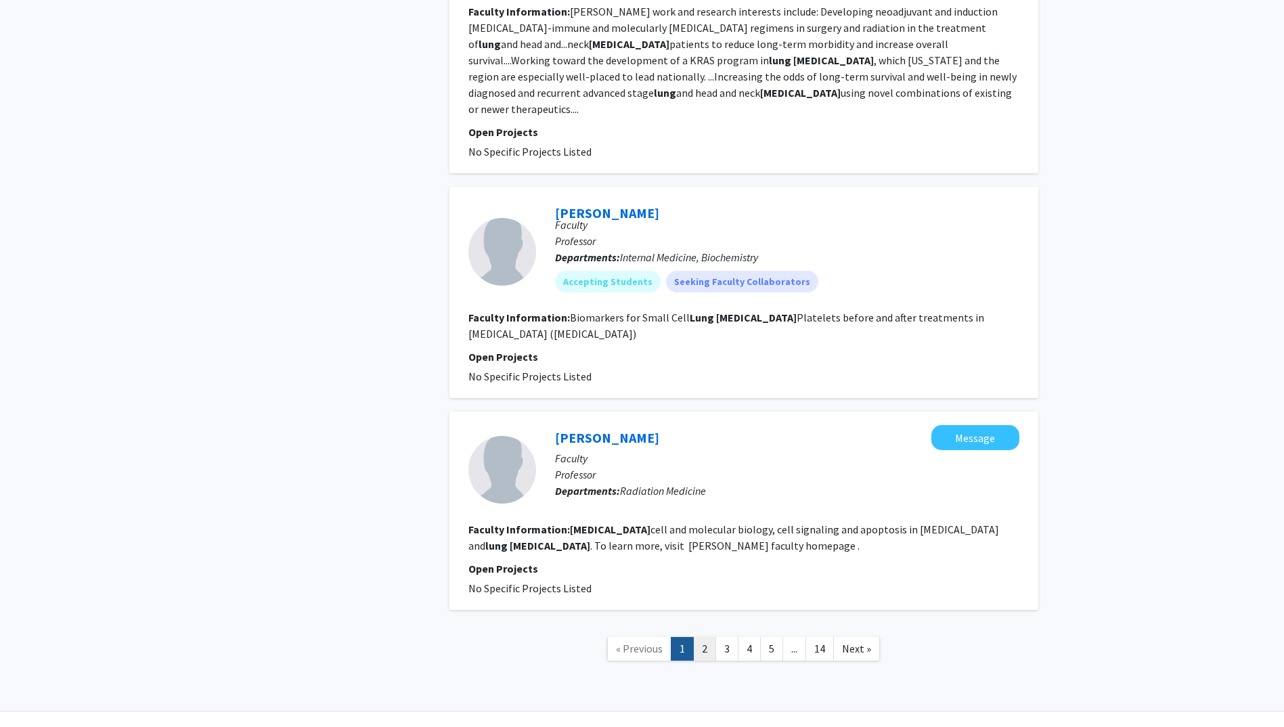
click at [699, 637] on link "2" at bounding box center [704, 649] width 23 height 24
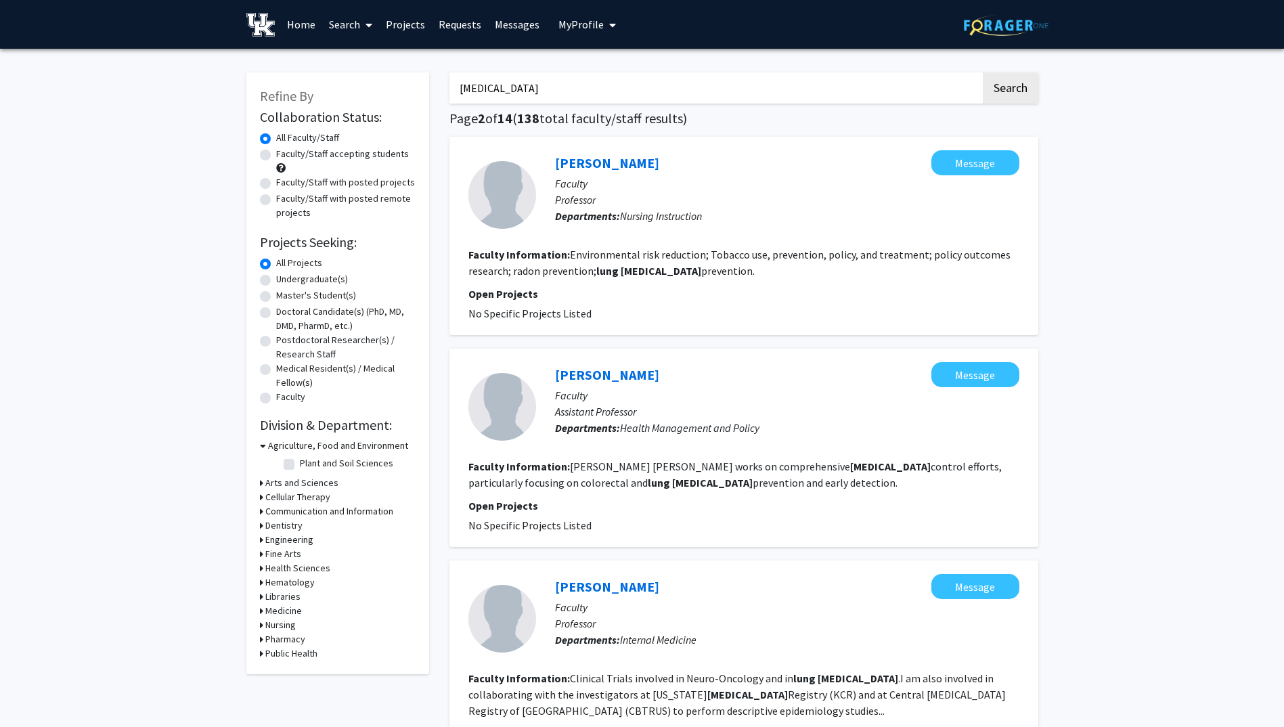
click at [599, 79] on input "[MEDICAL_DATA]" at bounding box center [714, 87] width 531 height 31
type input "L"
click at [628, 79] on input "Platelets" at bounding box center [714, 87] width 531 height 31
type input "Platelets"
click at [1016, 86] on button "Search" at bounding box center [1011, 87] width 56 height 31
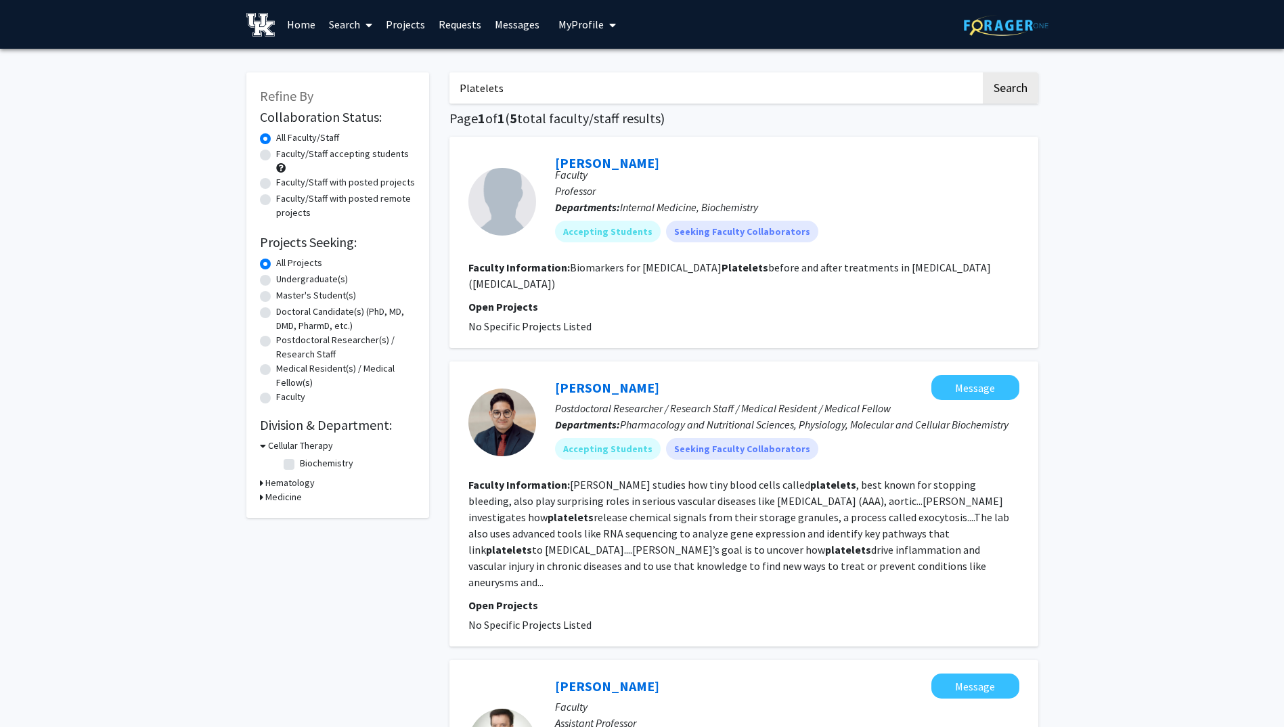
click at [590, 27] on span "My Profile" at bounding box center [580, 25] width 45 height 14
click at [609, 58] on span "[PERSON_NAME]" at bounding box center [643, 63] width 82 height 15
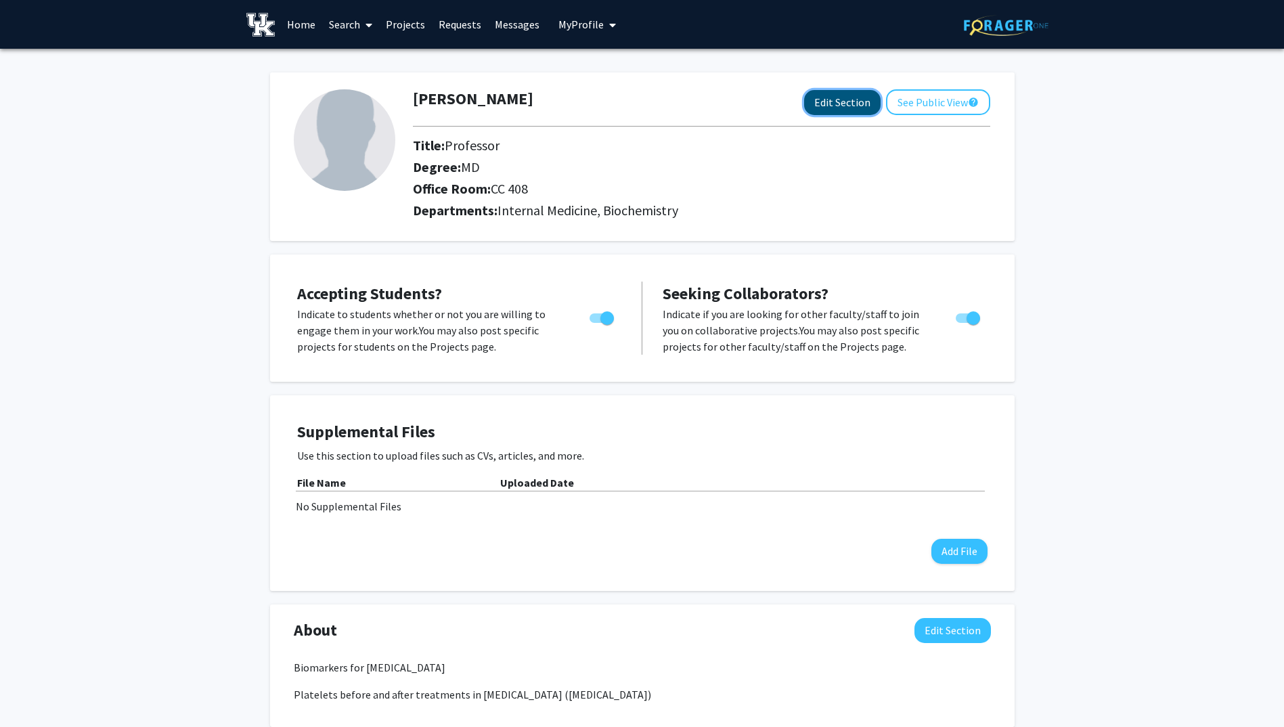
click at [833, 100] on button "Edit Section" at bounding box center [842, 102] width 76 height 25
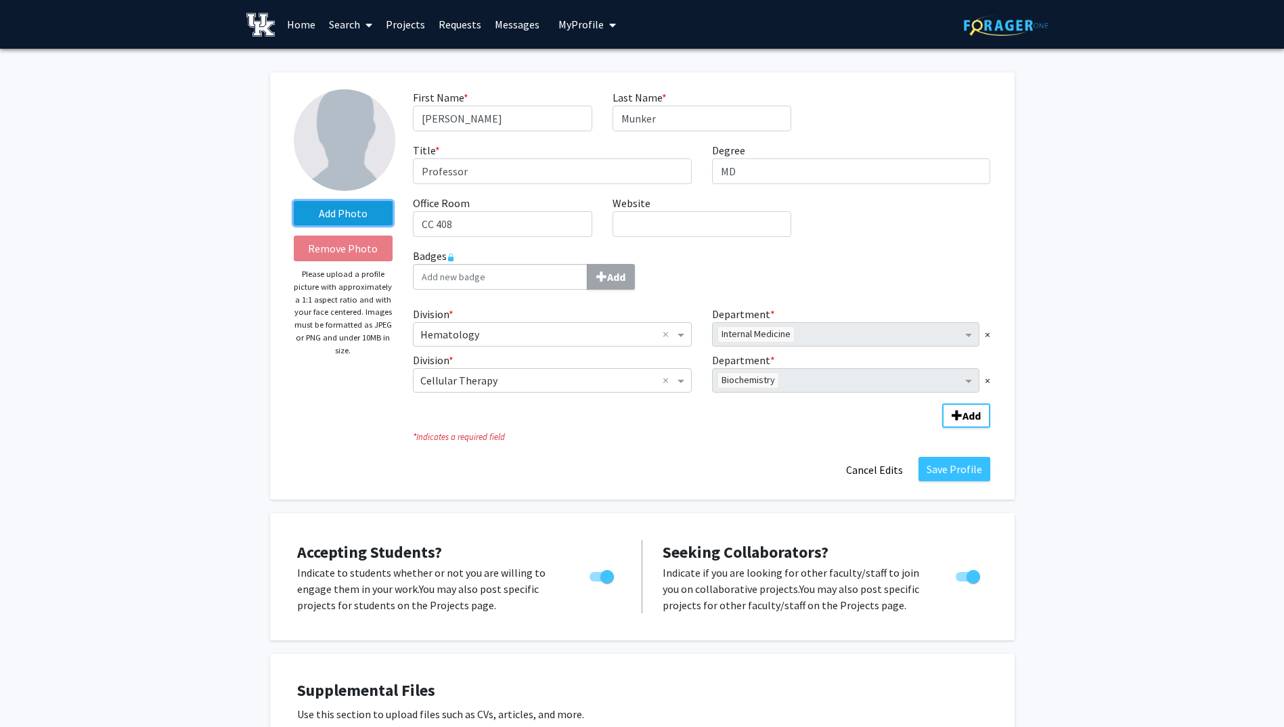
click at [341, 220] on label "Add Photo" at bounding box center [344, 213] width 100 height 24
click at [0, 0] on input "Add Photo" at bounding box center [0, 0] width 0 height 0
drag, startPoint x: 324, startPoint y: 208, endPoint x: 309, endPoint y: 213, distance: 15.8
click at [309, 213] on label "Add Photo" at bounding box center [344, 213] width 100 height 24
click at [0, 0] on input "Add Photo" at bounding box center [0, 0] width 0 height 0
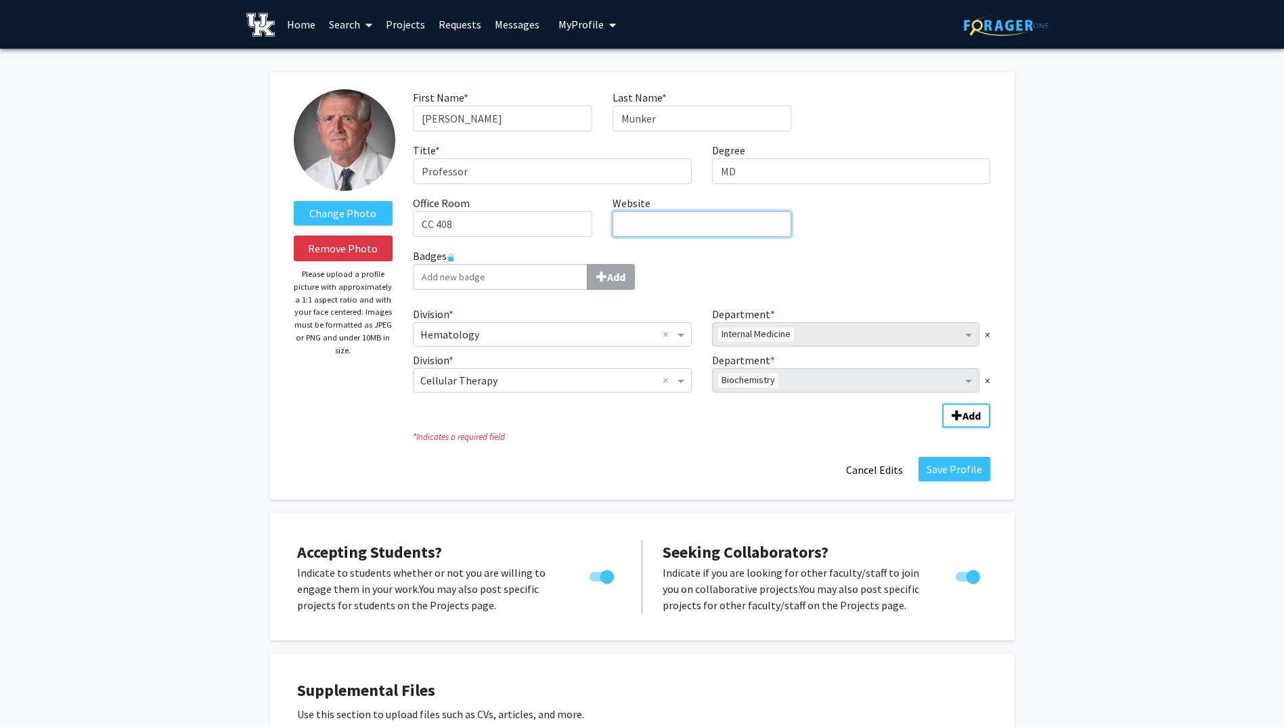
click at [663, 226] on input "Website required" at bounding box center [702, 224] width 179 height 26
type input "email rmu254@uky"
click at [963, 470] on button "Save Profile" at bounding box center [955, 469] width 72 height 24
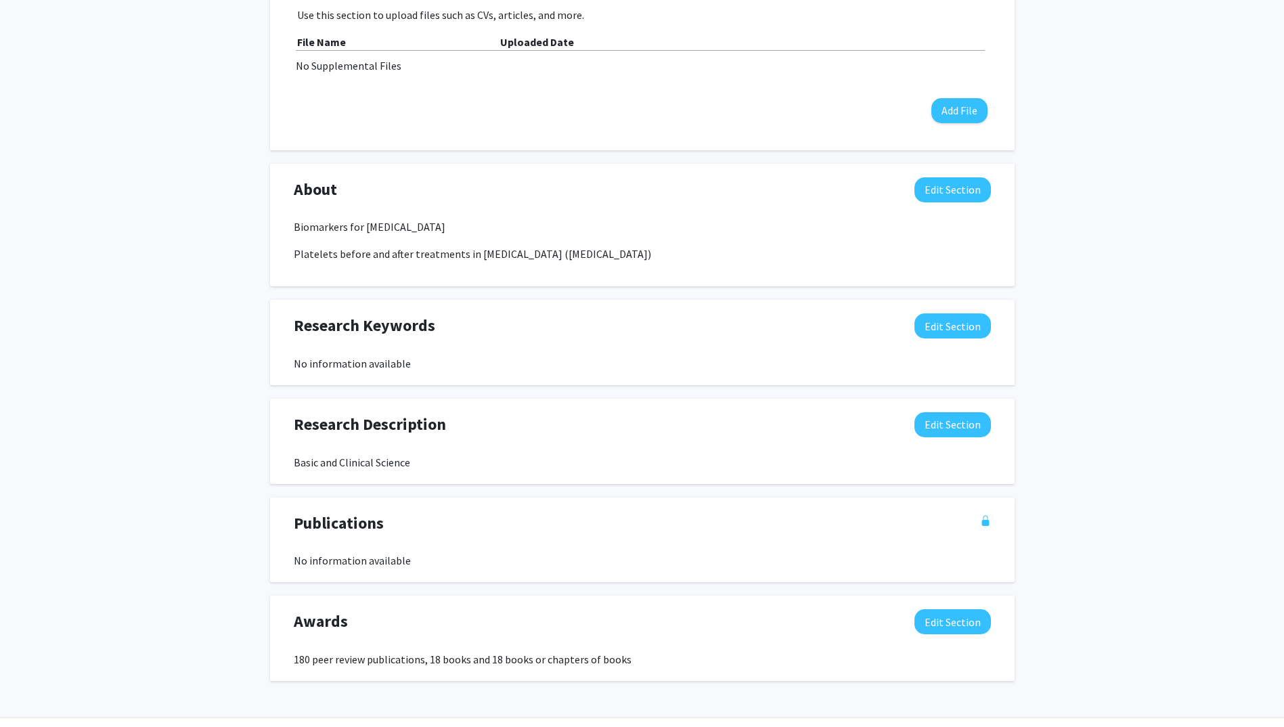
scroll to position [501, 0]
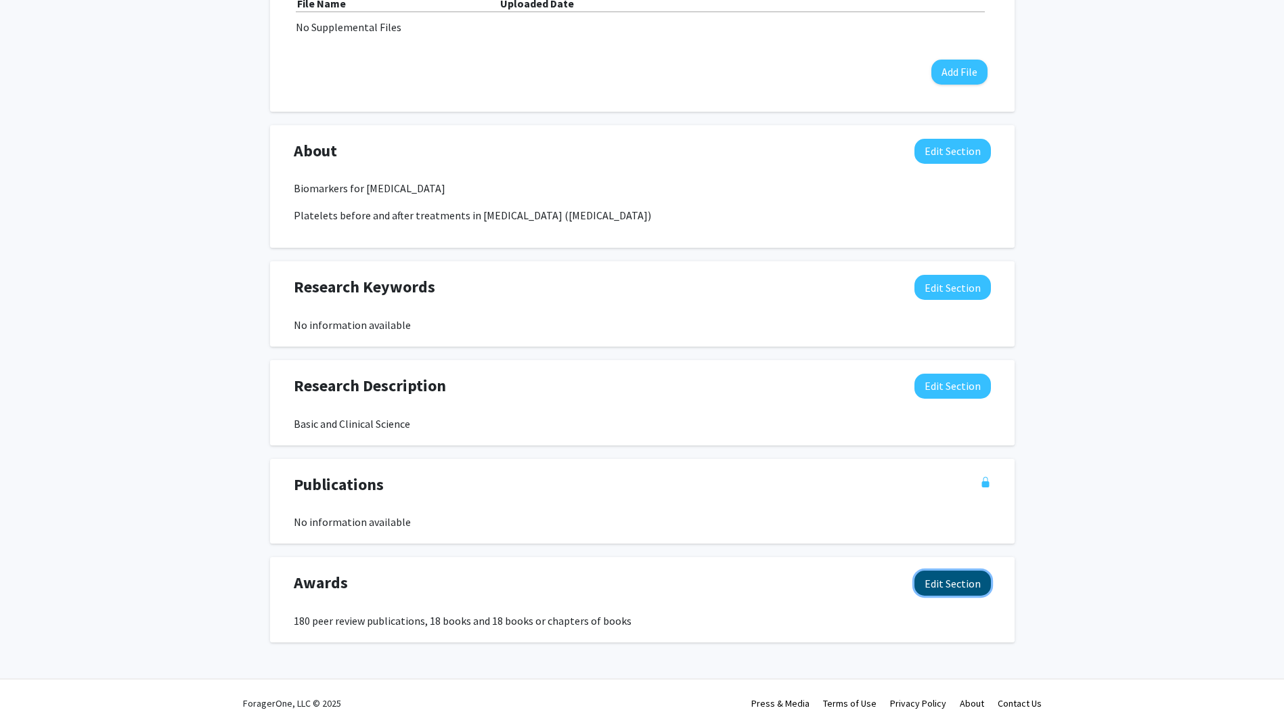
click at [973, 587] on button "Edit Section" at bounding box center [953, 583] width 76 height 25
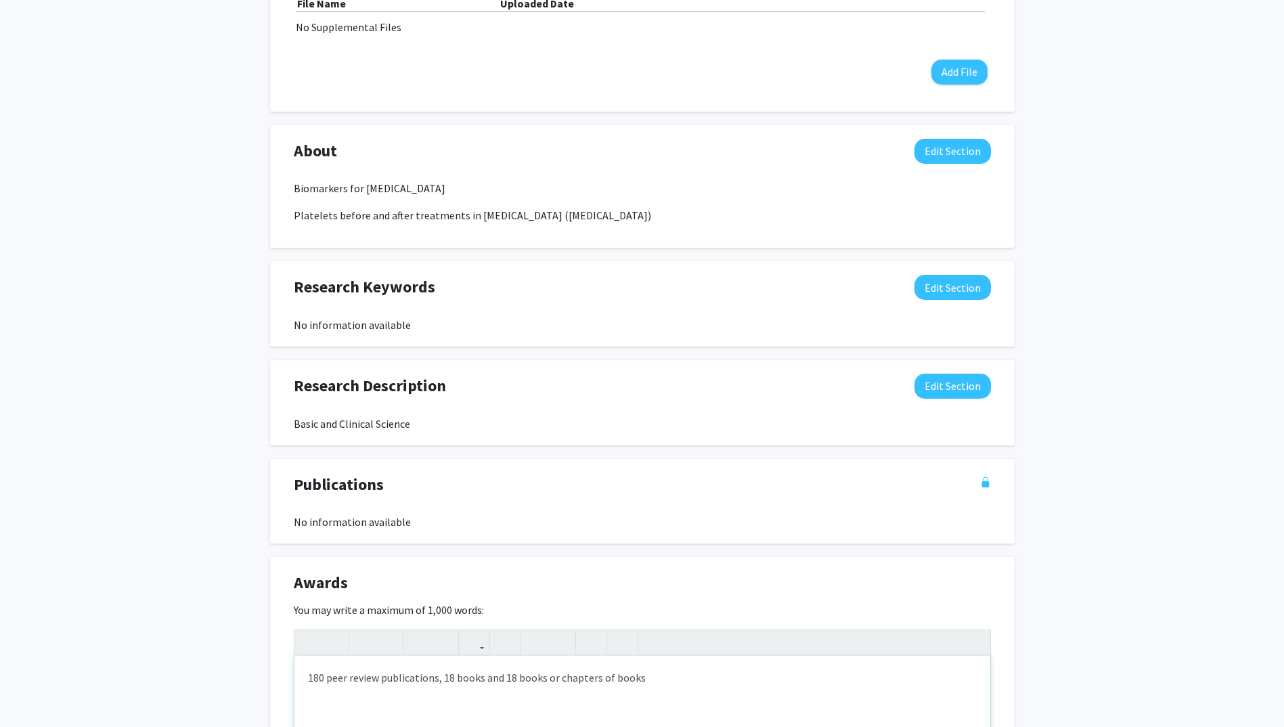
type textarea "180 peer reviewed publications, 18 books and chapters of books"
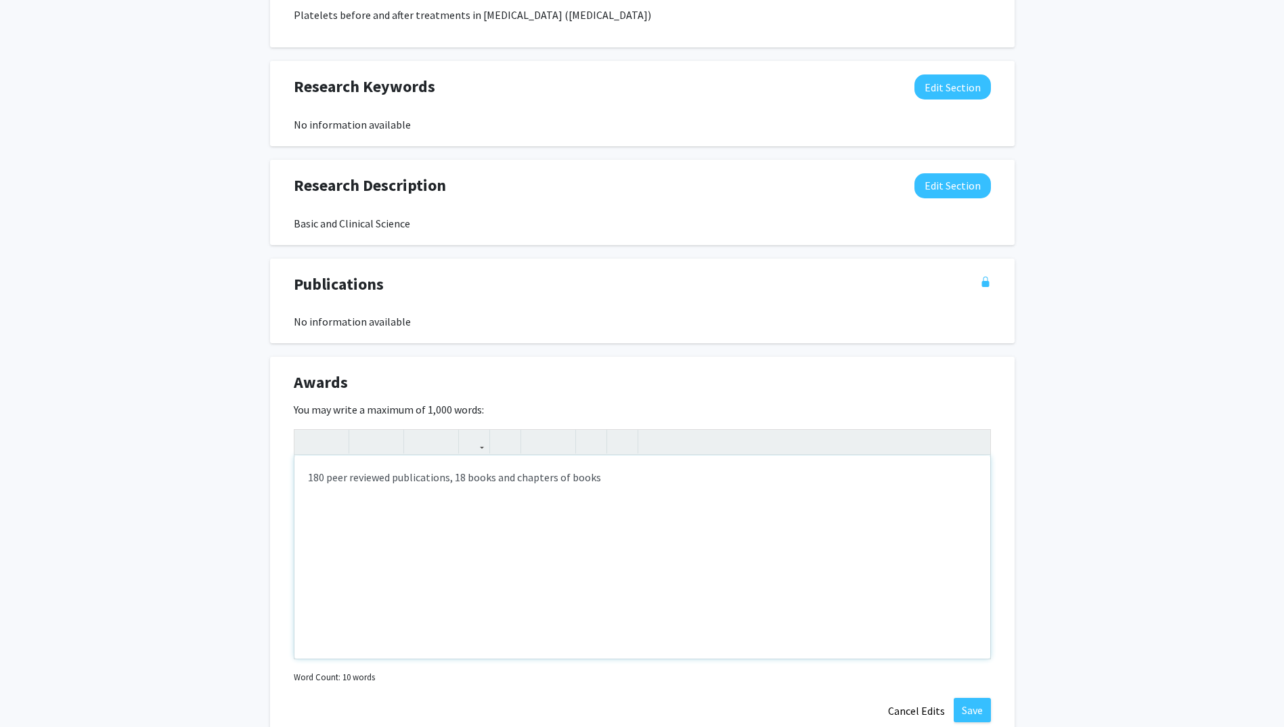
scroll to position [749, 0]
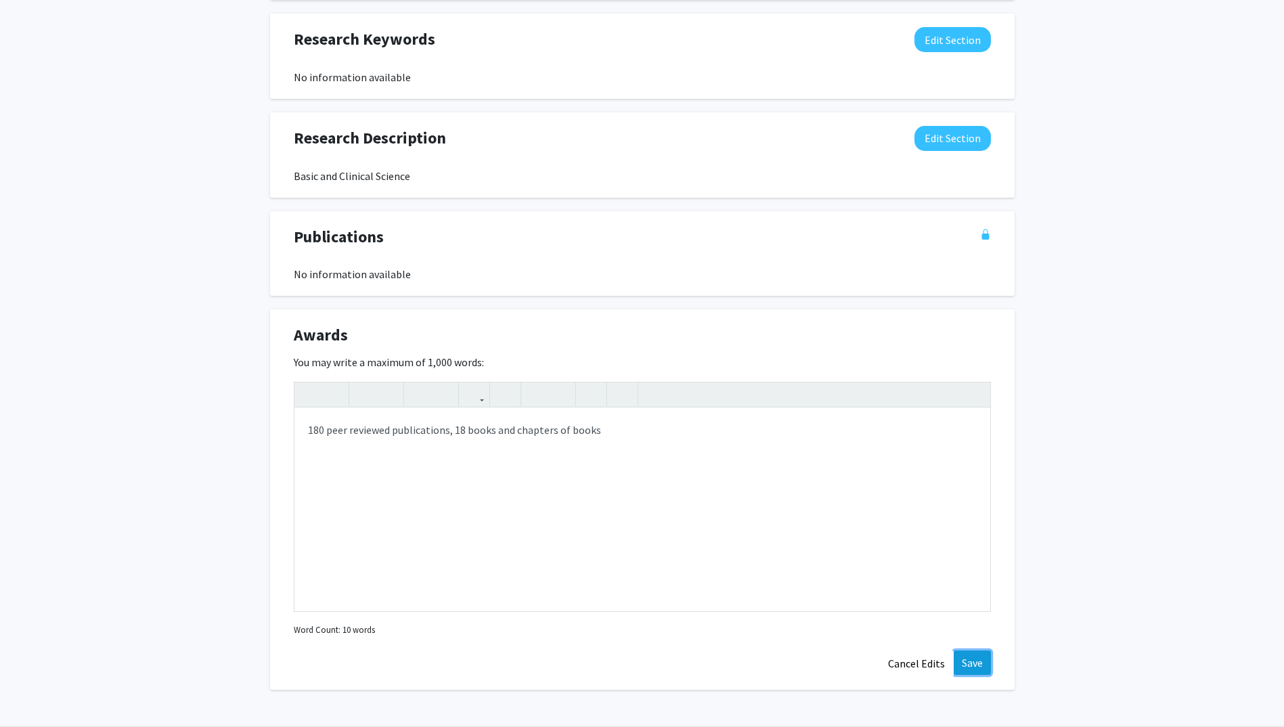
click at [976, 663] on button "Save" at bounding box center [972, 663] width 37 height 24
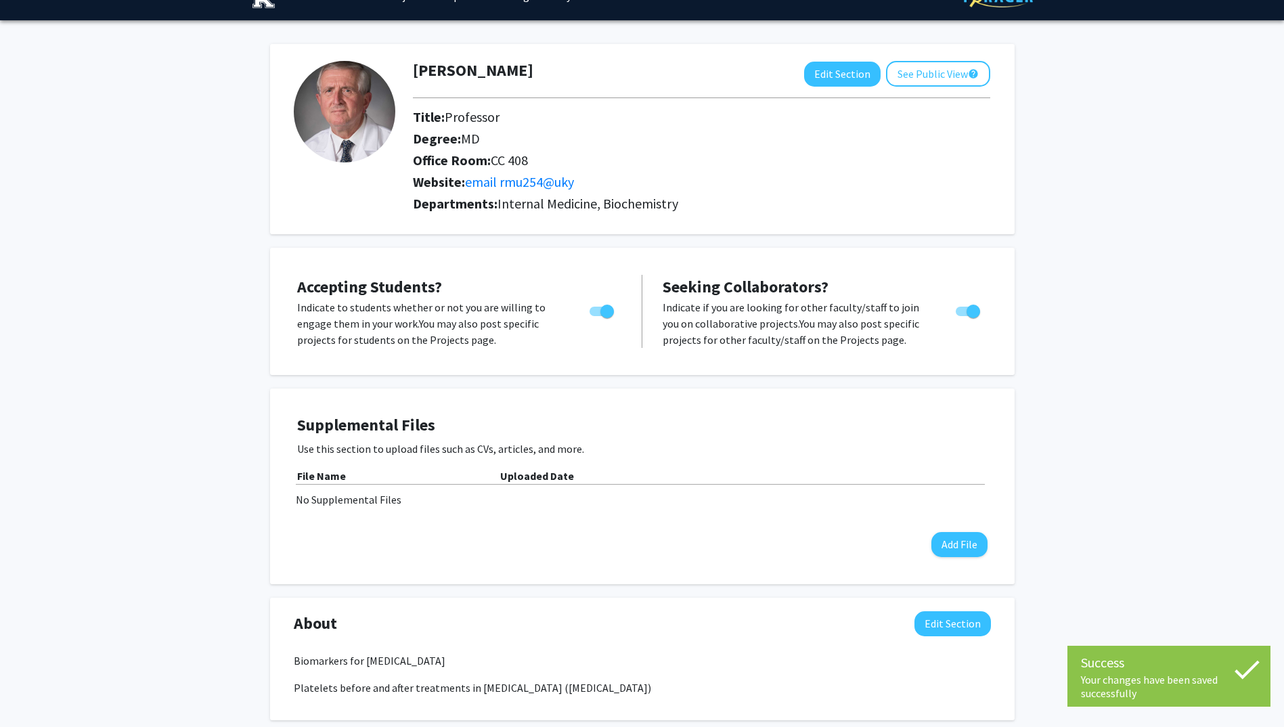
scroll to position [0, 0]
